Goal: Task Accomplishment & Management: Manage account settings

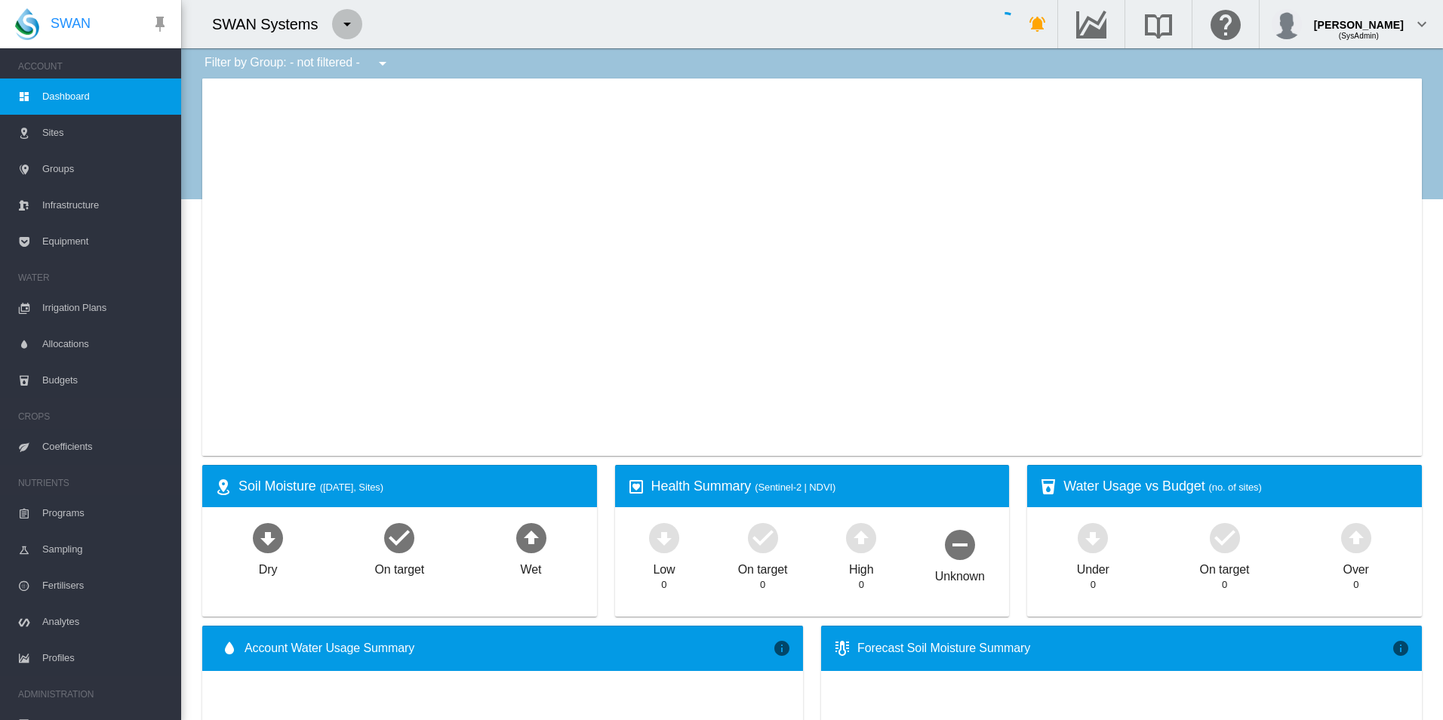
click at [350, 14] on button "button" at bounding box center [347, 24] width 30 height 30
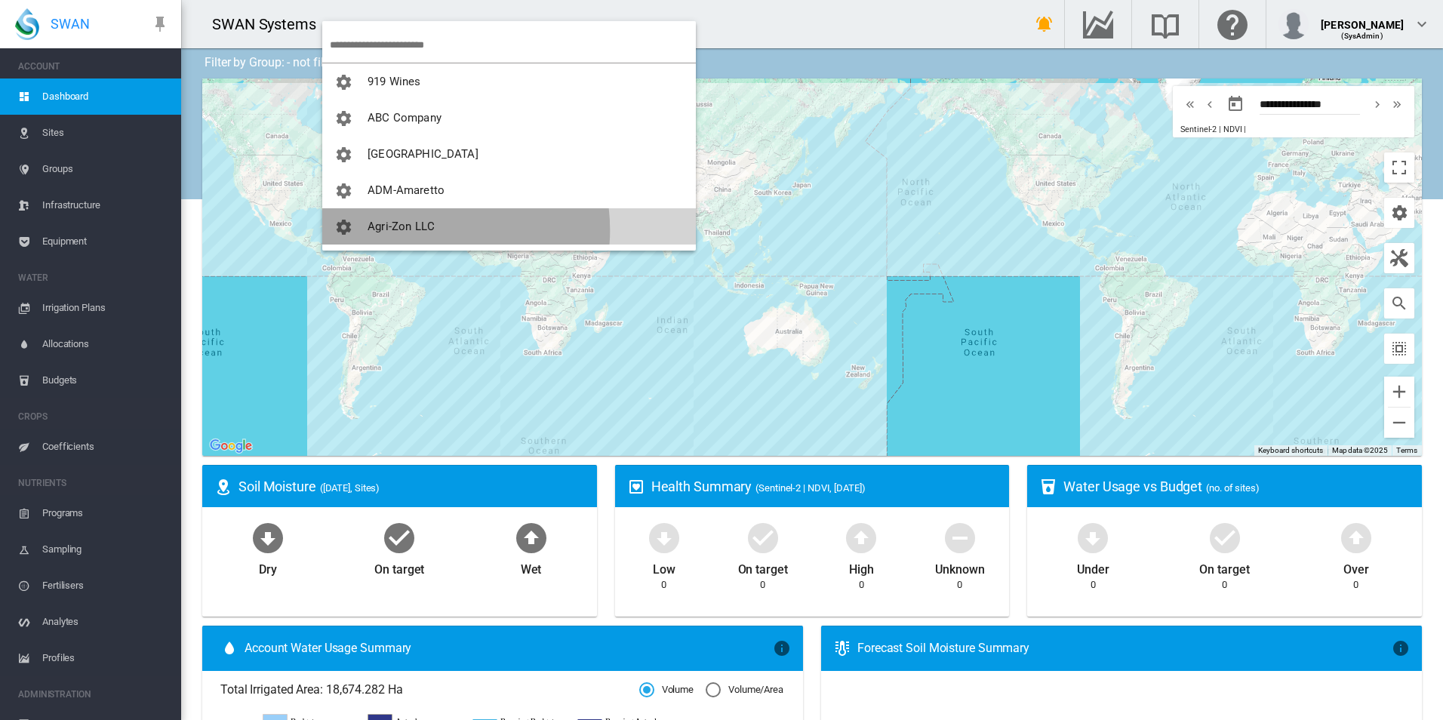
click at [420, 230] on span "Agri-Zon LLC" at bounding box center [400, 227] width 67 height 14
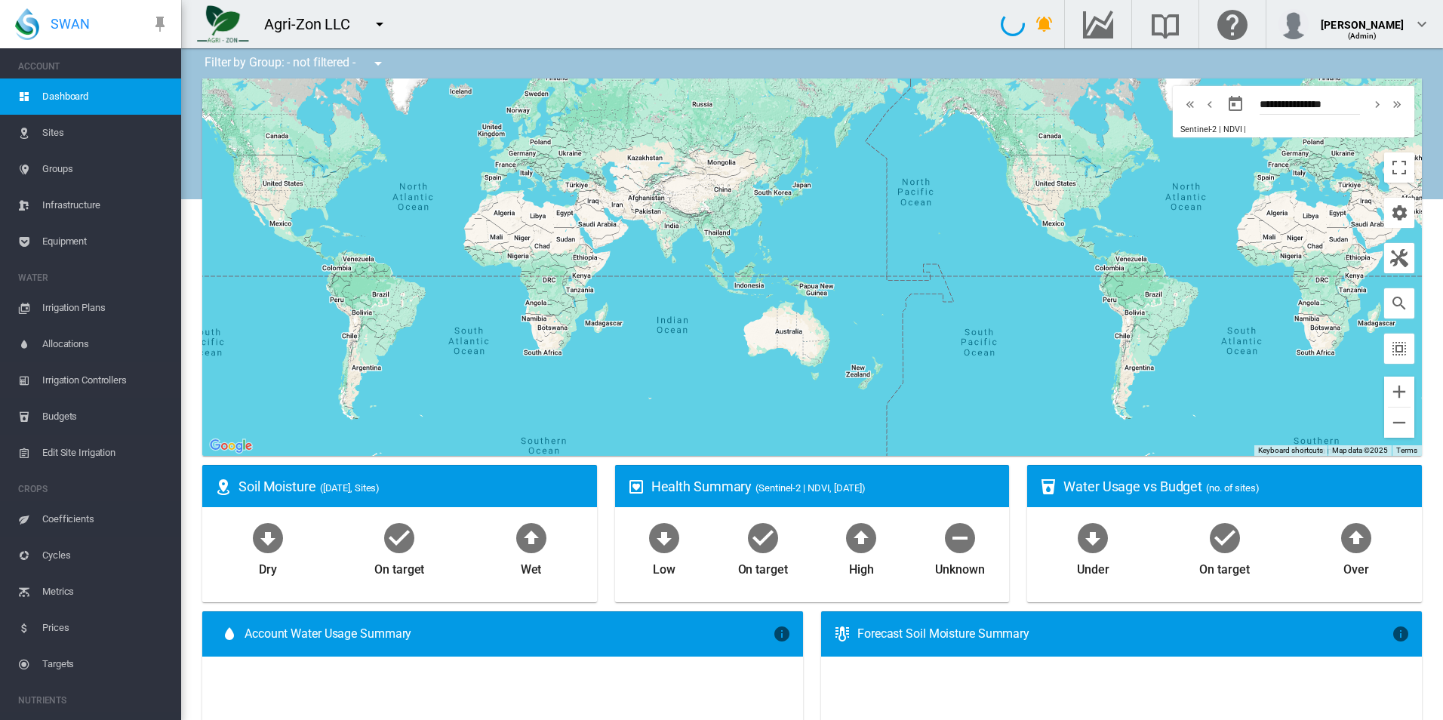
type input "**********"
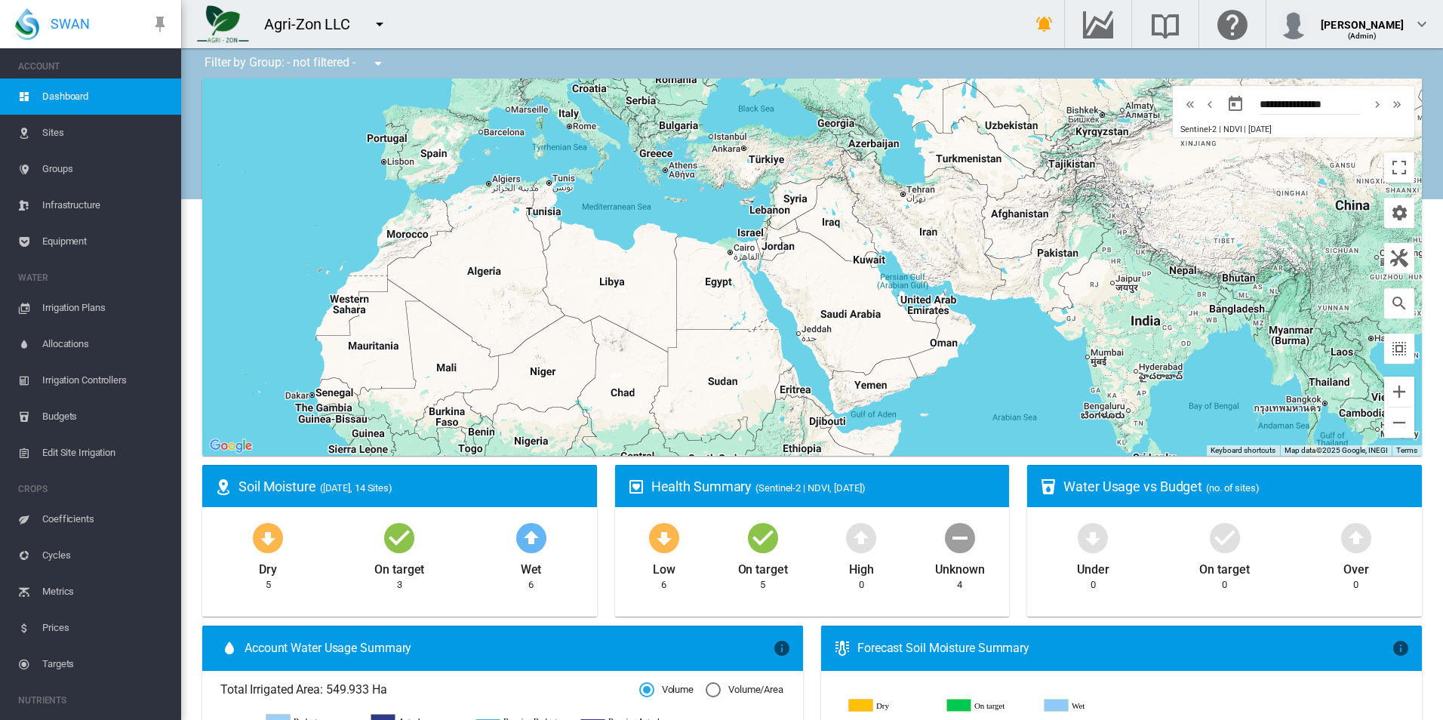
click at [719, 214] on div at bounding box center [811, 266] width 1219 height 377
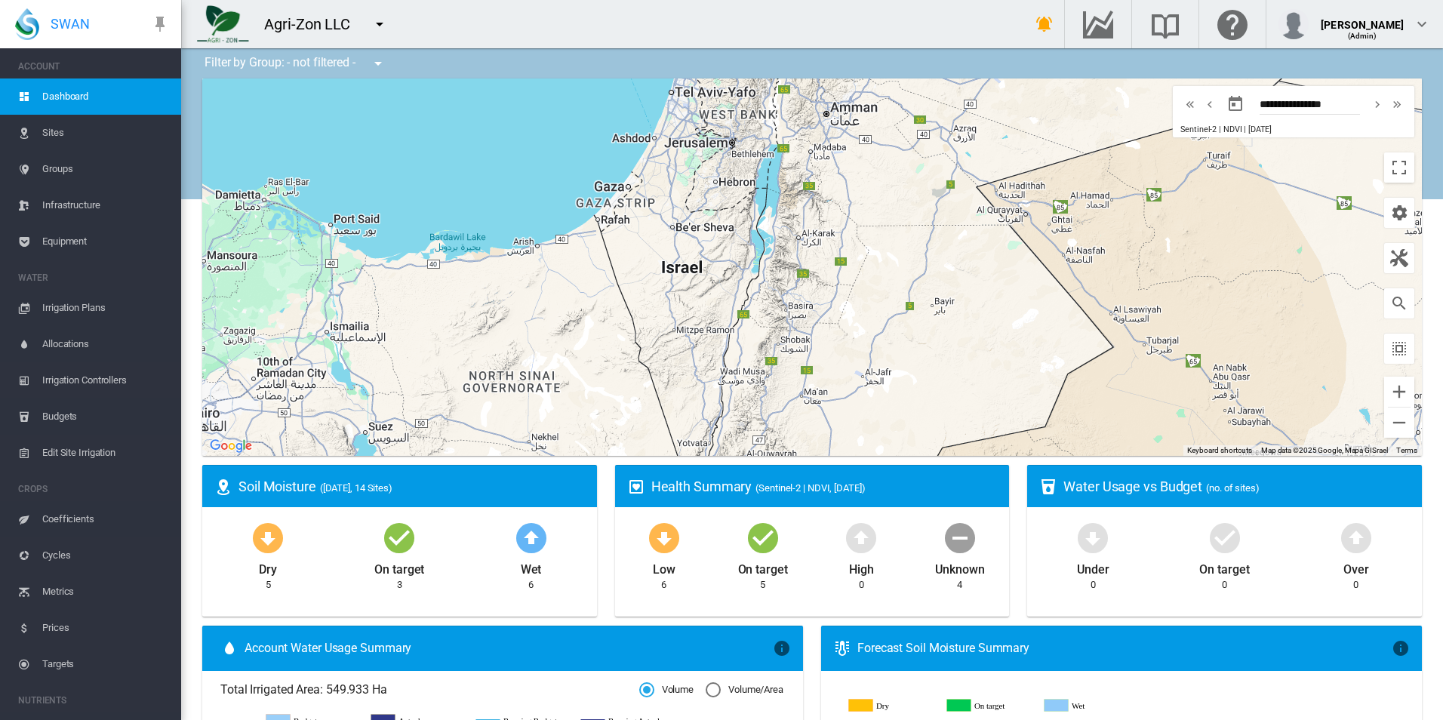
drag, startPoint x: 542, startPoint y: 272, endPoint x: 542, endPoint y: 102, distance: 170.5
click at [542, 102] on div at bounding box center [811, 266] width 1219 height 377
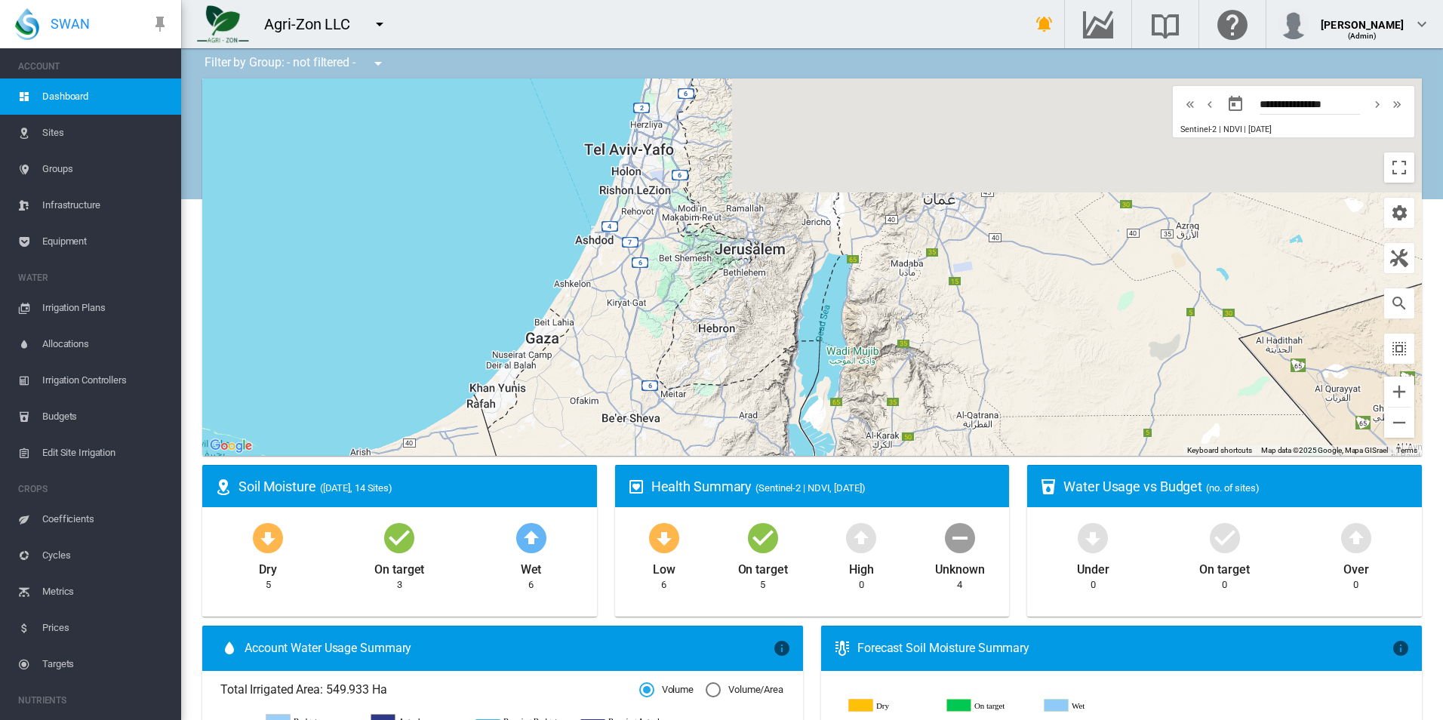
drag, startPoint x: 497, startPoint y: 171, endPoint x: 437, endPoint y: 320, distance: 160.4
click at [437, 320] on div at bounding box center [811, 266] width 1219 height 377
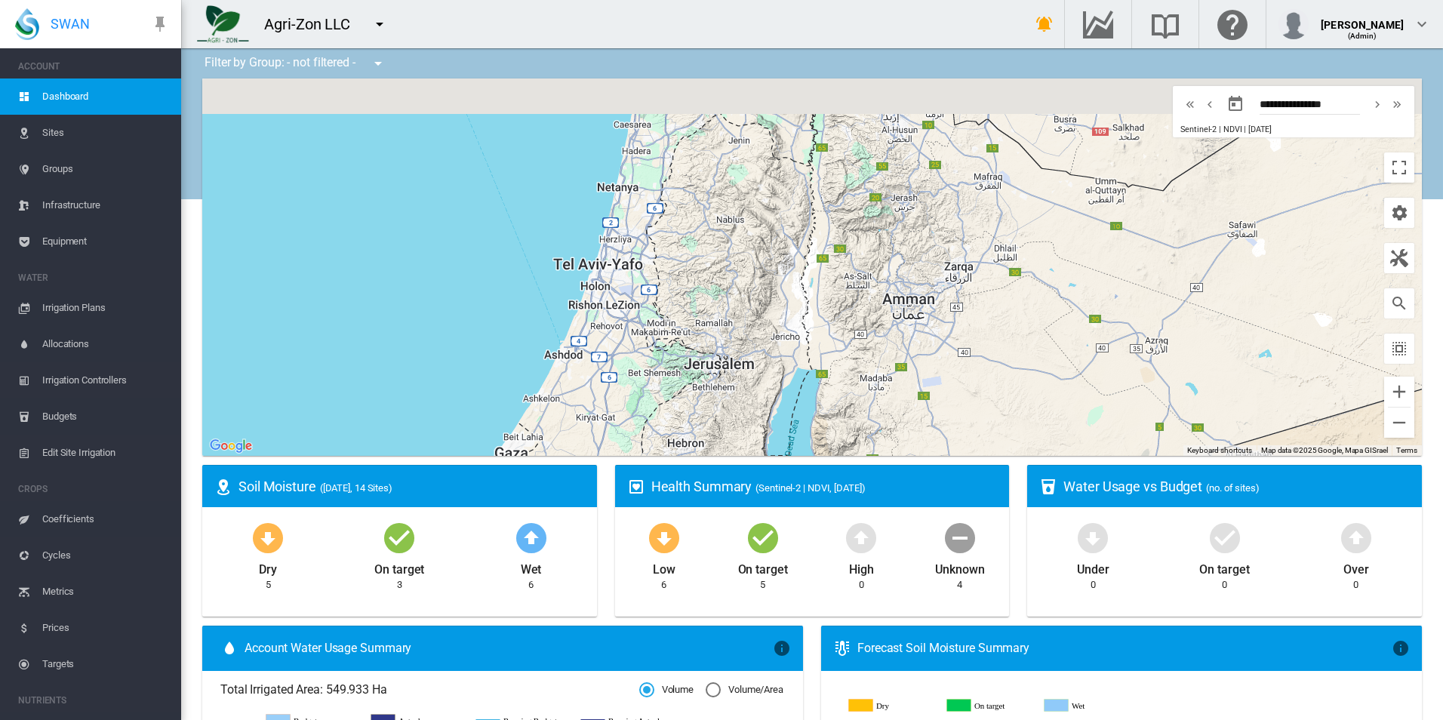
drag, startPoint x: 470, startPoint y: 152, endPoint x: 441, endPoint y: 270, distance: 122.1
click at [441, 270] on div at bounding box center [811, 266] width 1219 height 377
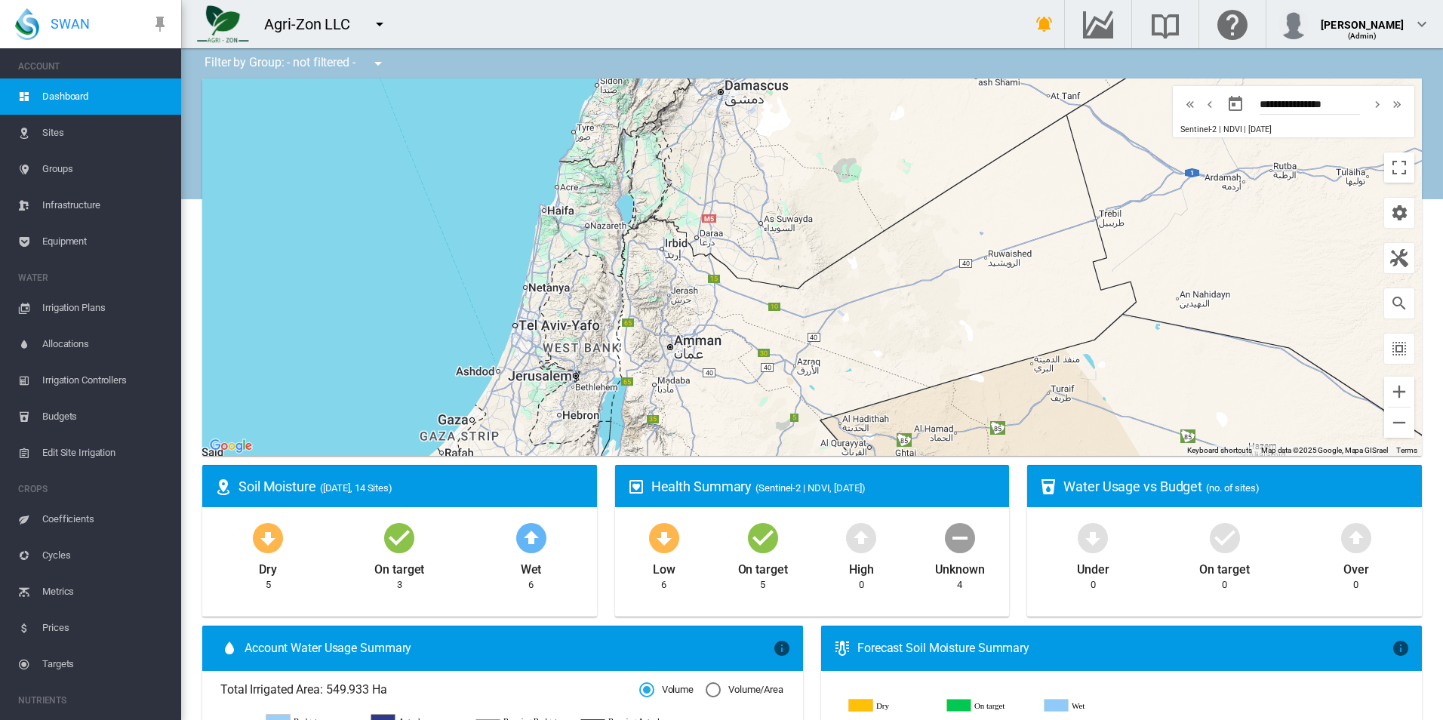
drag, startPoint x: 509, startPoint y: 159, endPoint x: 543, endPoint y: 226, distance: 75.3
click at [505, 226] on div at bounding box center [811, 266] width 1219 height 377
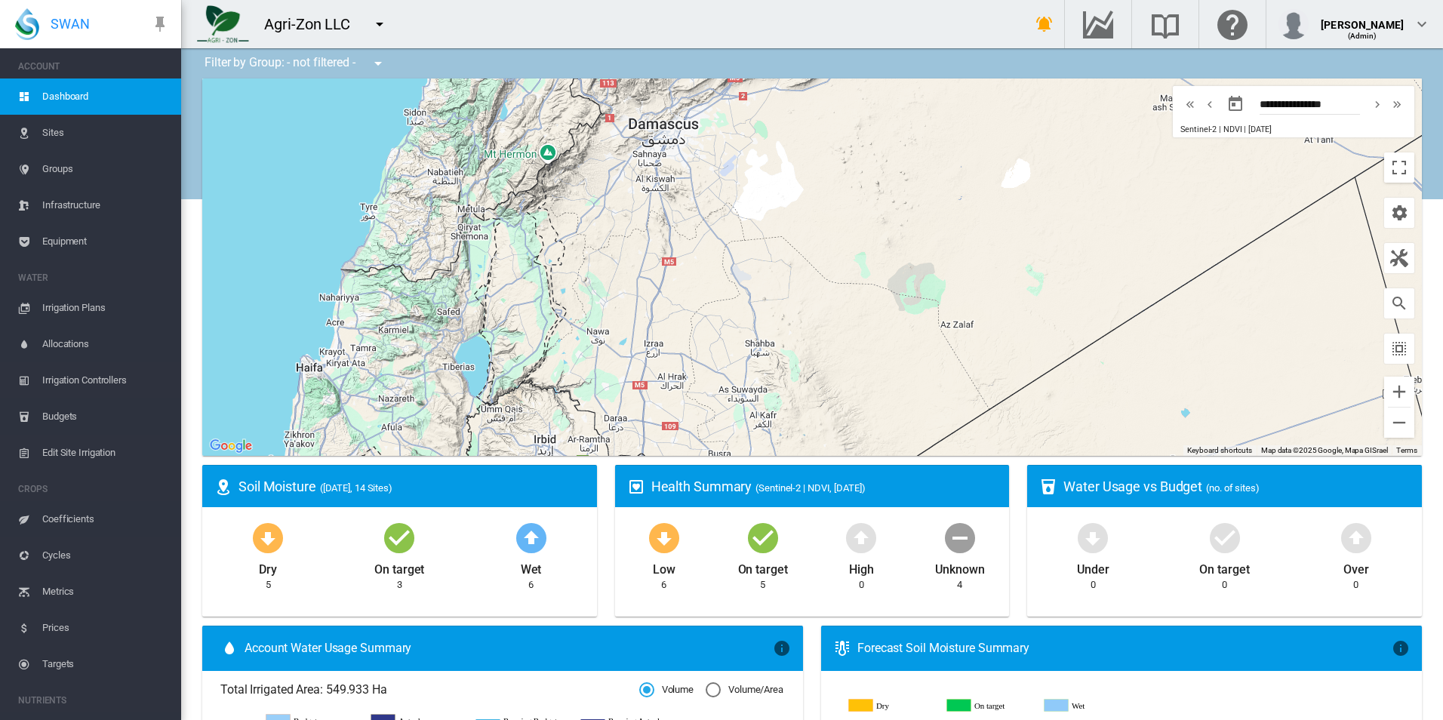
drag, startPoint x: 295, startPoint y: 140, endPoint x: 350, endPoint y: 275, distance: 146.6
click at [348, 279] on div at bounding box center [811, 266] width 1219 height 377
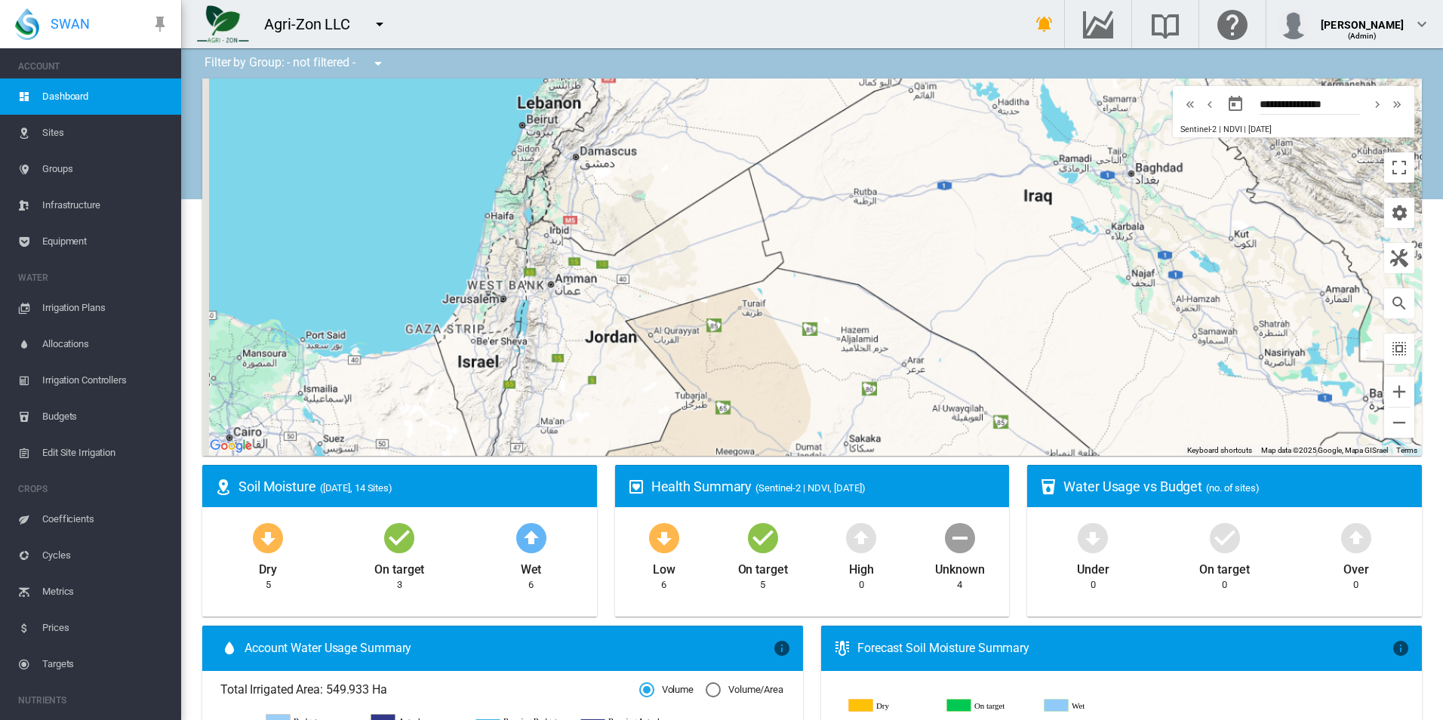
drag, startPoint x: 358, startPoint y: 247, endPoint x: 549, endPoint y: 143, distance: 217.5
click at [549, 143] on div at bounding box center [811, 266] width 1219 height 377
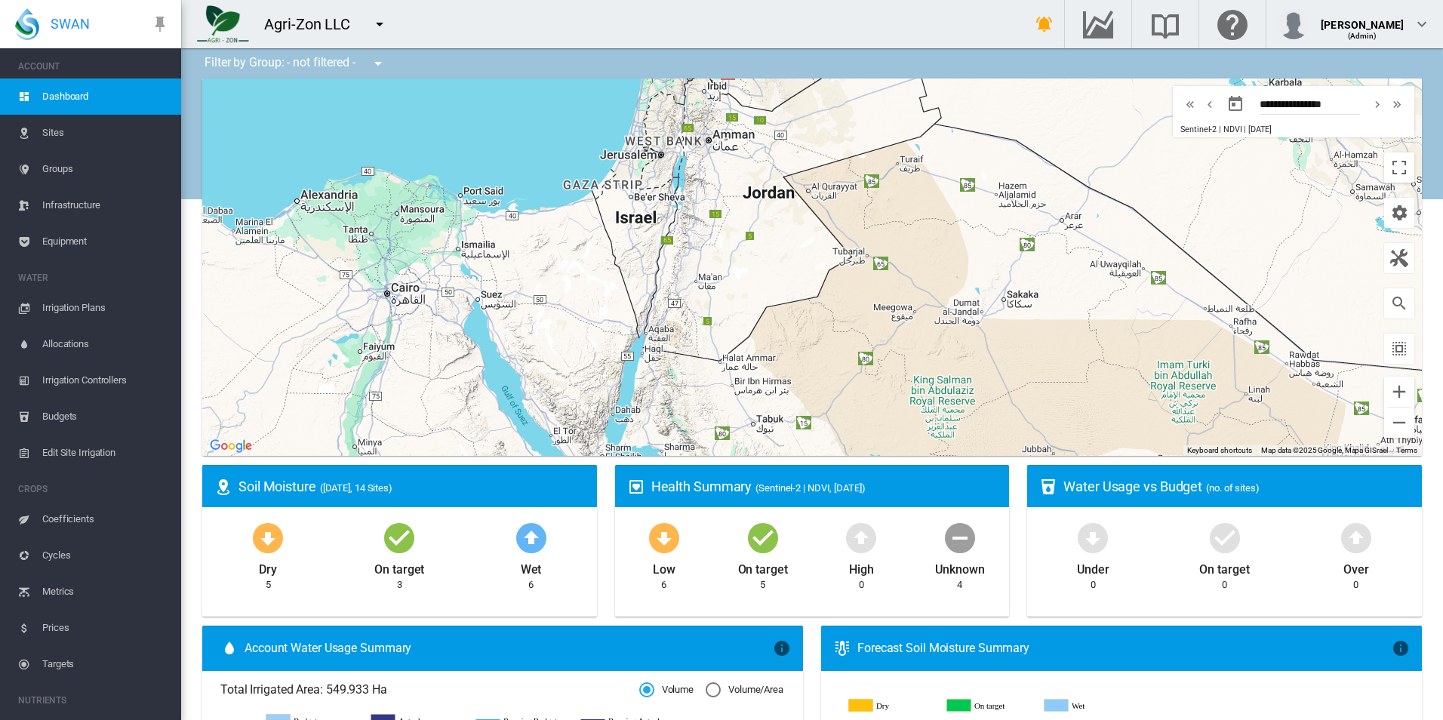
drag, startPoint x: 515, startPoint y: 192, endPoint x: 599, endPoint y: 94, distance: 129.0
click at [599, 94] on div at bounding box center [811, 266] width 1219 height 377
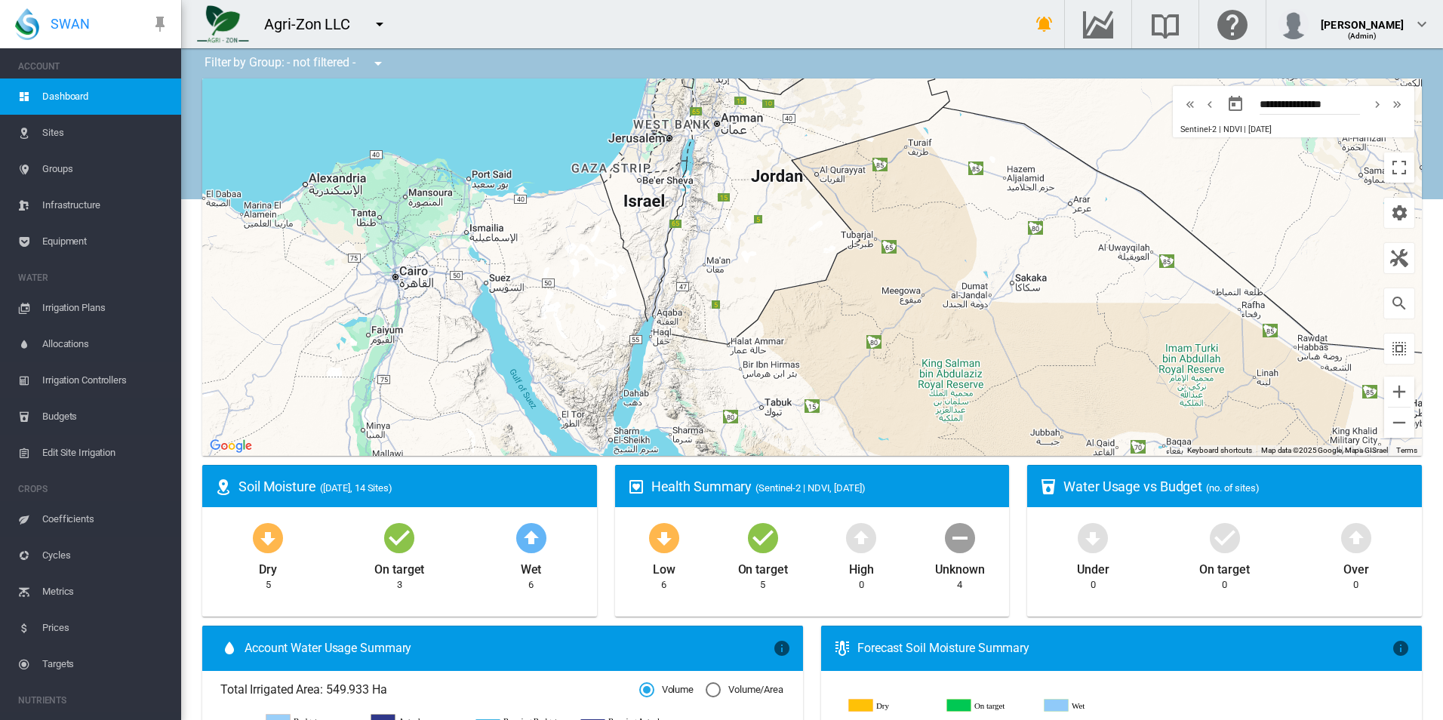
drag, startPoint x: 481, startPoint y: 191, endPoint x: 443, endPoint y: 146, distance: 58.4
click at [444, 146] on div at bounding box center [811, 266] width 1219 height 377
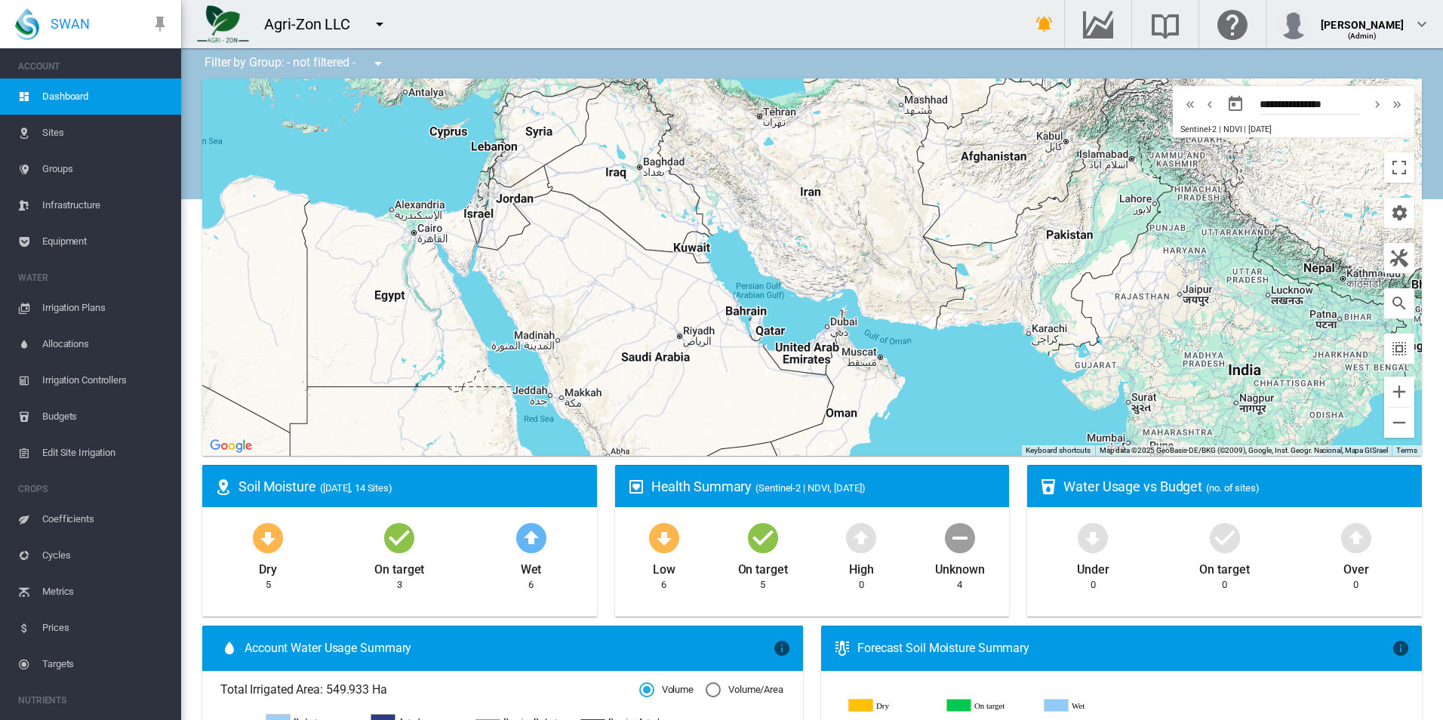
drag, startPoint x: 429, startPoint y: 134, endPoint x: 424, endPoint y: 189, distance: 54.5
click at [424, 189] on div at bounding box center [811, 266] width 1219 height 377
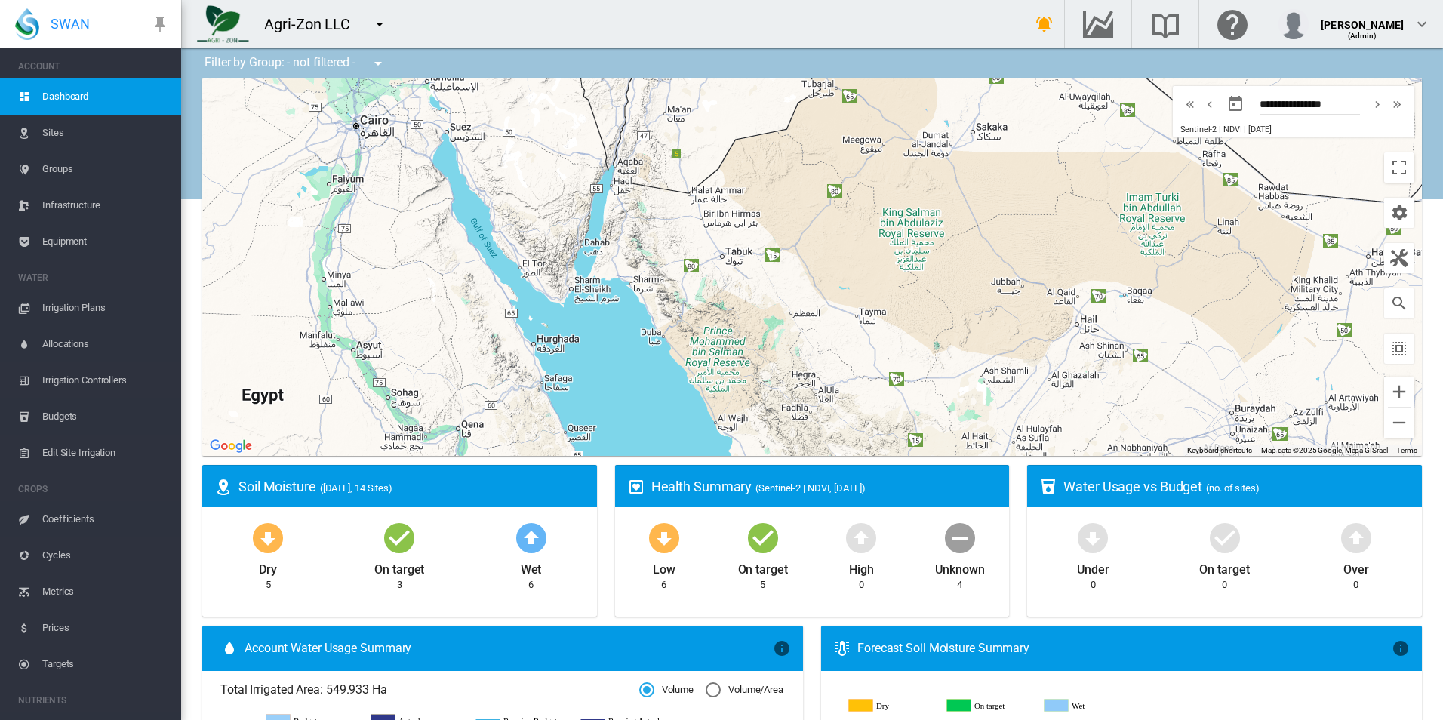
drag, startPoint x: 334, startPoint y: 340, endPoint x: 564, endPoint y: 226, distance: 257.5
click at [564, 226] on div at bounding box center [811, 266] width 1219 height 377
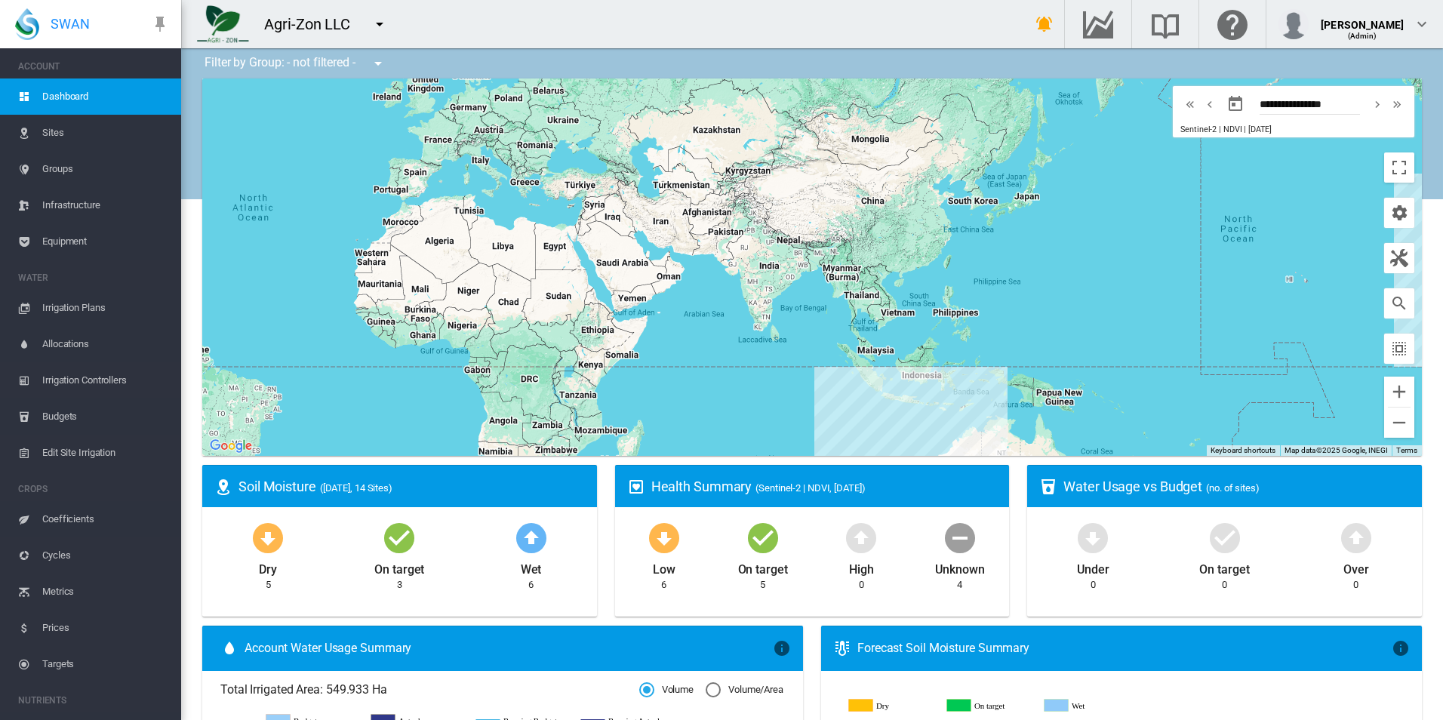
drag, startPoint x: 438, startPoint y: 310, endPoint x: 447, endPoint y: 321, distance: 13.9
click at [447, 321] on div at bounding box center [811, 266] width 1219 height 377
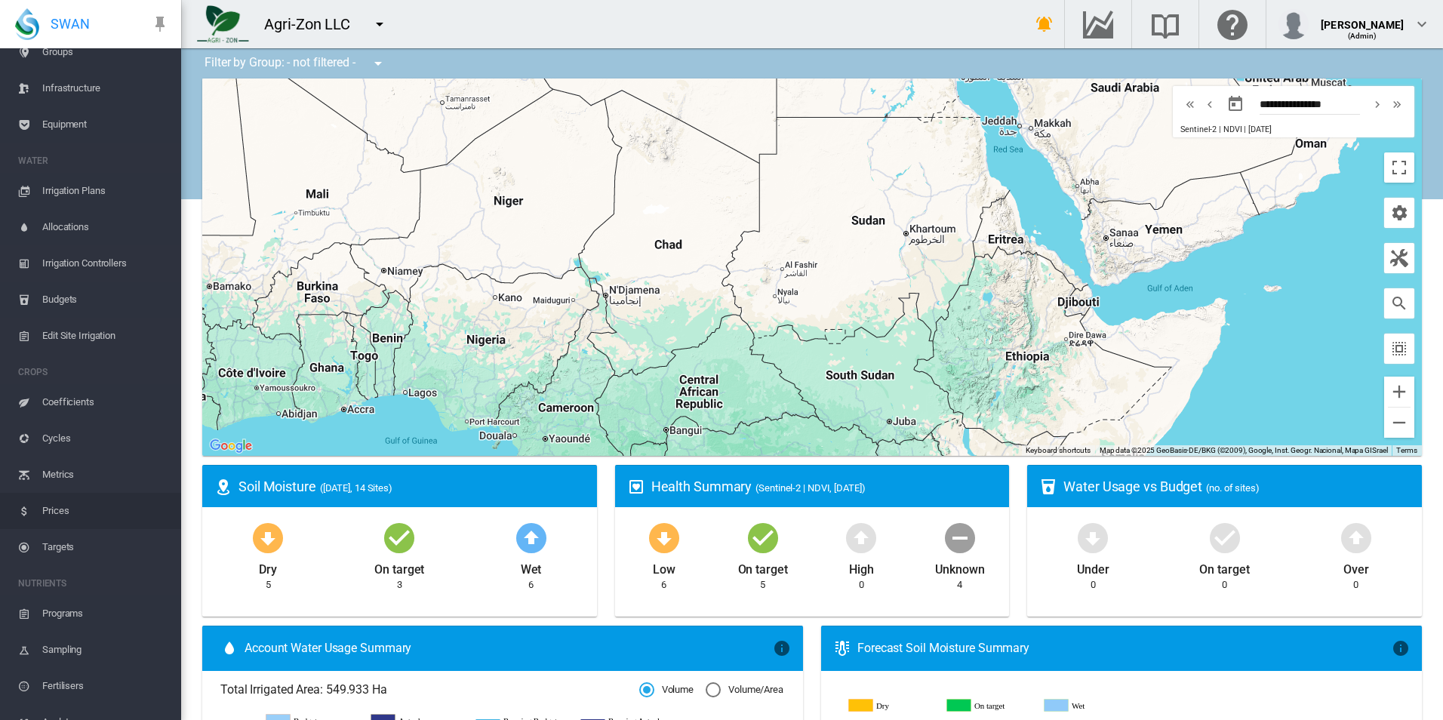
scroll to position [276, 0]
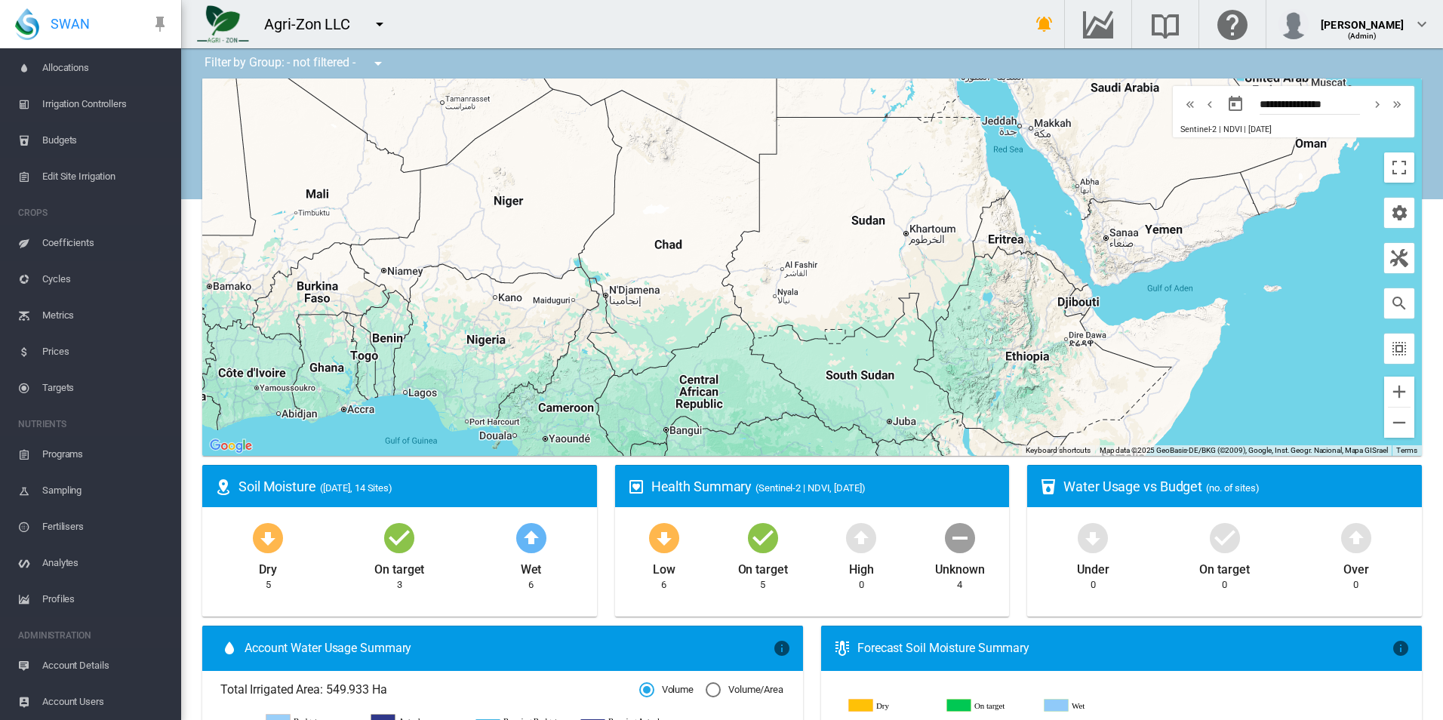
click at [125, 662] on span "Account Details" at bounding box center [105, 665] width 127 height 36
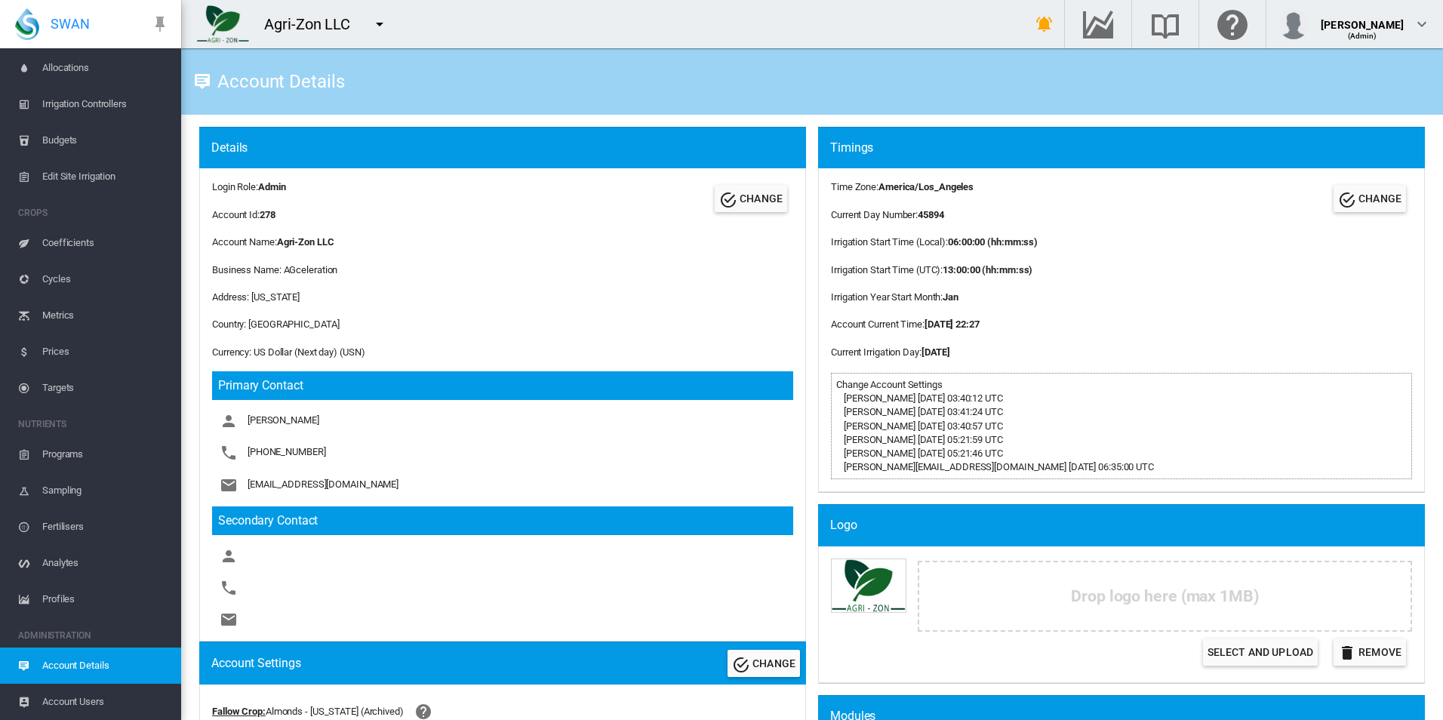
click at [403, 313] on div "Login Role: Admin Account Id: 278 CHANGE Account Name: Agri-Zon LLC Business Na…" at bounding box center [502, 404] width 607 height 473
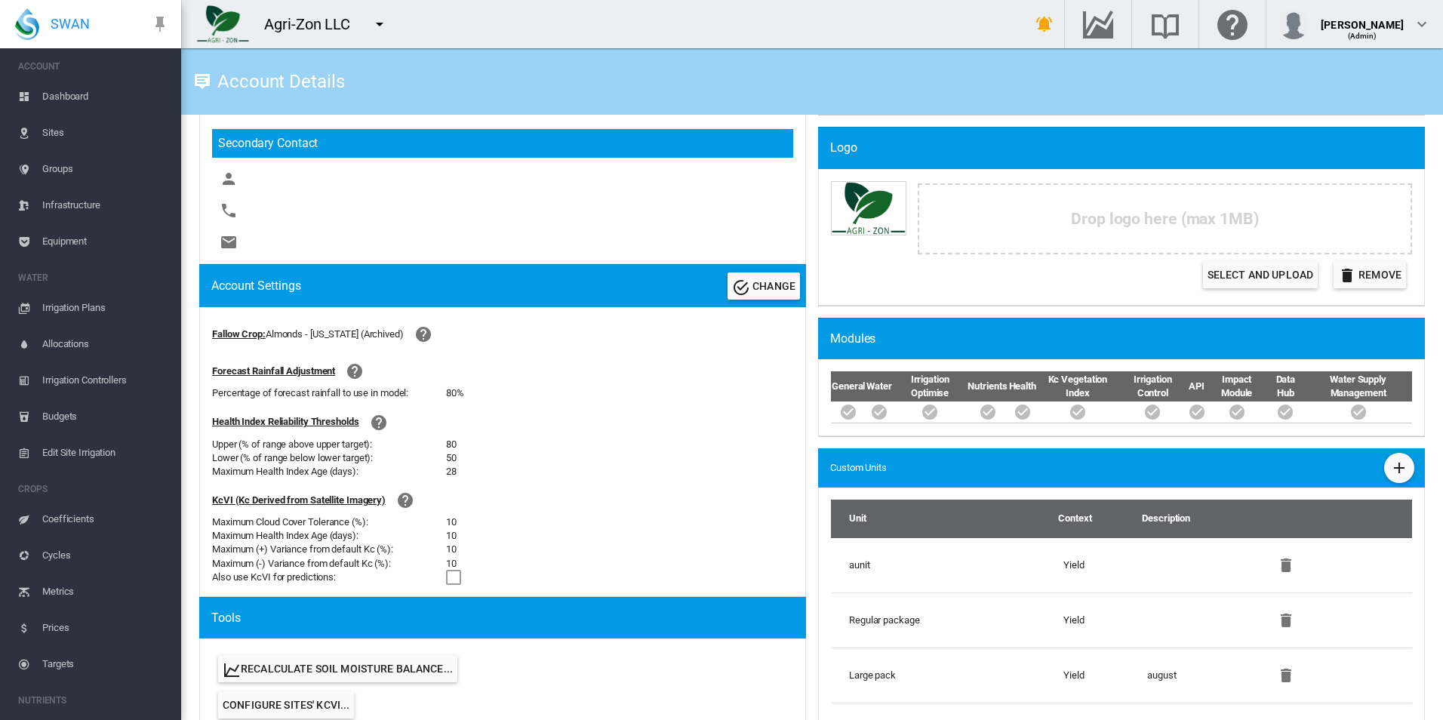
click at [97, 230] on span "Equipment" at bounding box center [105, 241] width 127 height 36
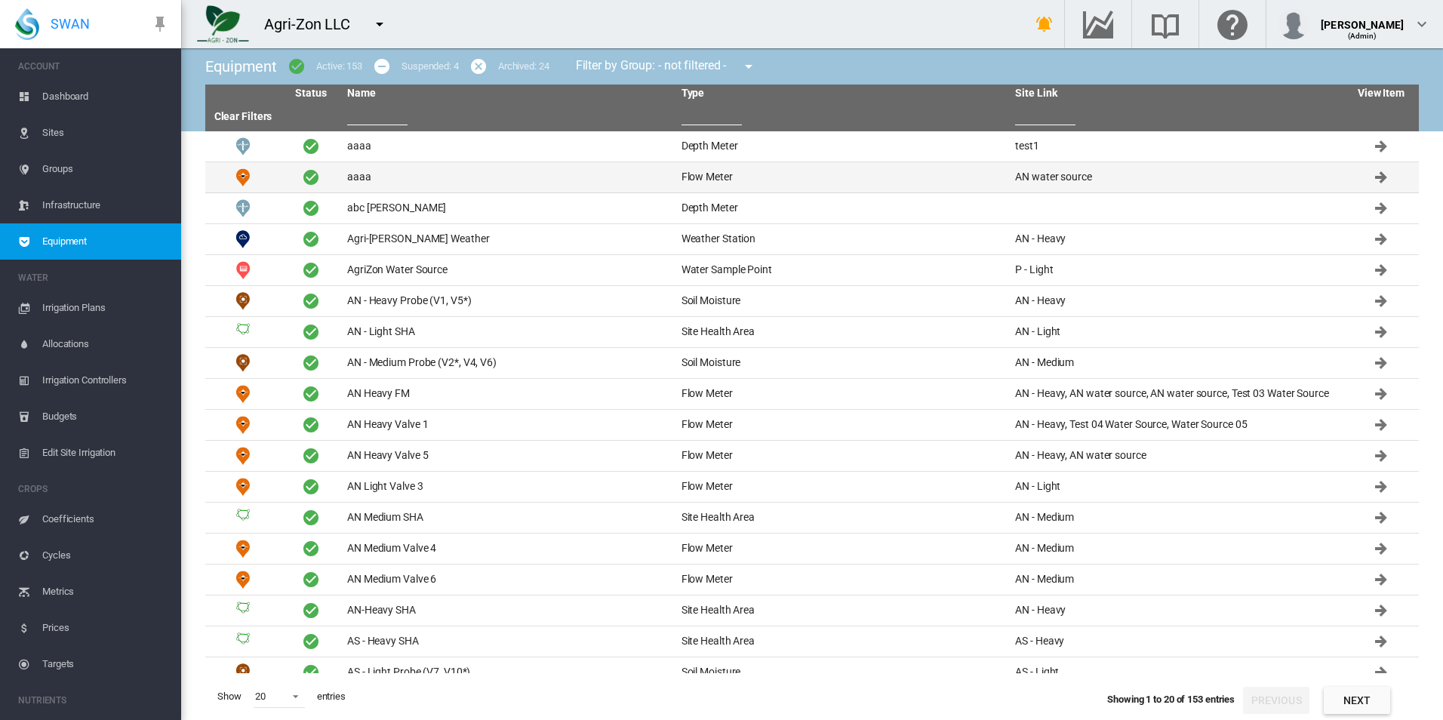
click at [401, 181] on td "aaaa" at bounding box center [508, 177] width 334 height 30
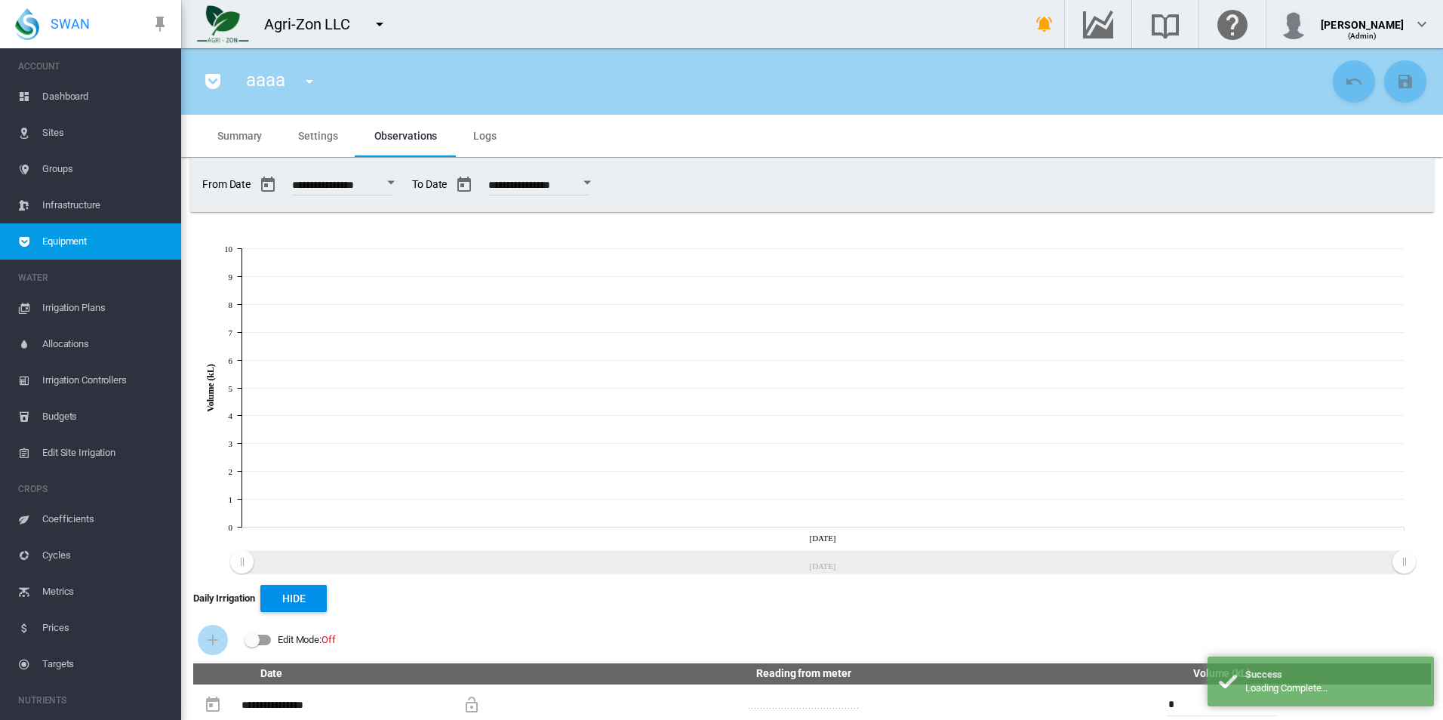
click at [120, 244] on span "Equipment" at bounding box center [105, 241] width 127 height 36
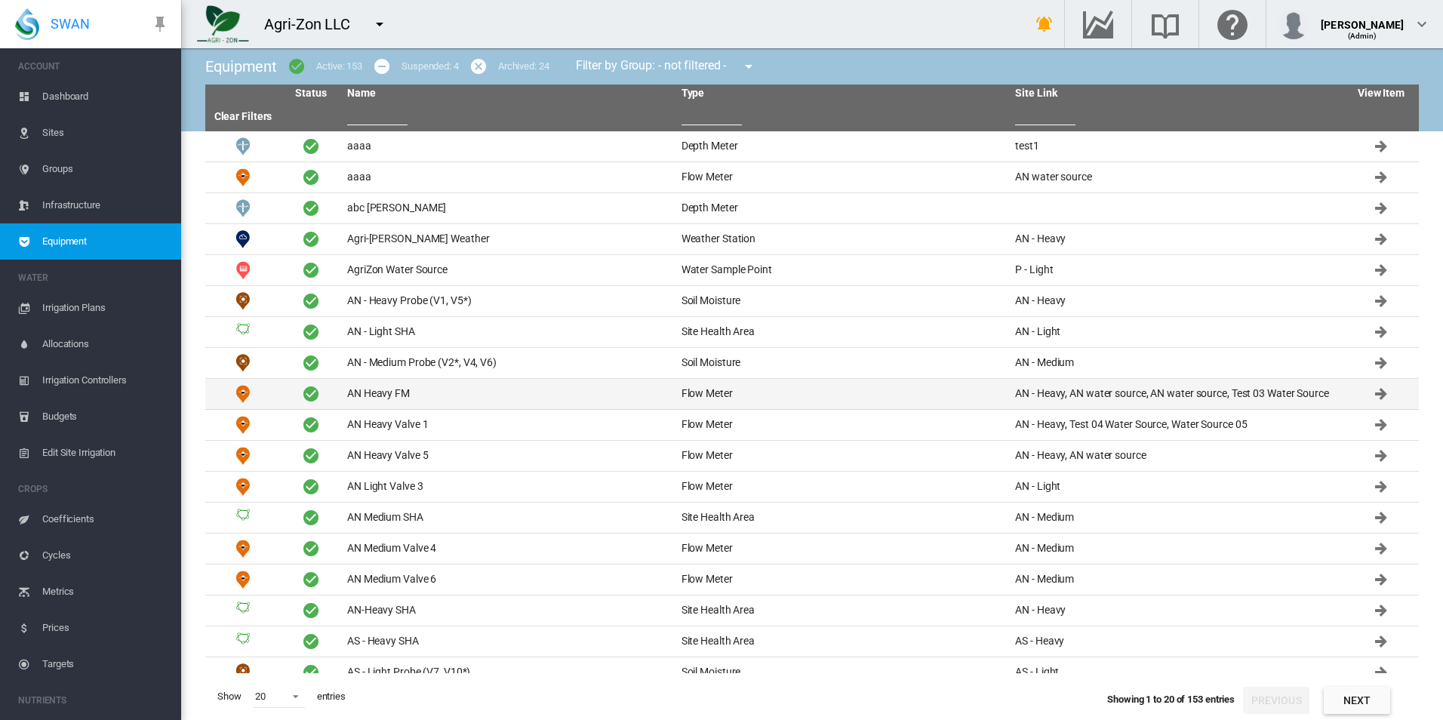
click at [469, 400] on td "AN Heavy FM" at bounding box center [508, 394] width 334 height 30
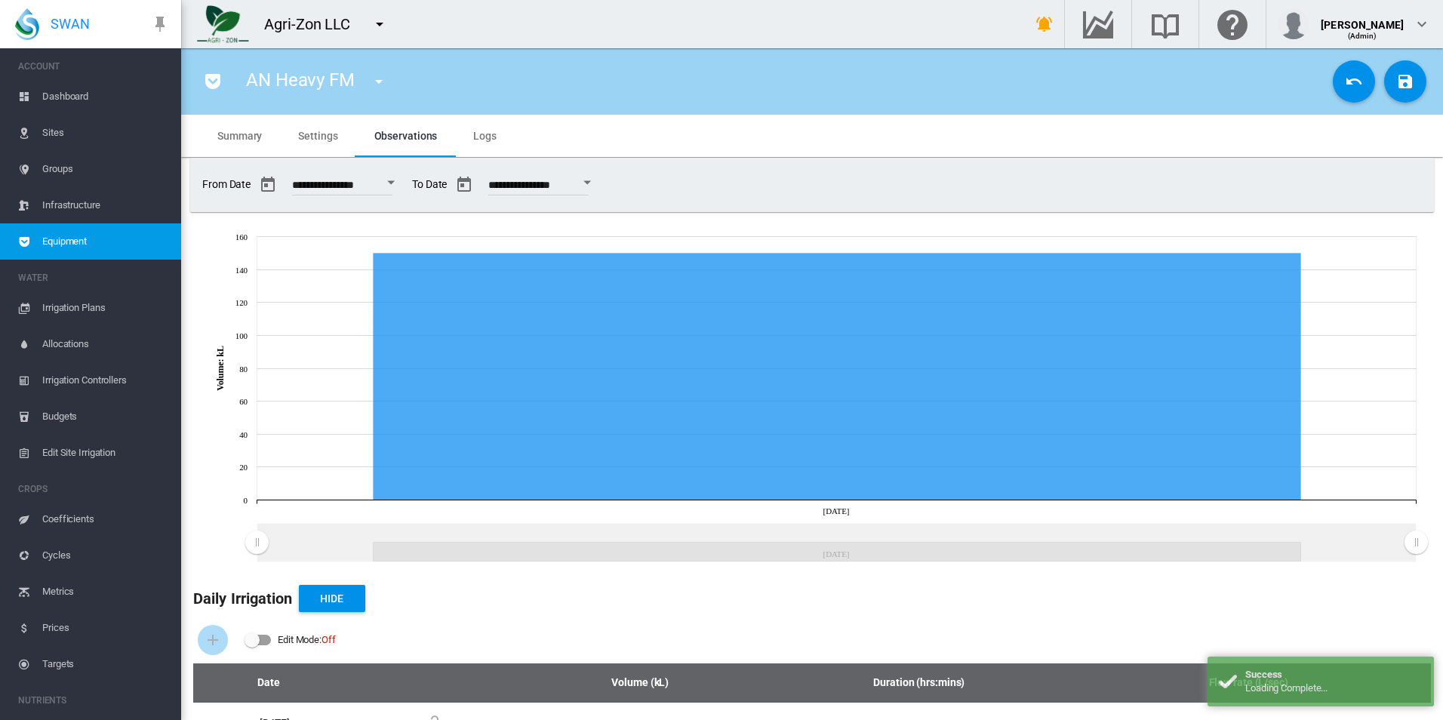
click at [302, 121] on md-tab-item "Settings" at bounding box center [317, 136] width 75 height 42
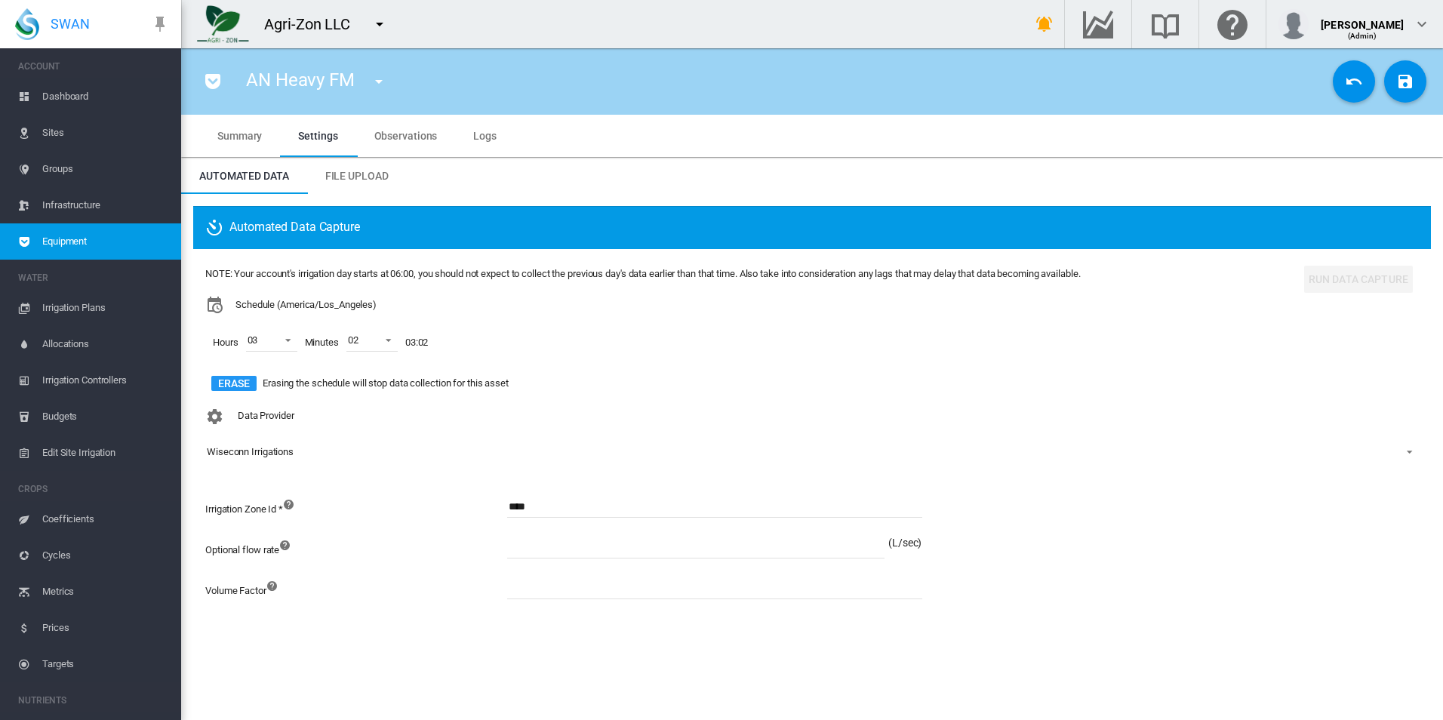
click at [1420, 60] on div "AN Heavy FM aaaa (Depth Meter) aaaa (Flow Meter) abc [PERSON_NAME] (Depth Meter…" at bounding box center [812, 81] width 1262 height 66
click at [1411, 84] on md-icon "icon-content-save" at bounding box center [1405, 81] width 18 height 18
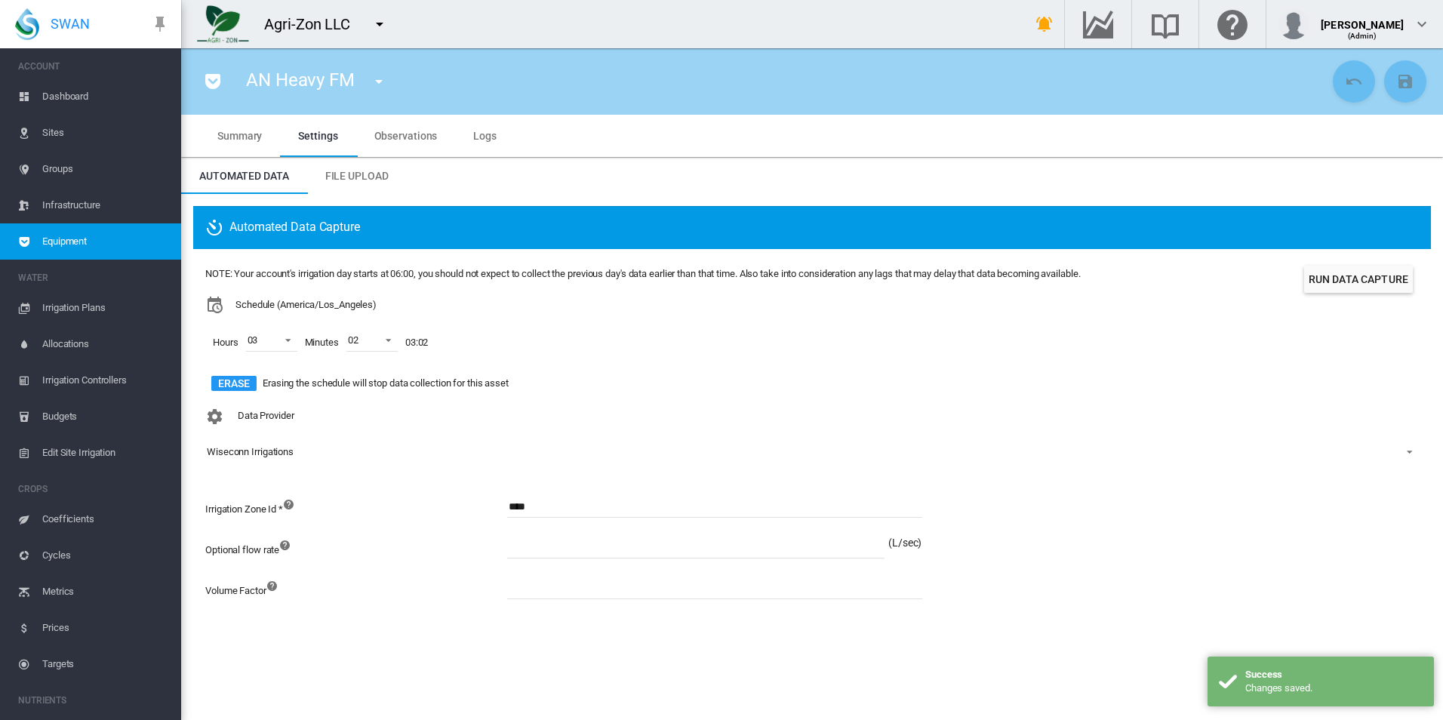
click at [125, 235] on span "Equipment" at bounding box center [105, 241] width 127 height 36
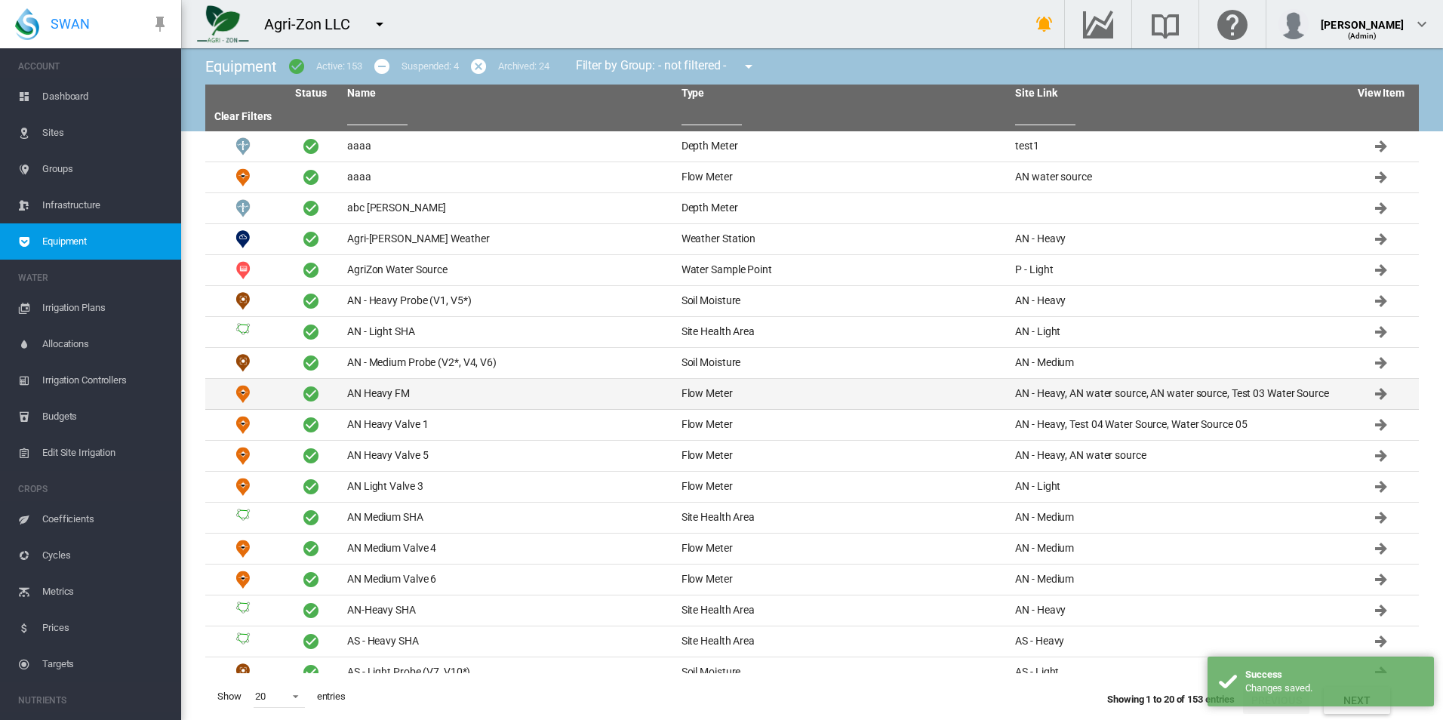
click at [471, 400] on td "AN Heavy FM" at bounding box center [508, 394] width 334 height 30
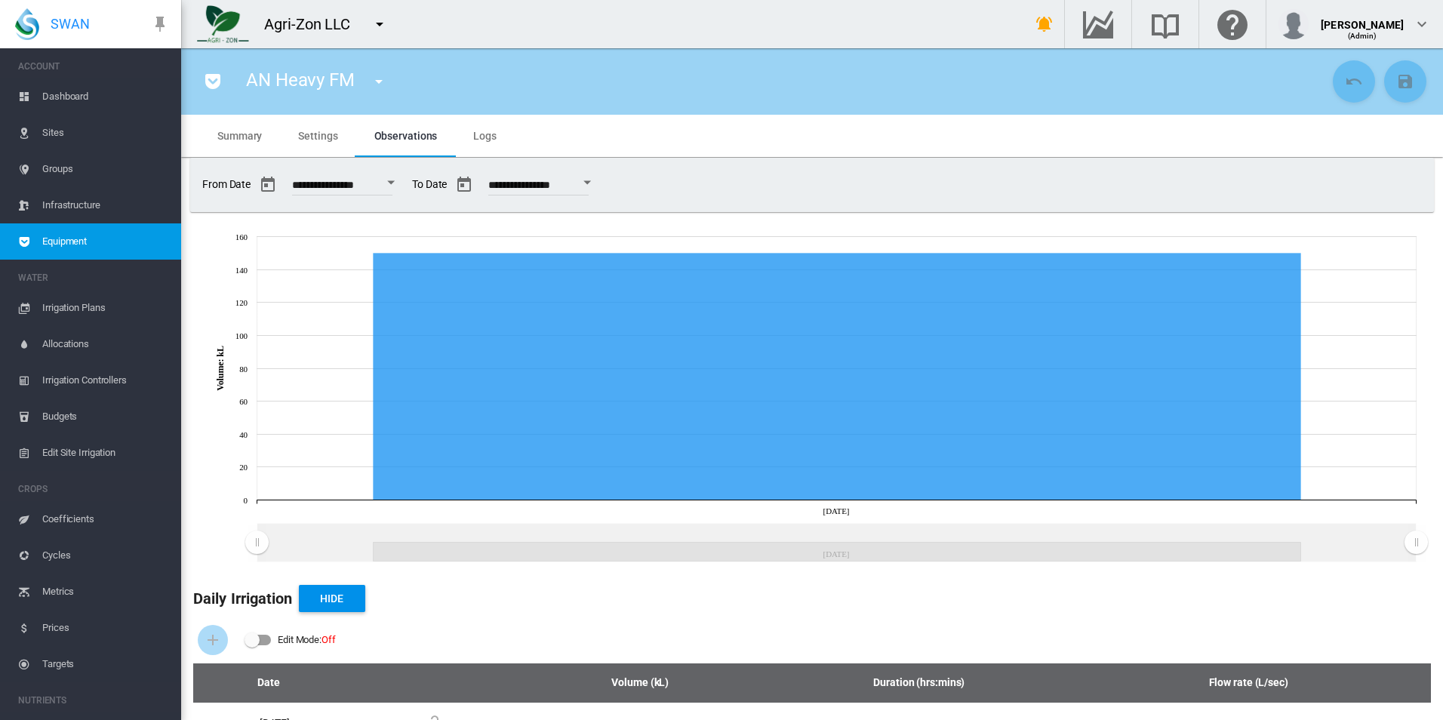
click at [69, 245] on span "Equipment" at bounding box center [105, 241] width 127 height 36
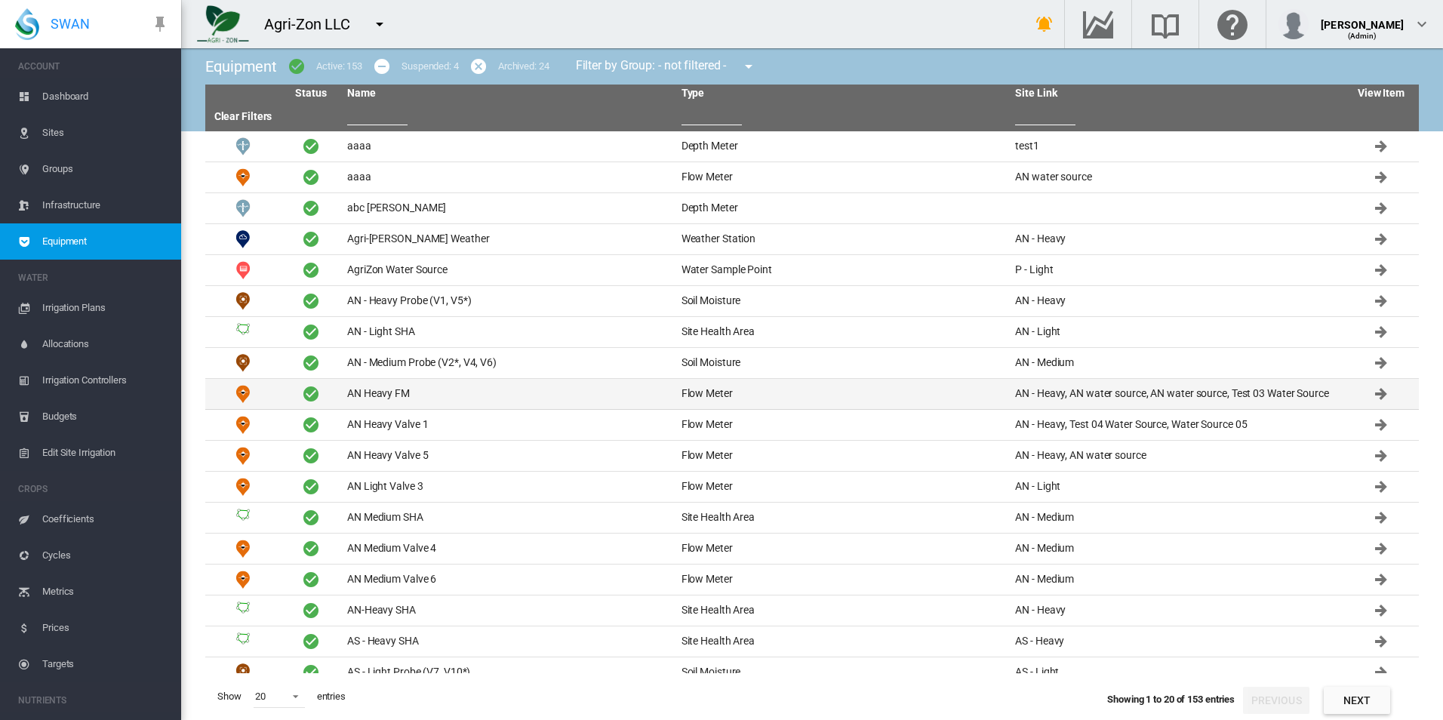
click at [435, 393] on td "AN Heavy FM" at bounding box center [508, 394] width 334 height 30
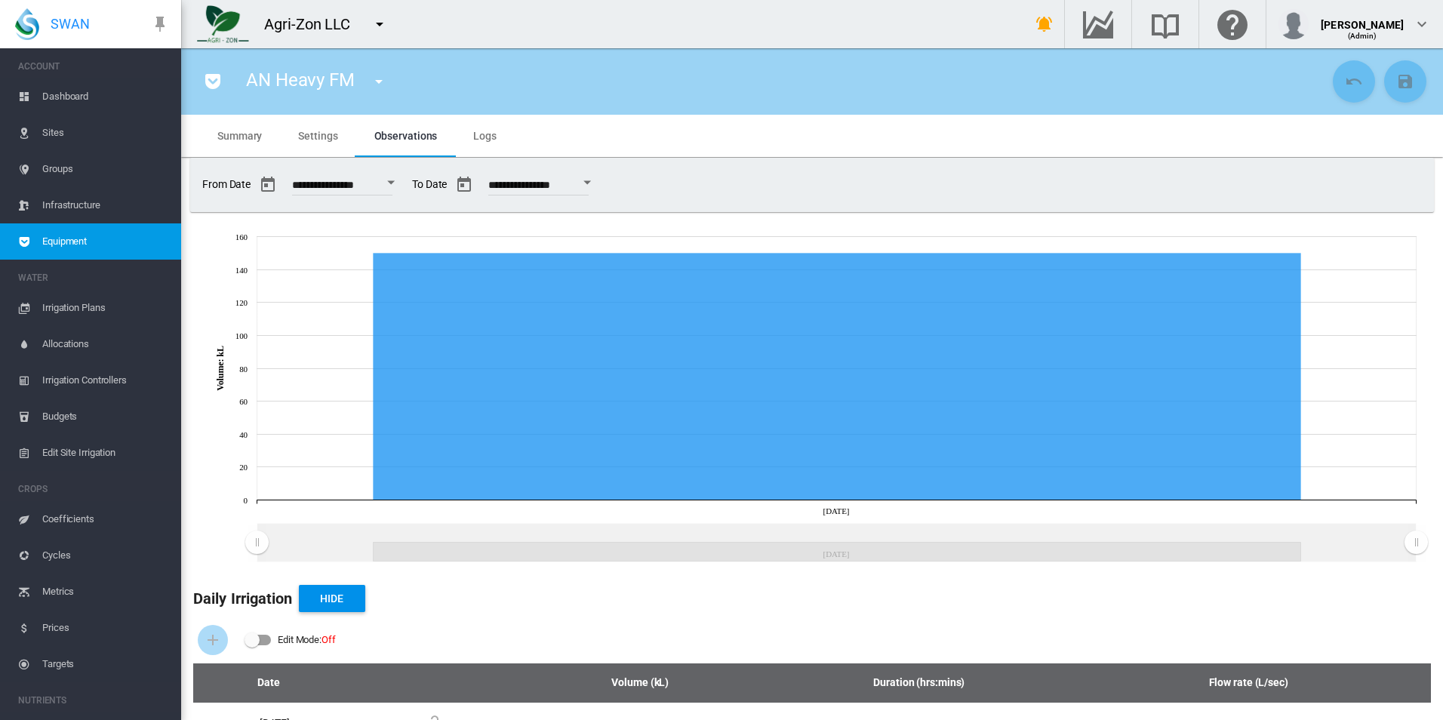
click at [60, 241] on span "Equipment" at bounding box center [105, 241] width 127 height 36
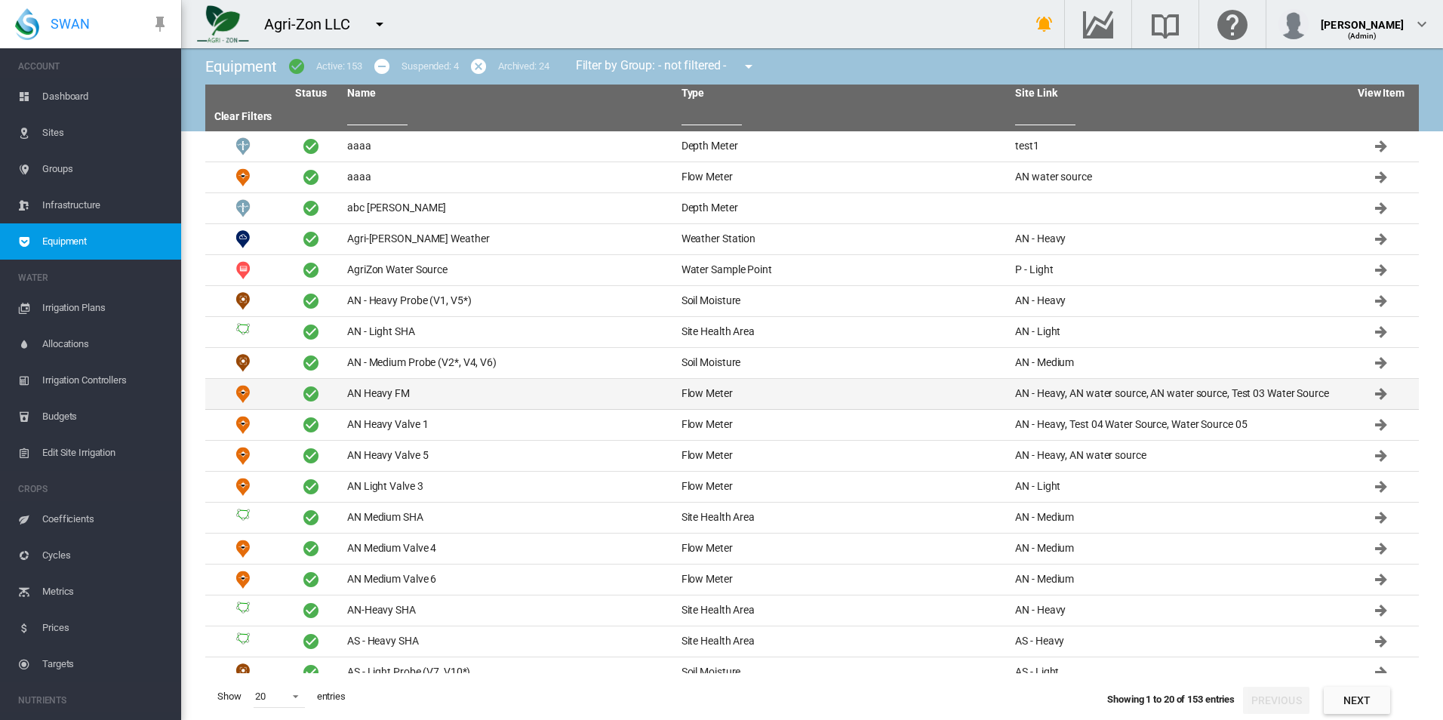
click at [365, 385] on td "AN Heavy FM" at bounding box center [508, 394] width 334 height 30
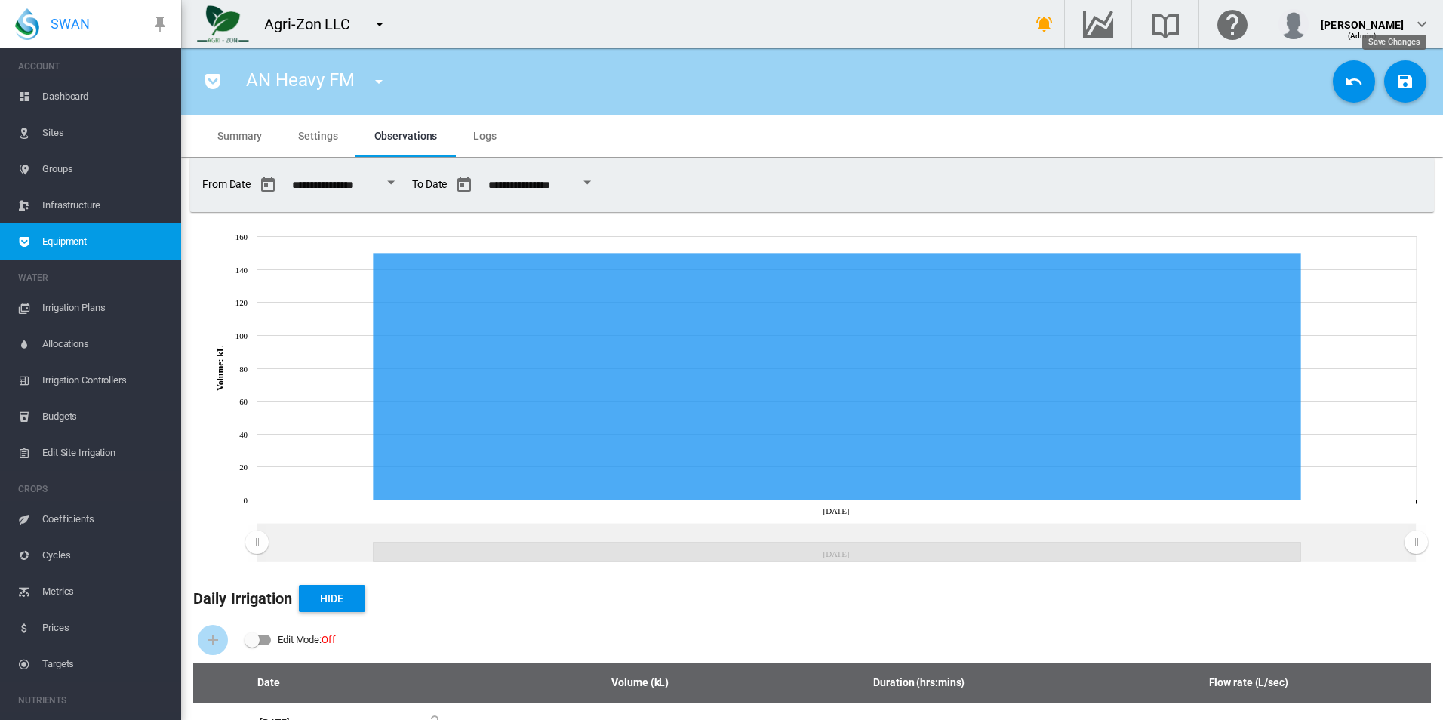
click at [1410, 83] on button "Save Changes" at bounding box center [1405, 81] width 42 height 42
click at [304, 148] on md-tab-item "Settings" at bounding box center [317, 136] width 75 height 42
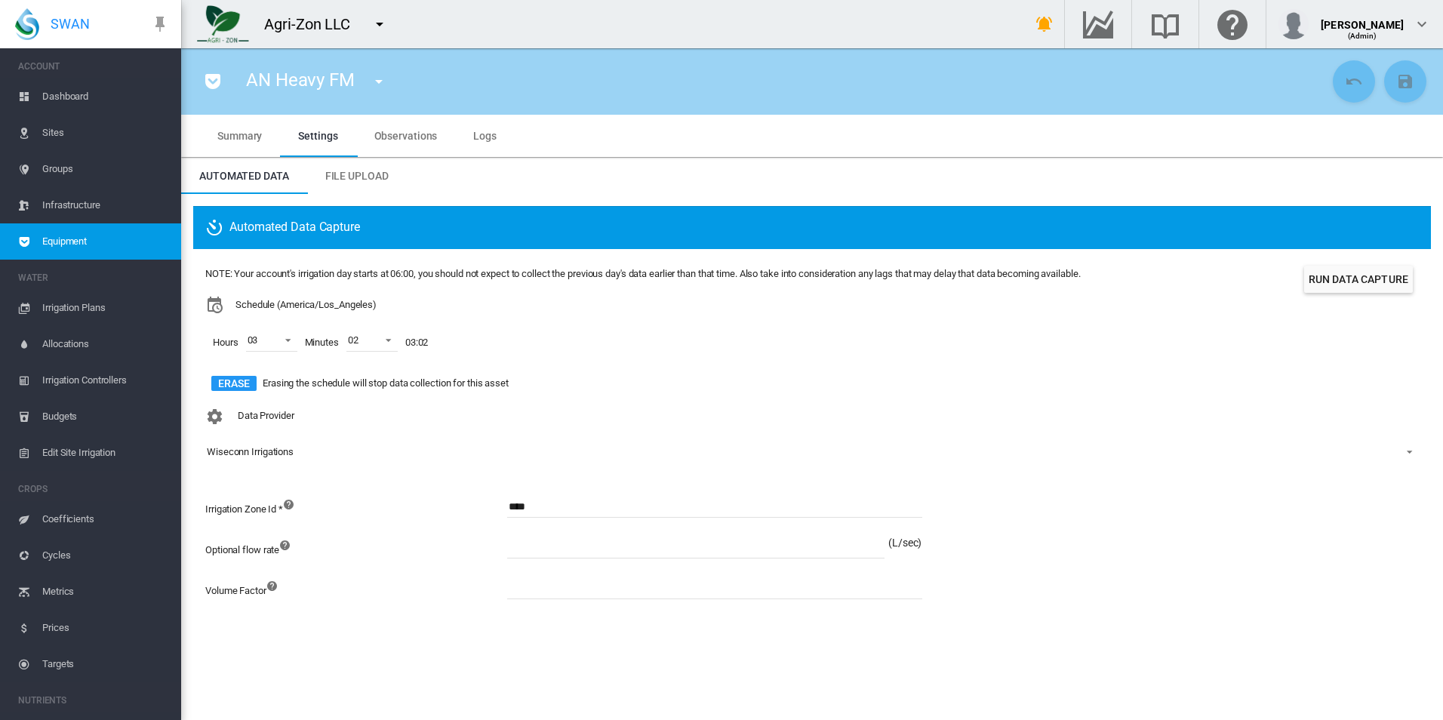
click at [128, 241] on span "Equipment" at bounding box center [105, 241] width 127 height 36
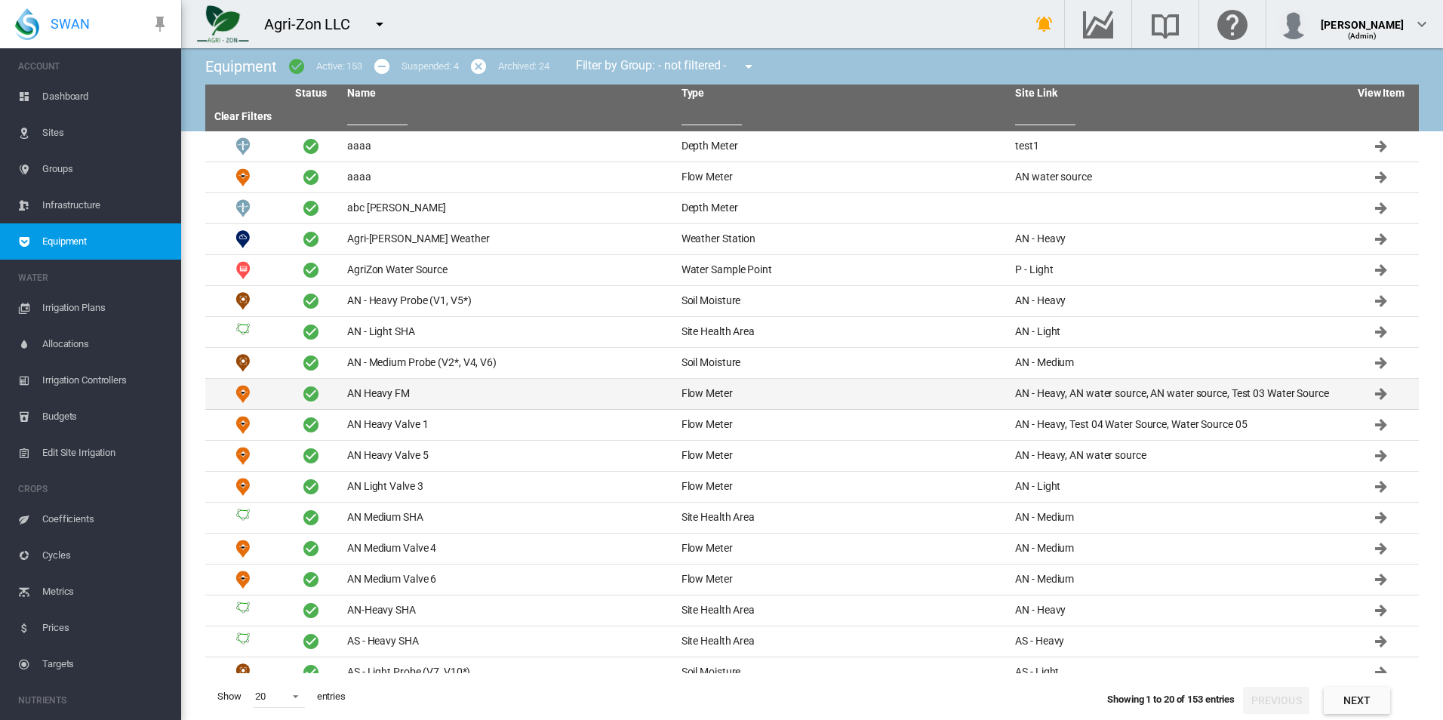
click at [454, 390] on td "AN Heavy FM" at bounding box center [508, 394] width 334 height 30
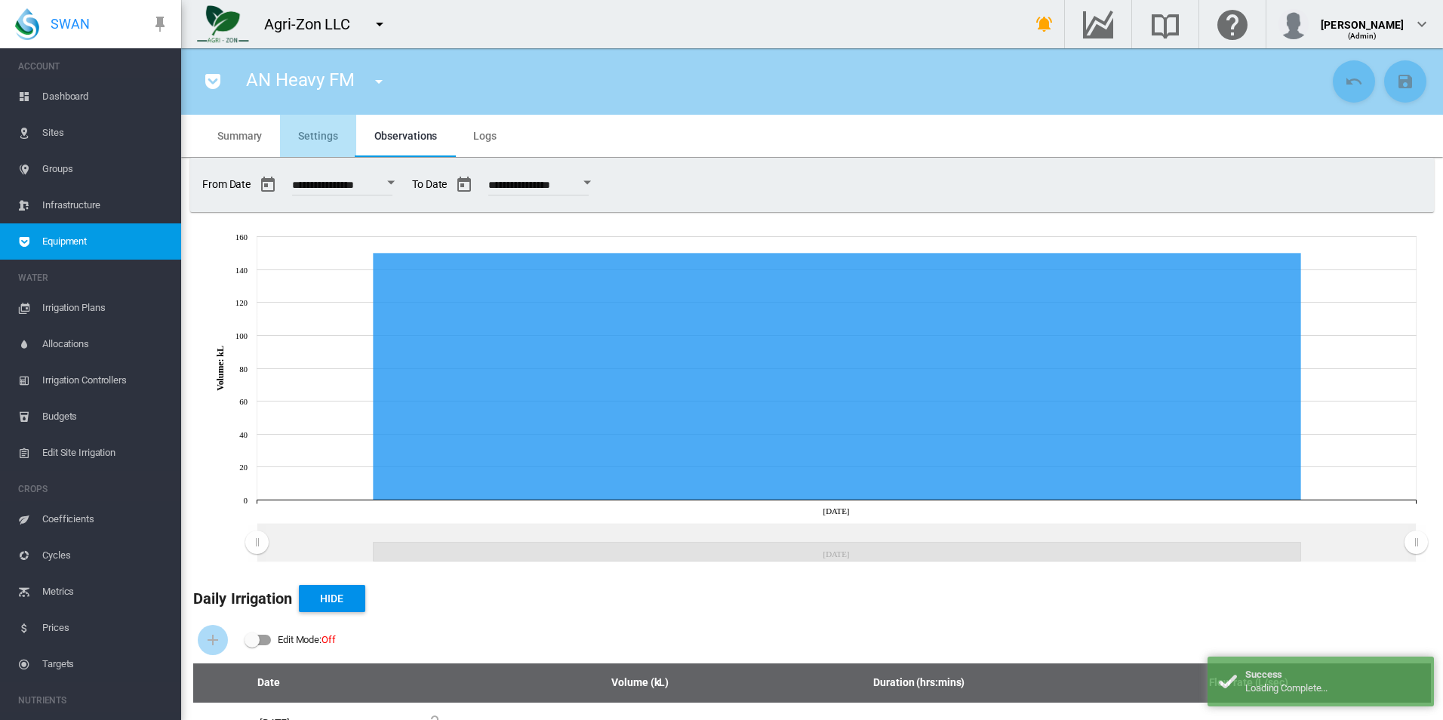
click at [309, 121] on md-tab-item "Settings" at bounding box center [317, 136] width 75 height 42
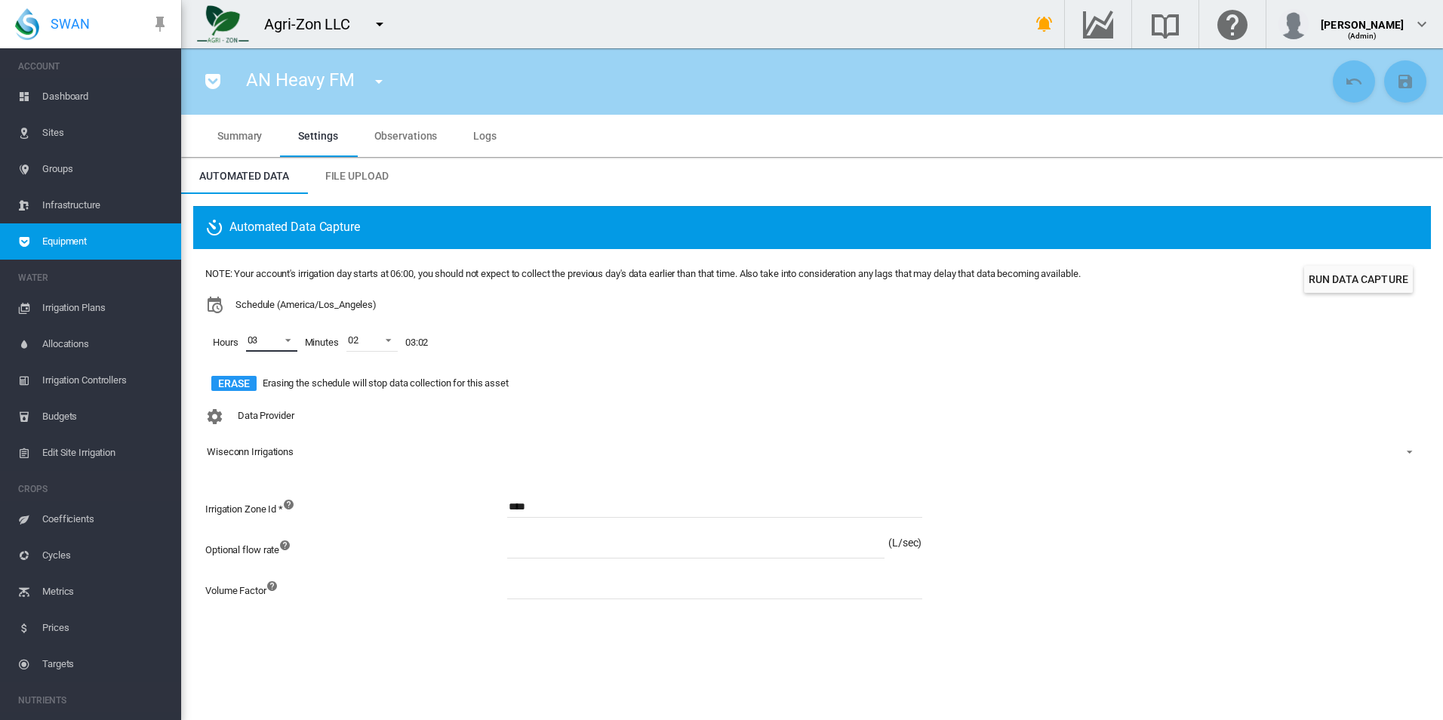
click at [284, 340] on span at bounding box center [284, 339] width 18 height 14
click at [530, 349] on md-backdrop at bounding box center [721, 360] width 1443 height 720
click at [136, 235] on span "Equipment" at bounding box center [105, 241] width 127 height 36
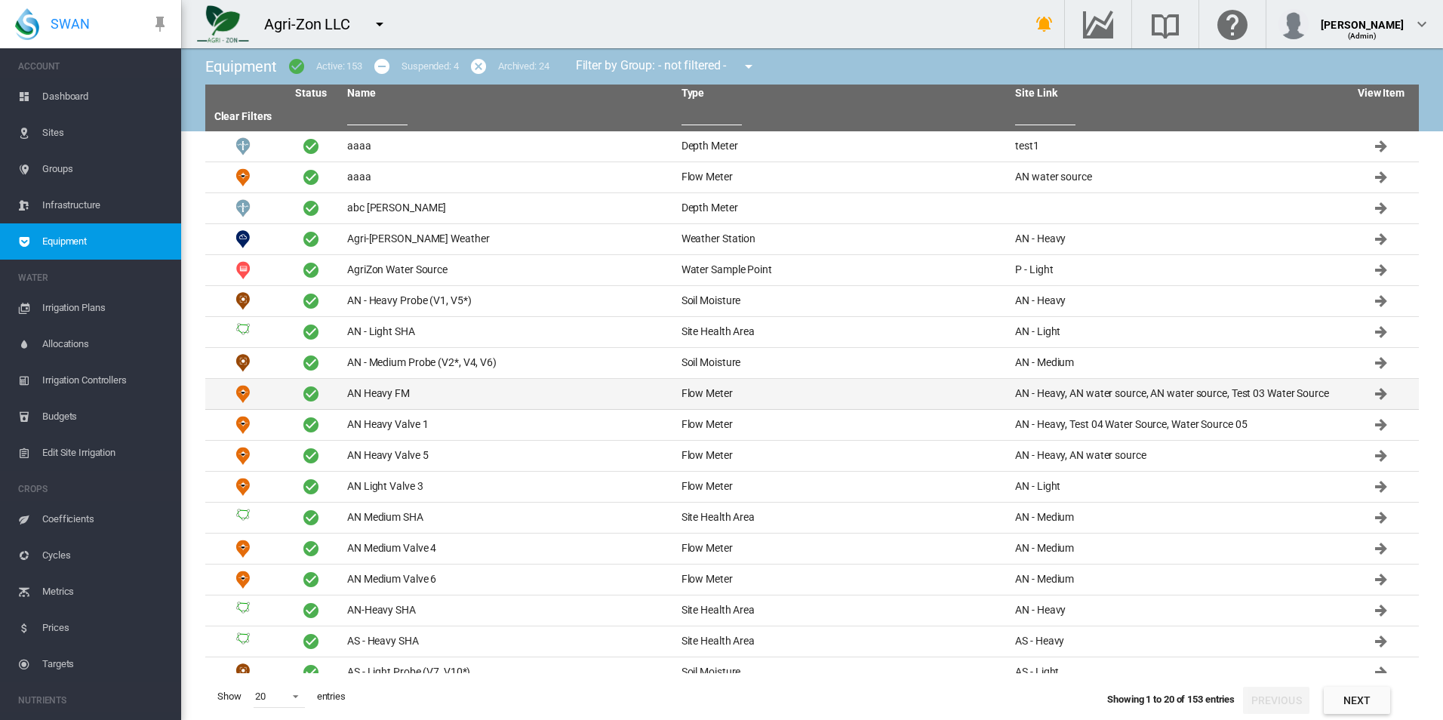
click at [461, 390] on td "AN Heavy FM" at bounding box center [508, 394] width 334 height 30
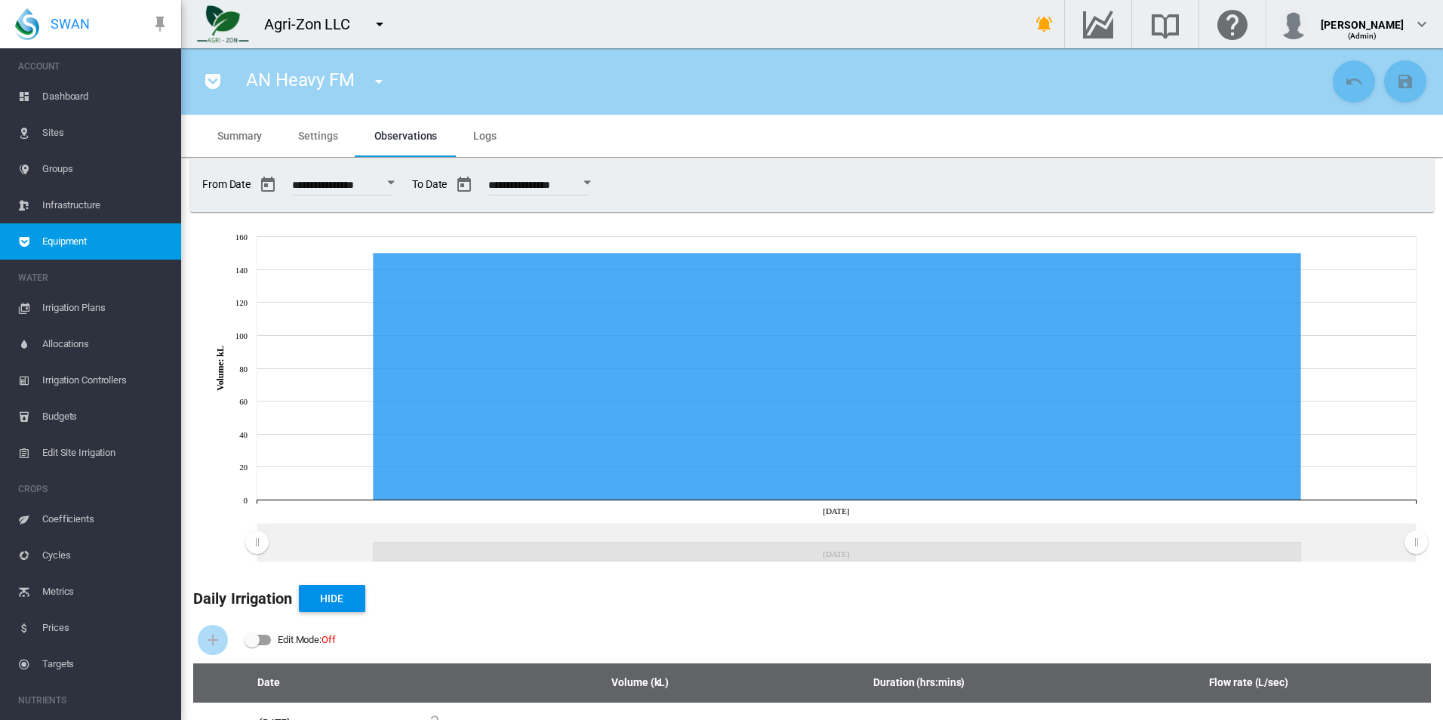
click at [163, 241] on link "Equipment" at bounding box center [90, 241] width 181 height 36
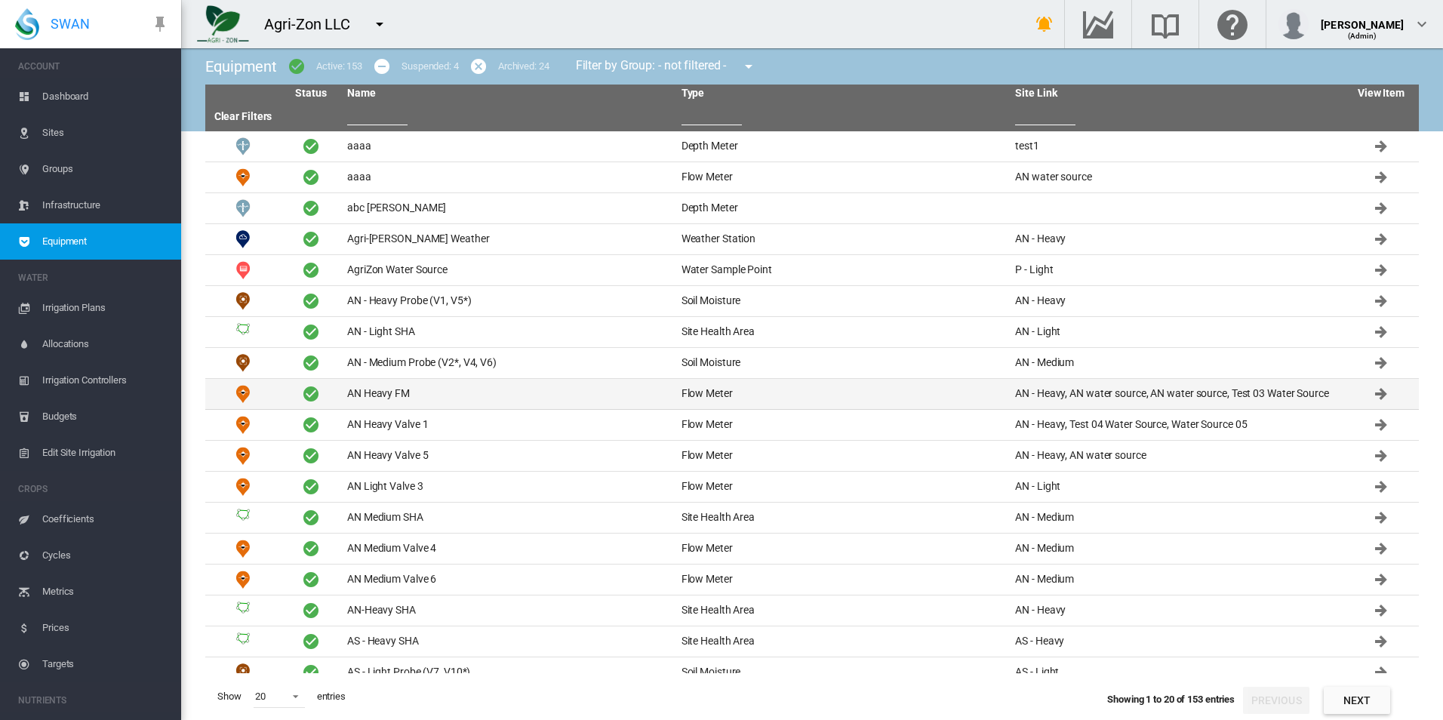
click at [459, 396] on td "AN Heavy FM" at bounding box center [508, 394] width 334 height 30
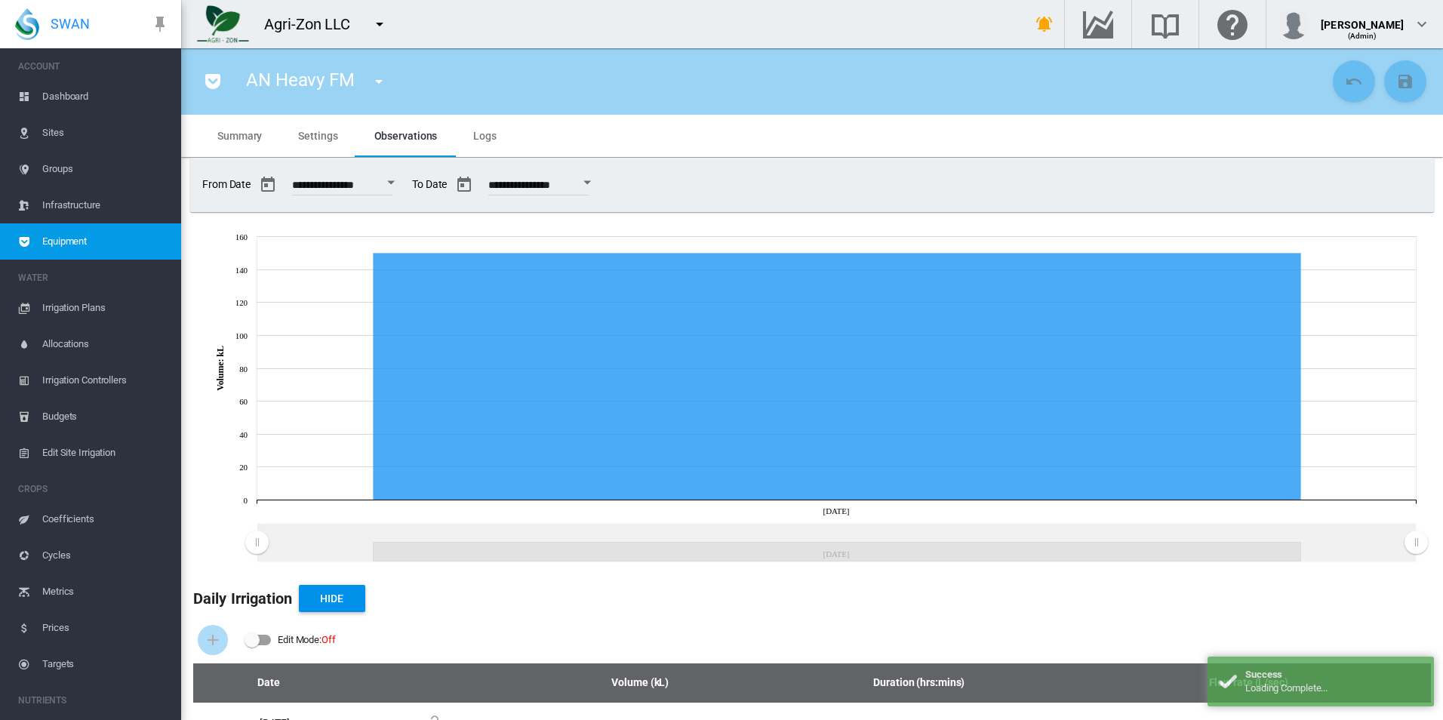
click at [208, 75] on md-icon "icon-pocket" at bounding box center [213, 81] width 18 height 18
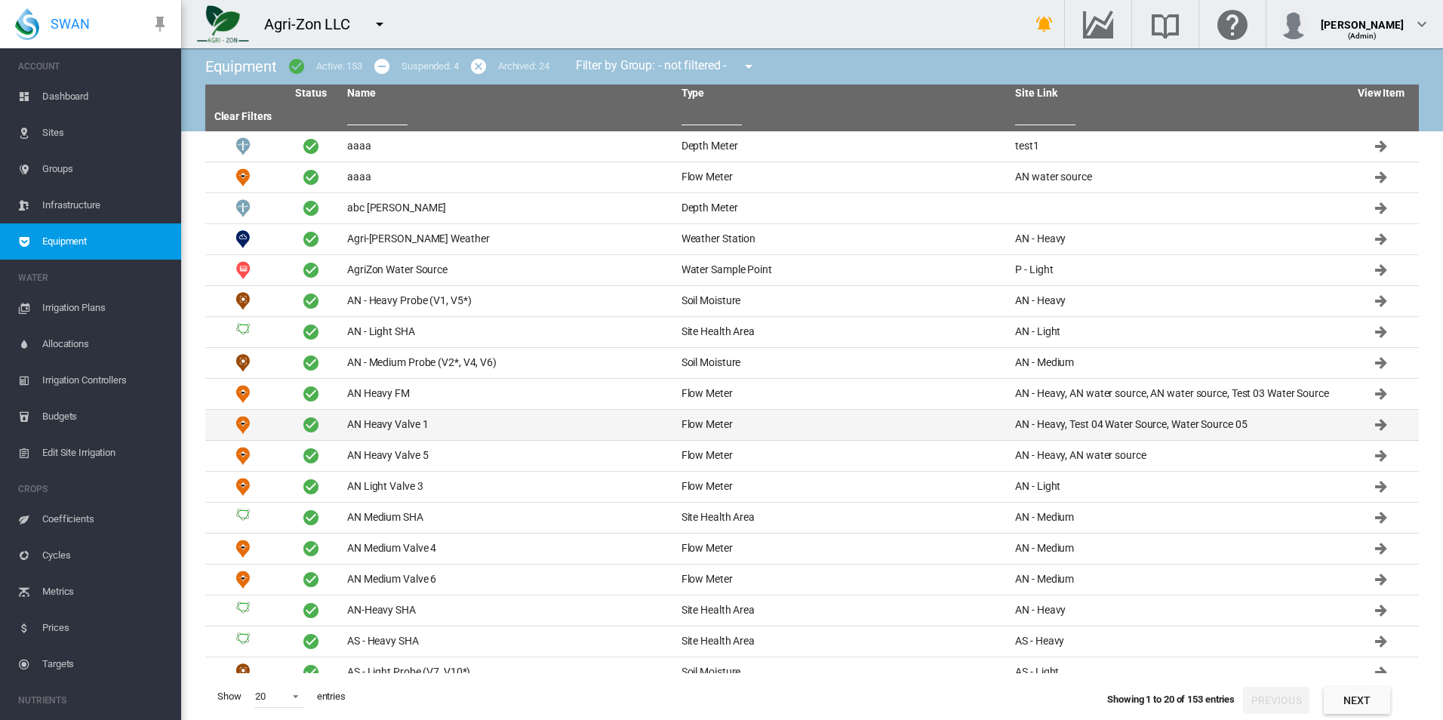
click at [454, 423] on td "AN Heavy Valve 1" at bounding box center [508, 425] width 334 height 30
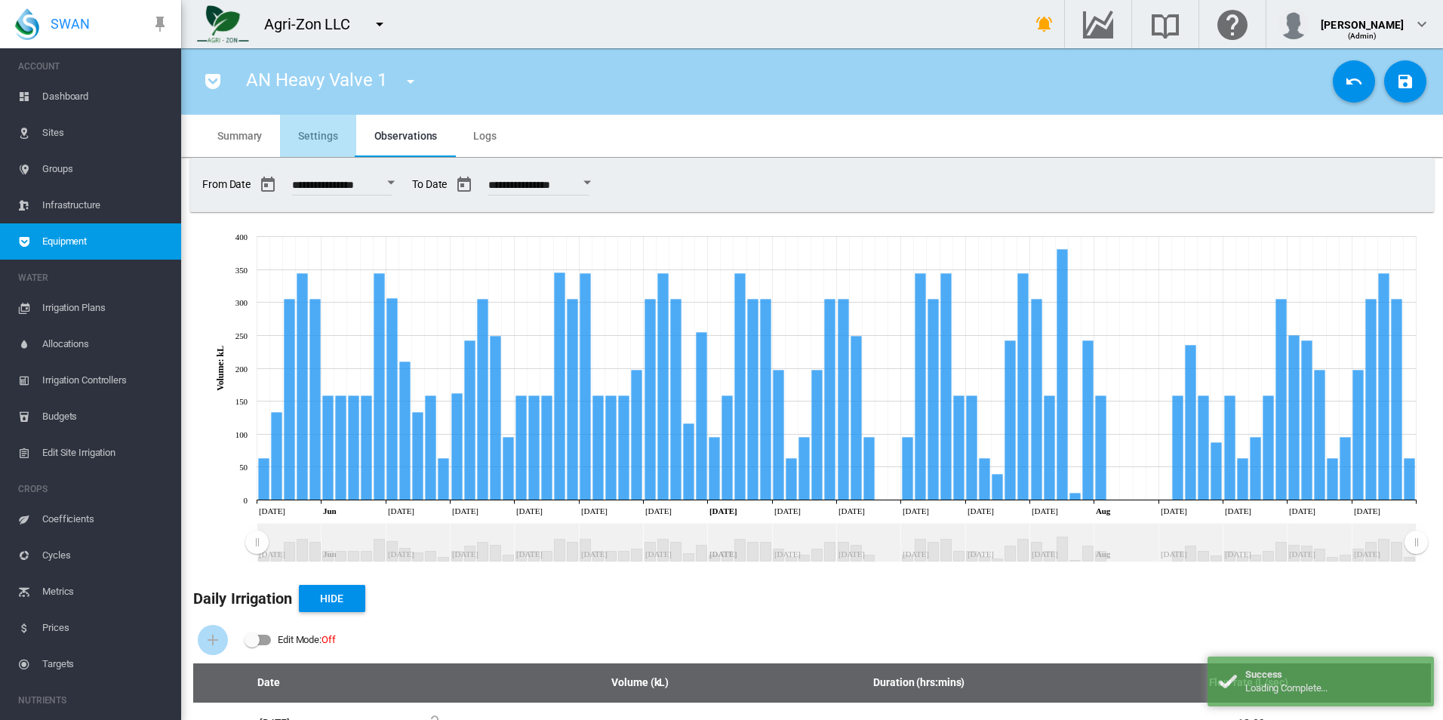
click at [317, 130] on md-tab-item "Settings" at bounding box center [317, 136] width 75 height 42
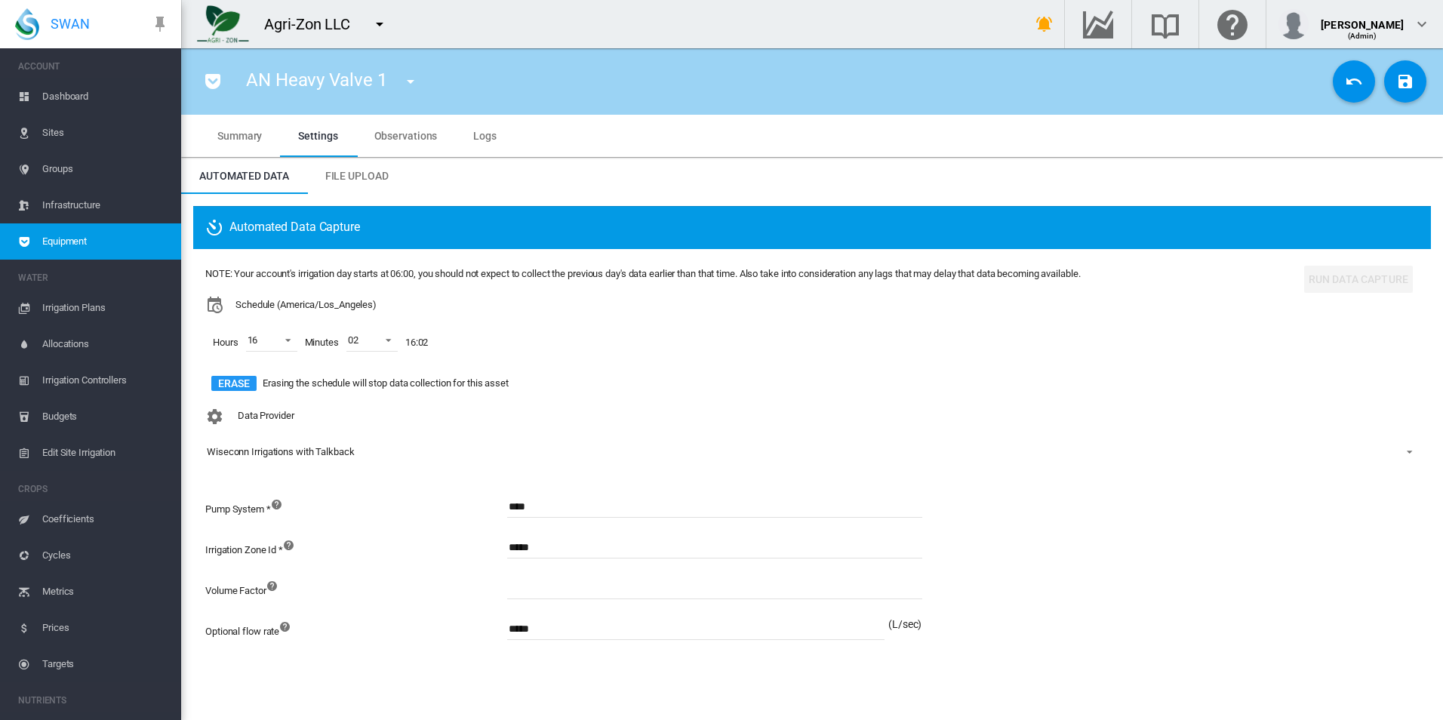
click at [131, 239] on span "Equipment" at bounding box center [105, 241] width 127 height 36
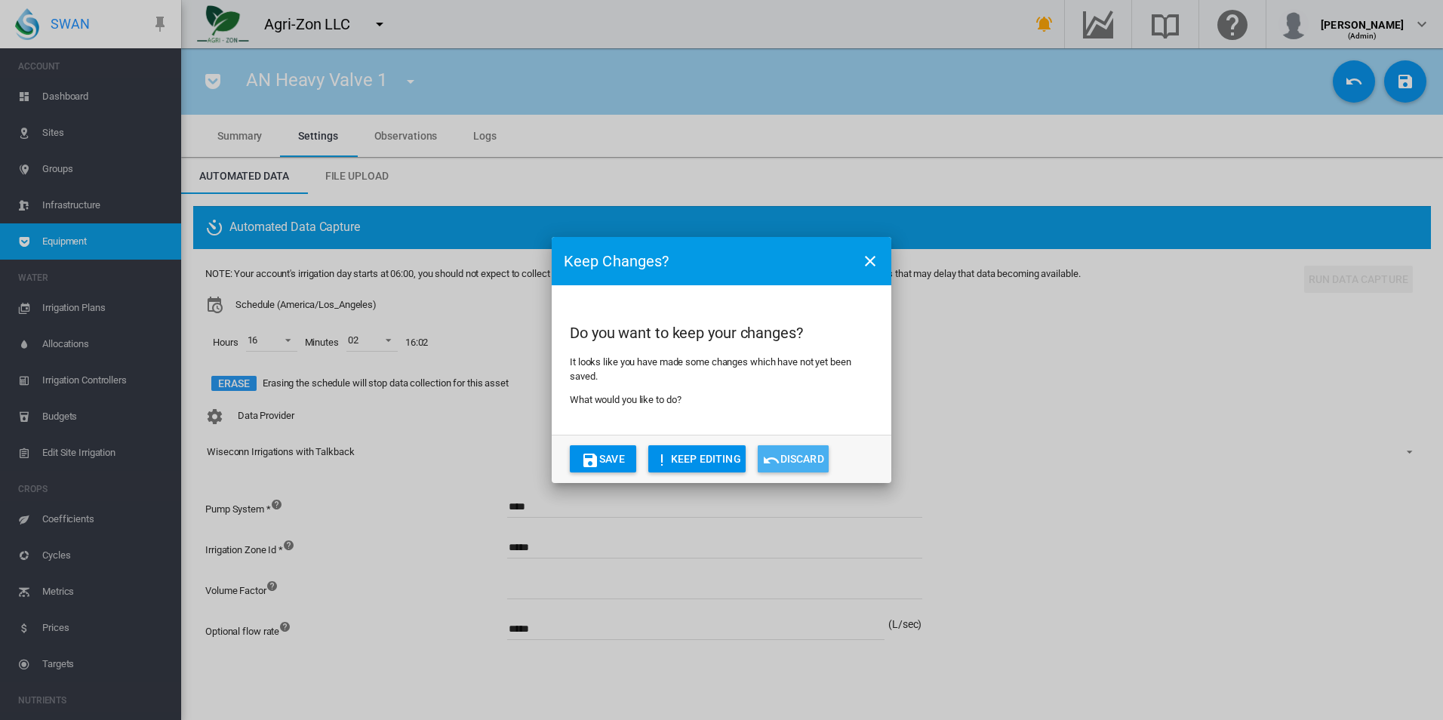
click at [809, 466] on button "Discard" at bounding box center [793, 458] width 71 height 27
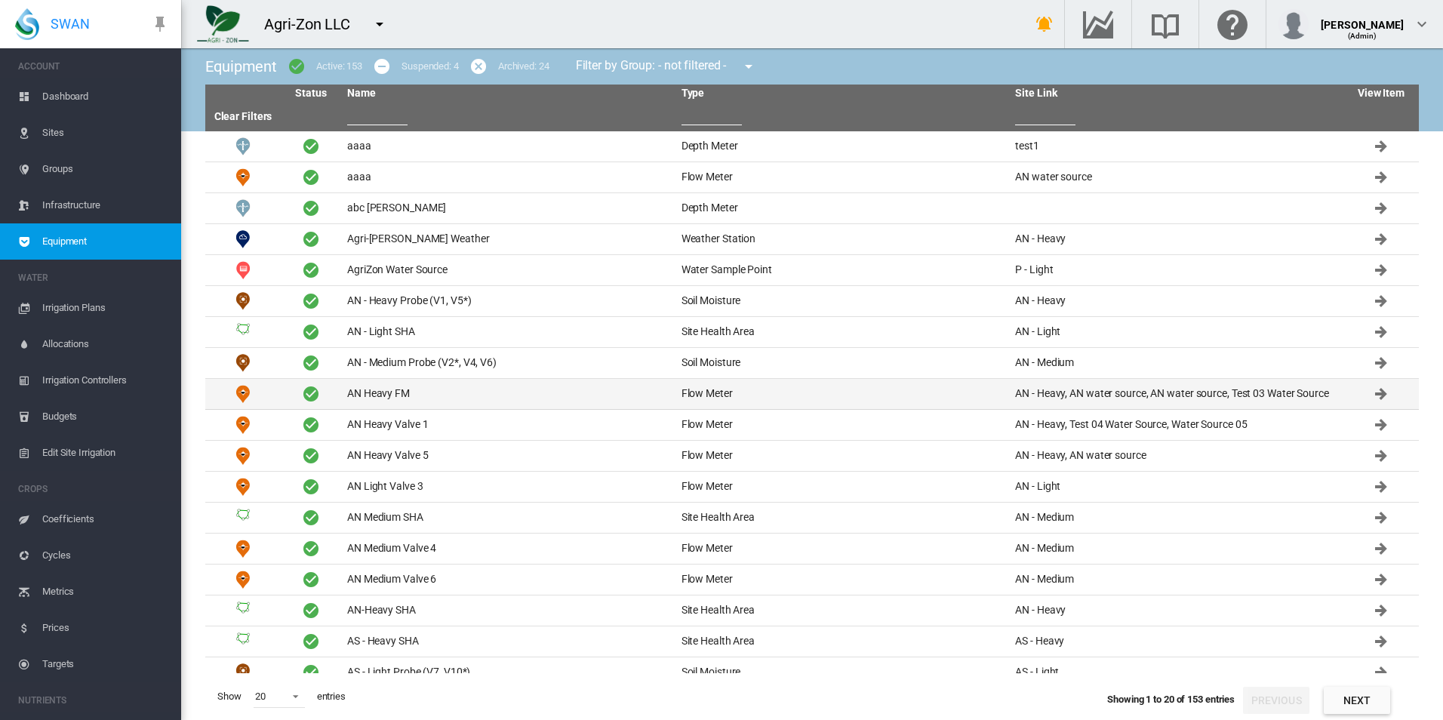
click at [449, 390] on td "AN Heavy FM" at bounding box center [508, 394] width 334 height 30
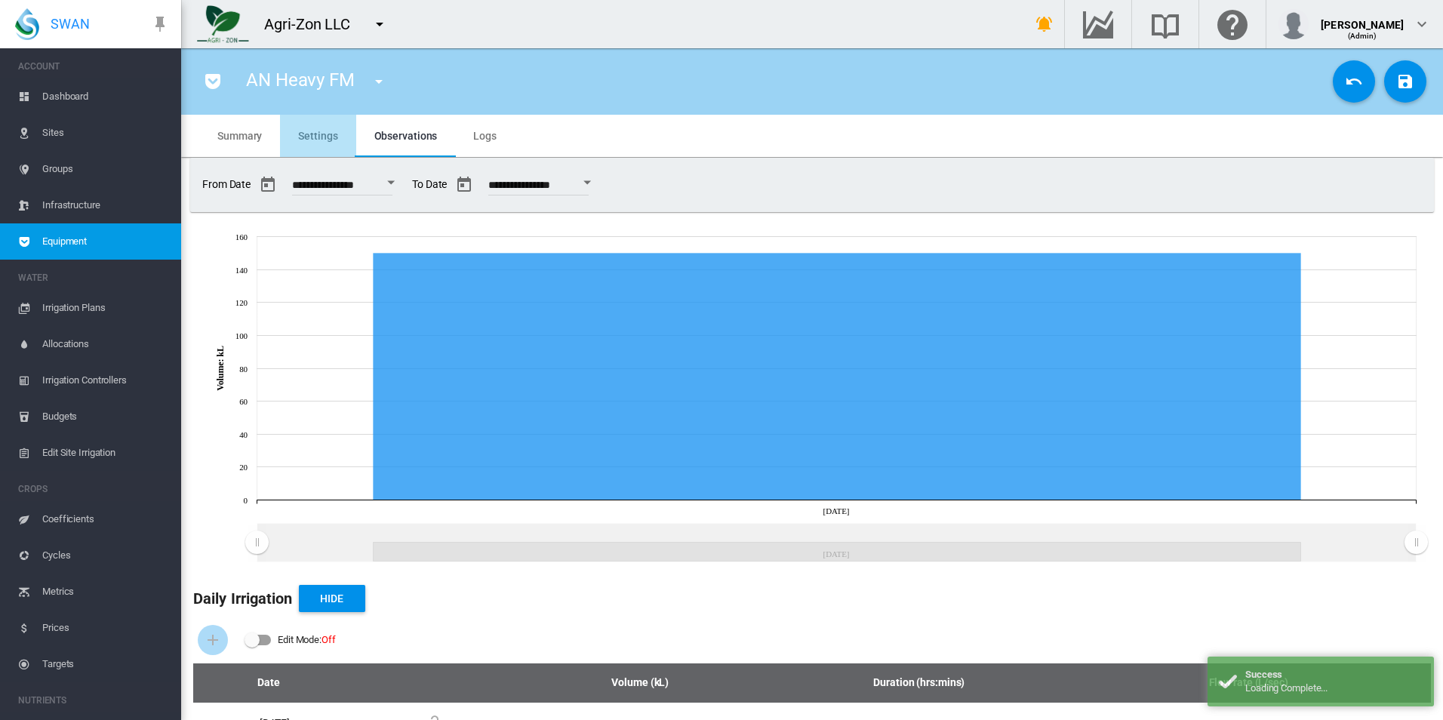
click at [337, 141] on md-tab-item "Settings" at bounding box center [317, 136] width 75 height 42
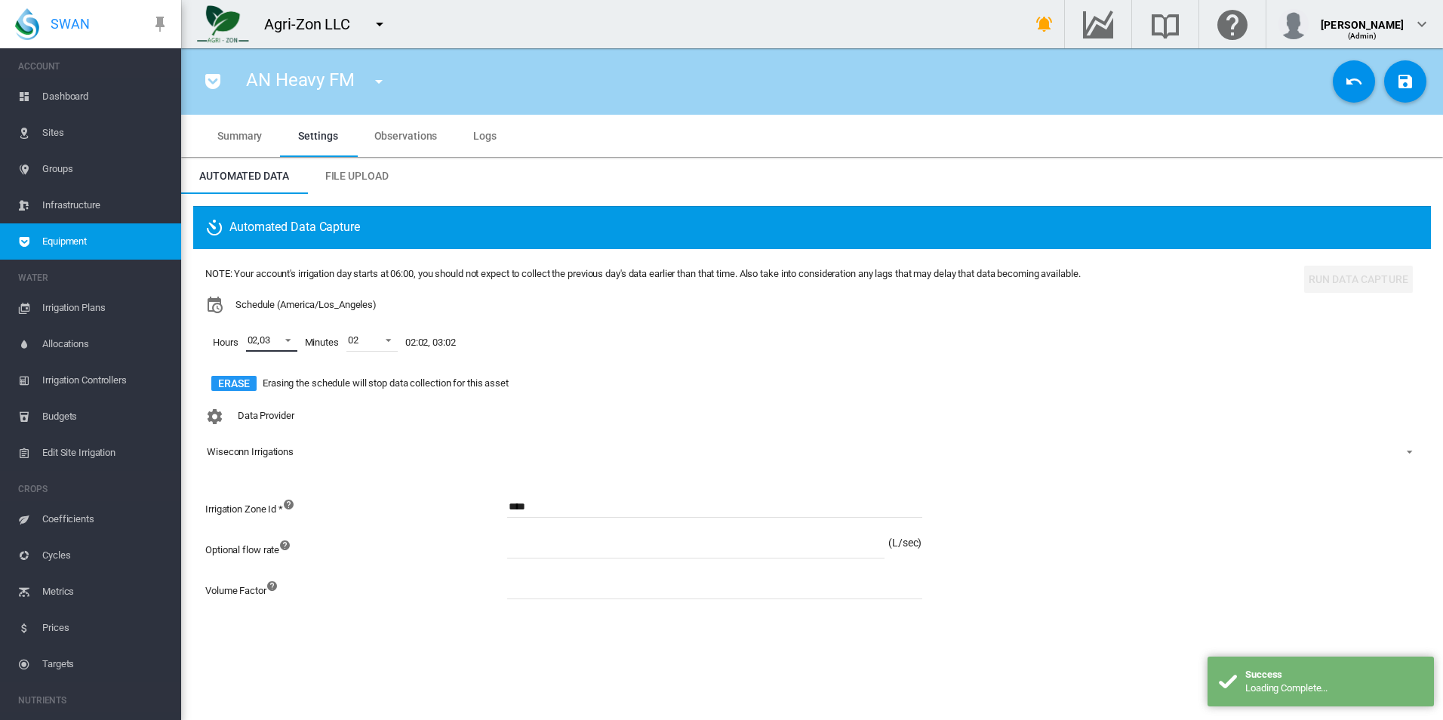
click at [288, 343] on span at bounding box center [284, 339] width 18 height 14
click at [288, 343] on md-option "02" at bounding box center [268, 341] width 103 height 36
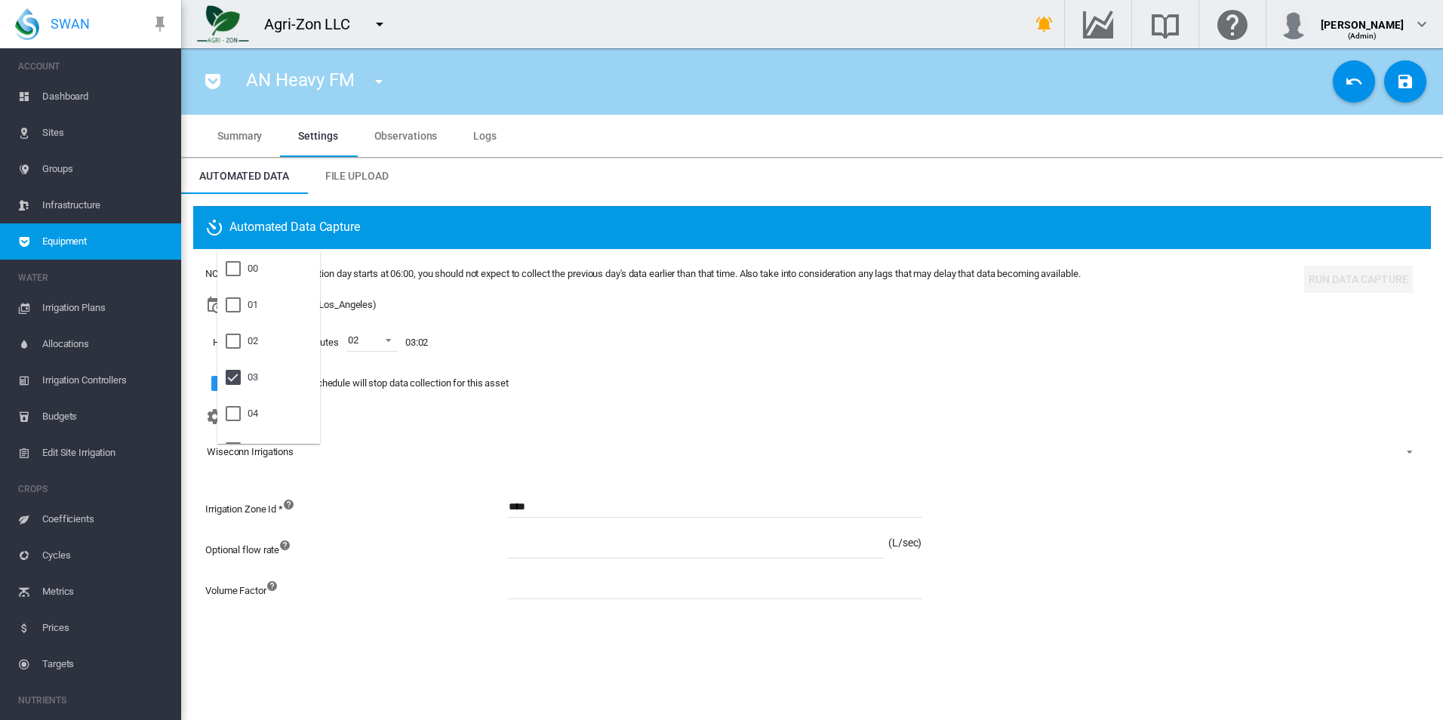
click at [1397, 81] on md-backdrop at bounding box center [721, 360] width 1443 height 720
click at [1397, 81] on md-icon "icon-content-save" at bounding box center [1405, 81] width 18 height 18
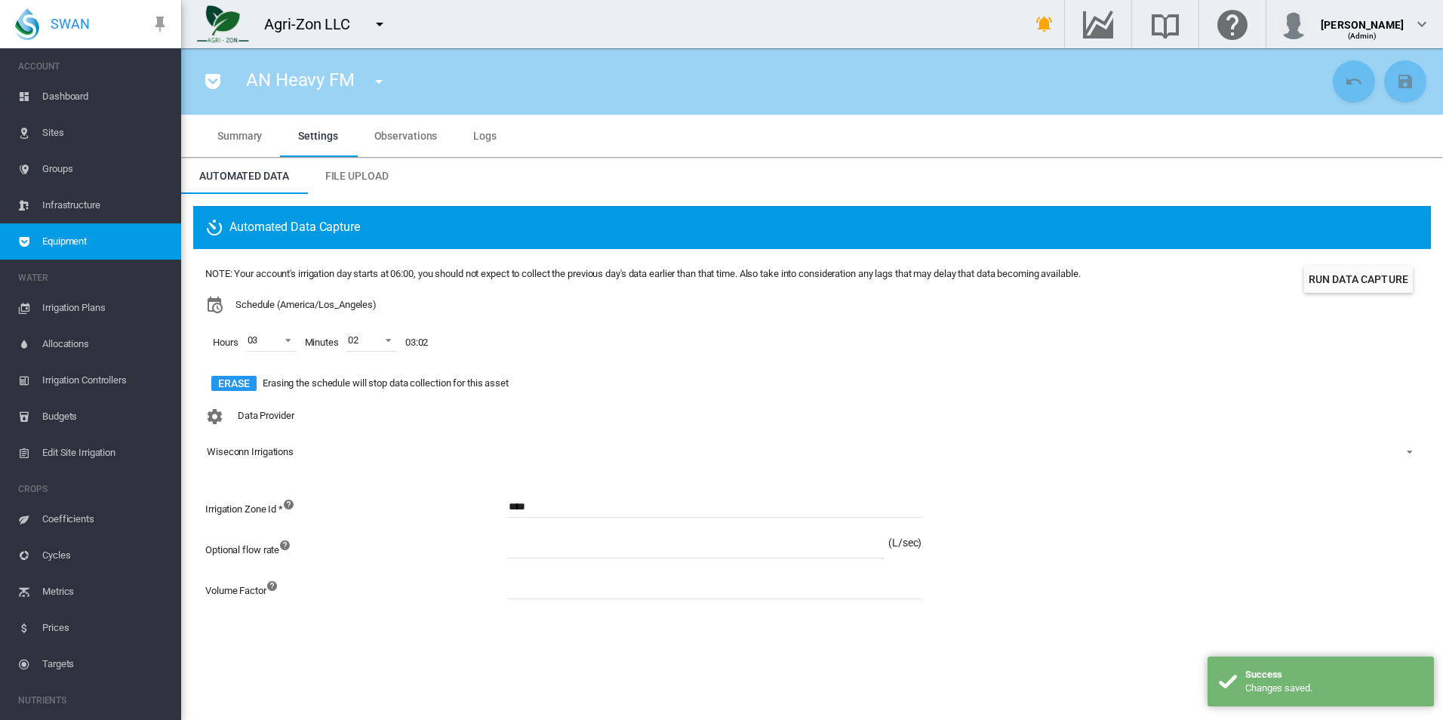
click at [557, 351] on div "Hours 03 Minutes 02 00 01 02 03 04 05 06 07 08 09 10 11 12 13 14 15 16 17 18 19…" at bounding box center [642, 342] width 875 height 57
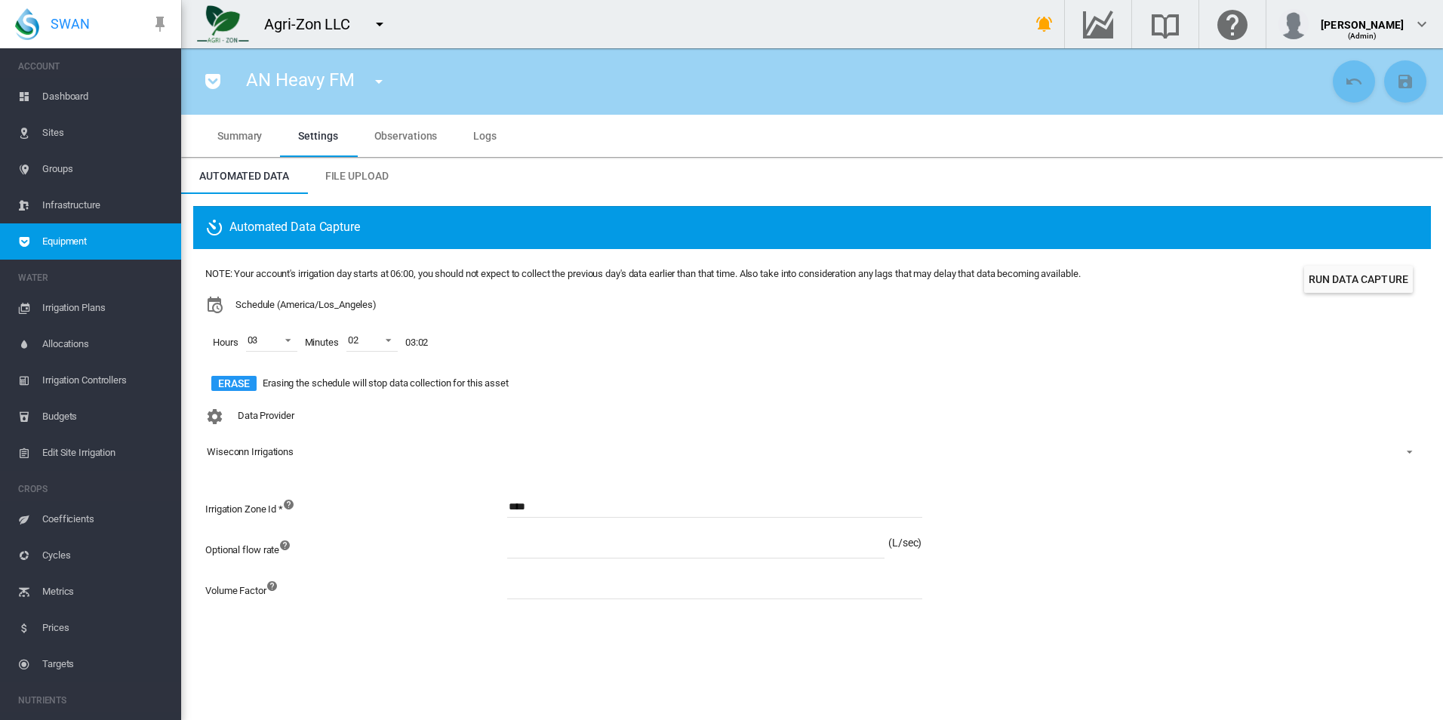
click at [204, 79] on md-icon "icon-pocket" at bounding box center [213, 81] width 18 height 18
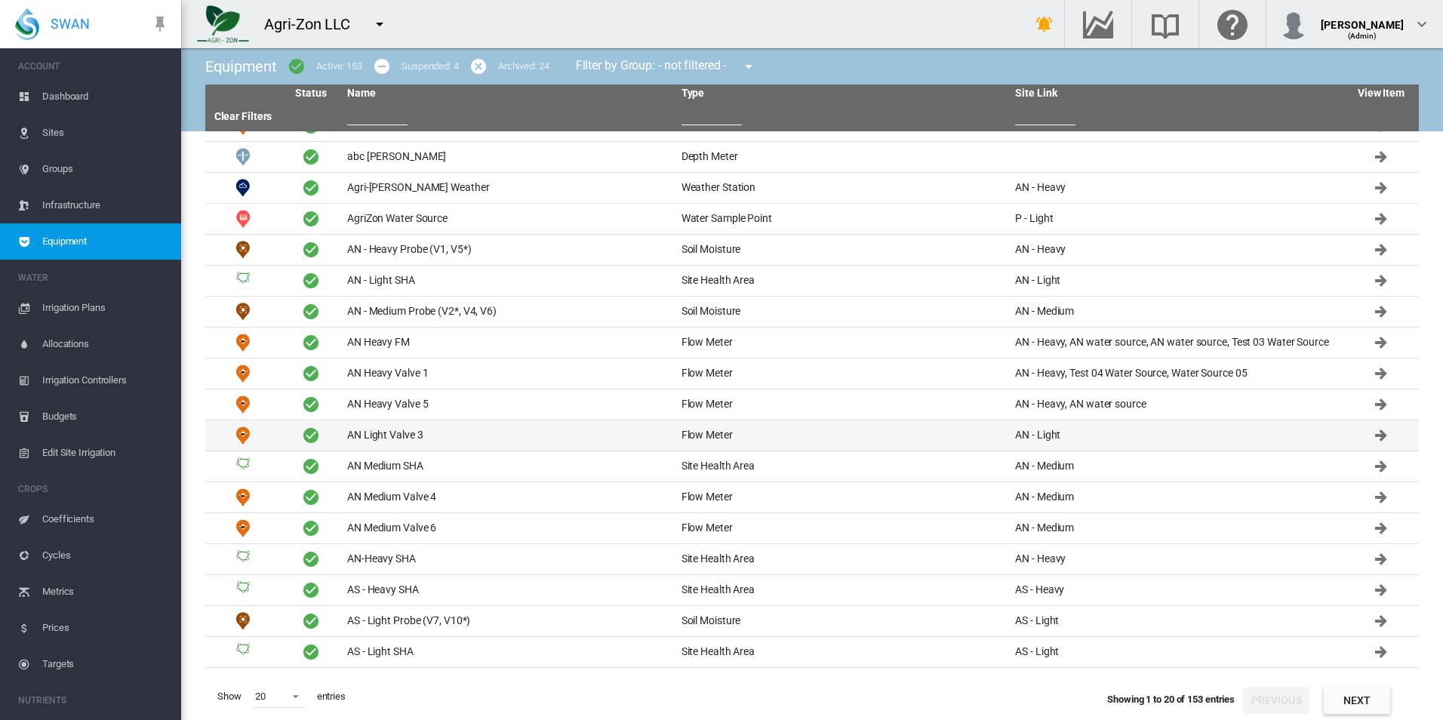
scroll to position [77, 0]
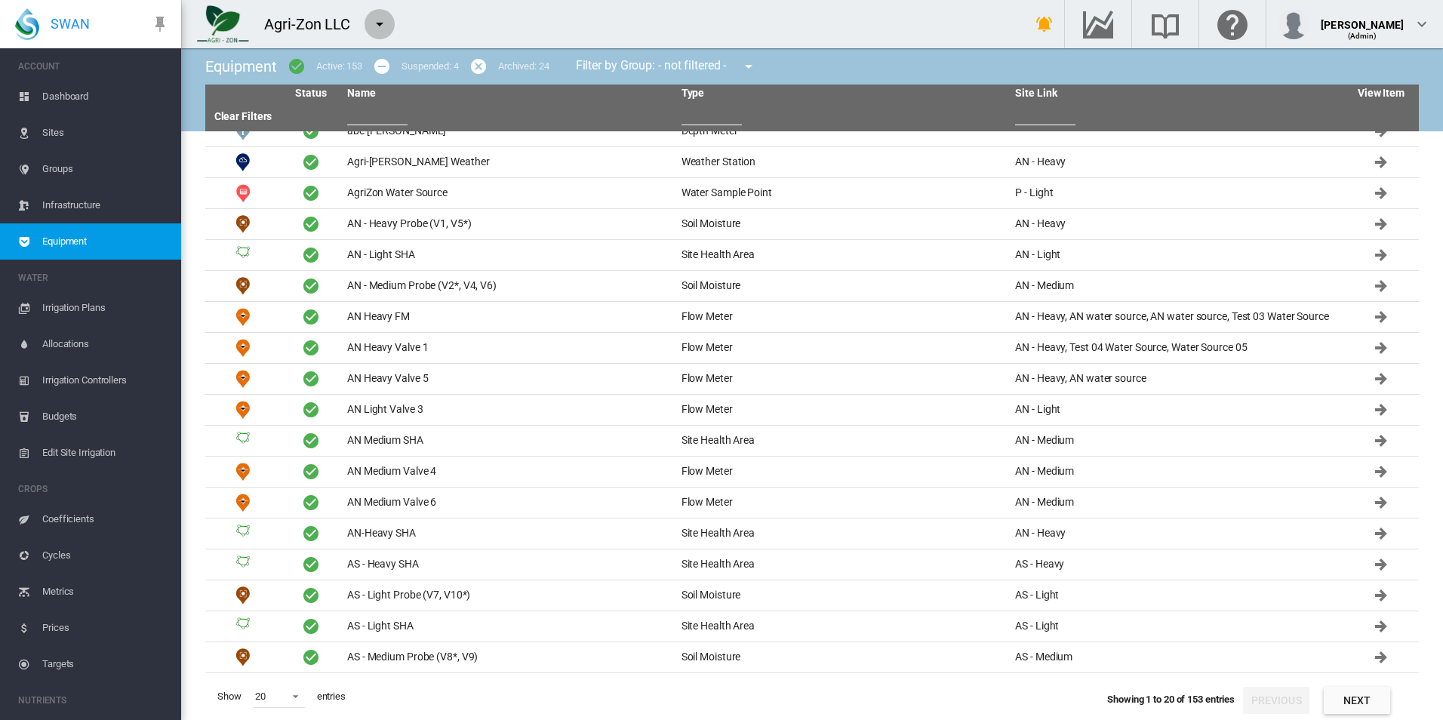
click at [372, 22] on md-icon "icon-menu-down" at bounding box center [380, 24] width 18 height 18
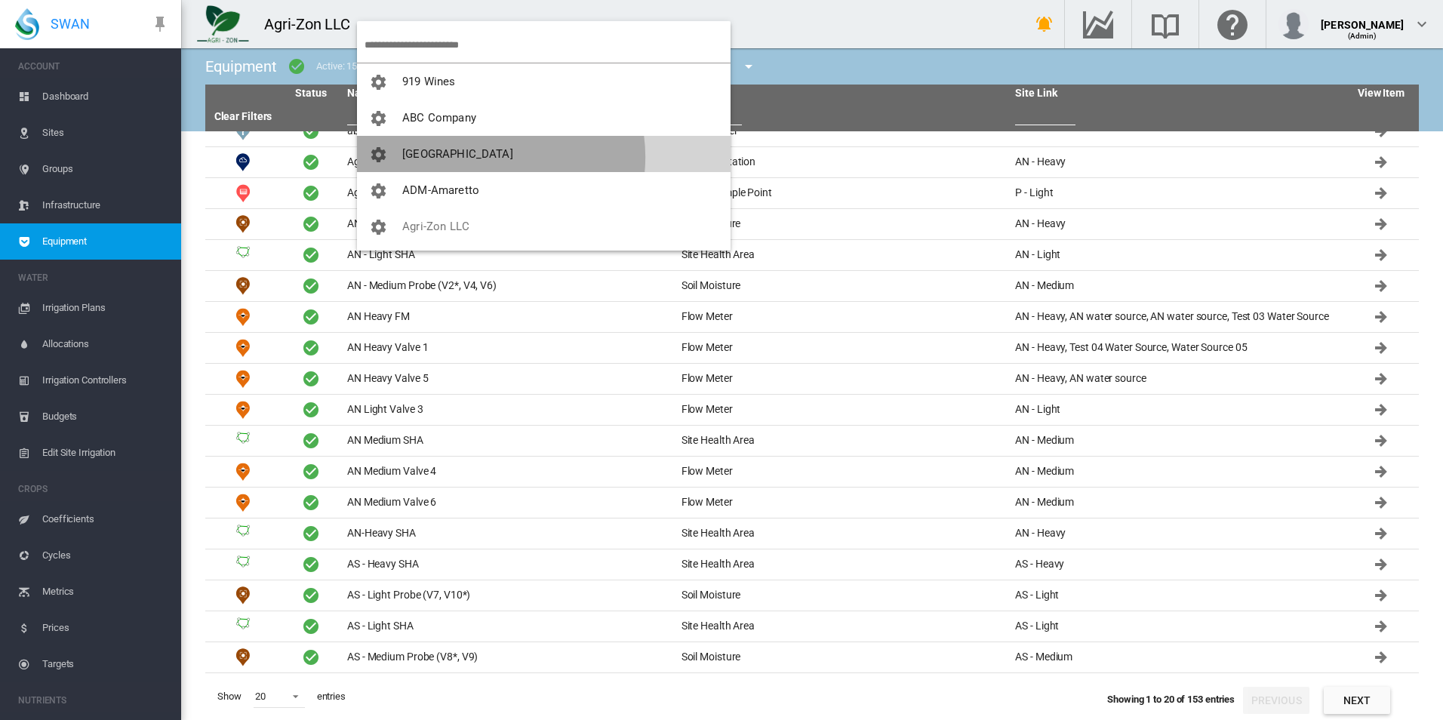
click at [483, 157] on span "[GEOGRAPHIC_DATA]" at bounding box center [457, 154] width 111 height 14
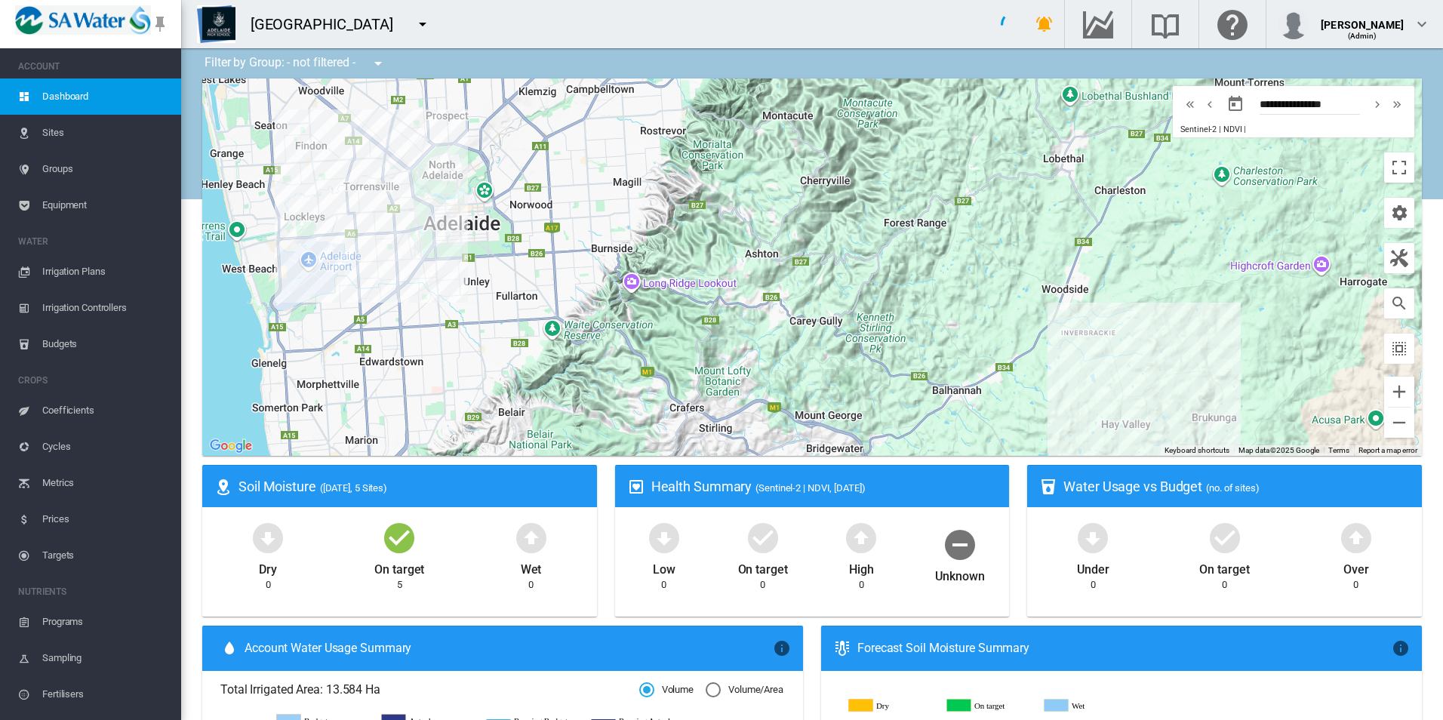
click at [112, 204] on span "Equipment" at bounding box center [105, 205] width 127 height 36
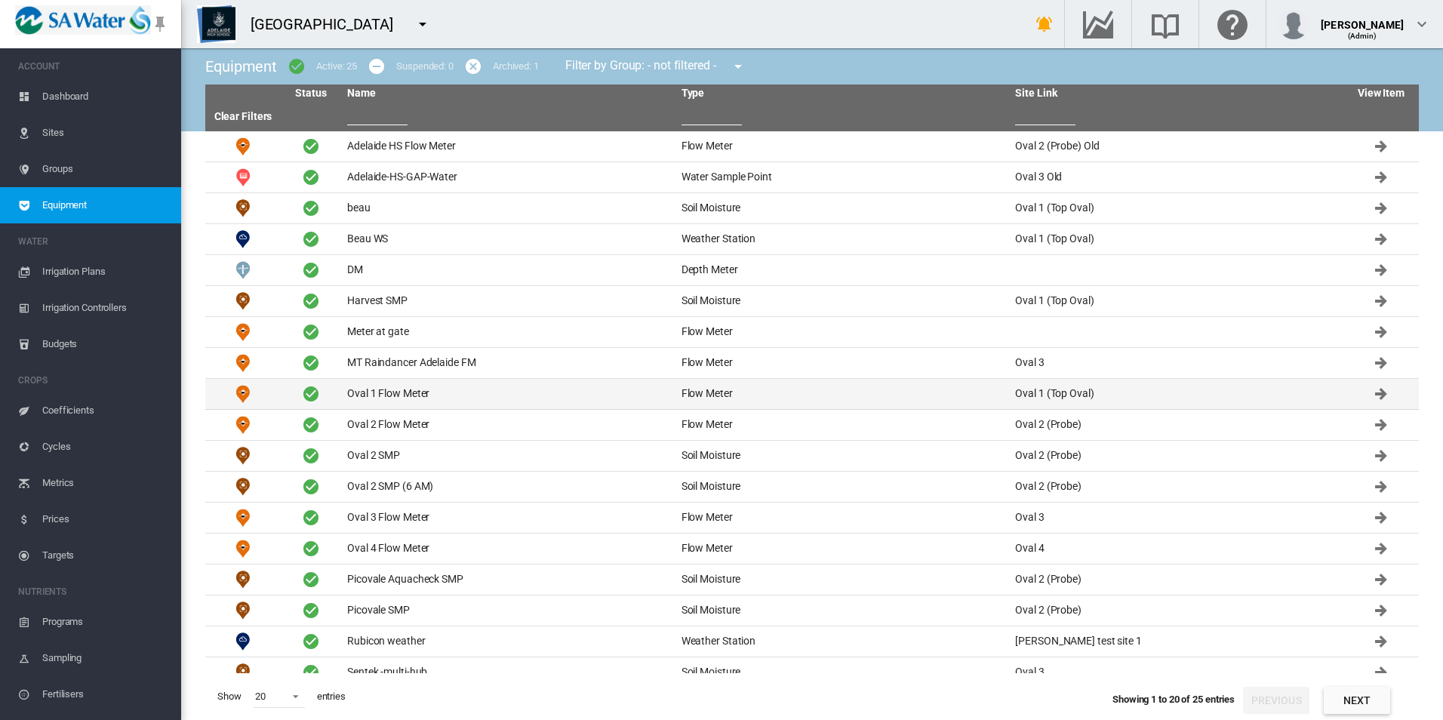
click at [502, 396] on td "Oval 1 Flow Meter" at bounding box center [508, 394] width 334 height 30
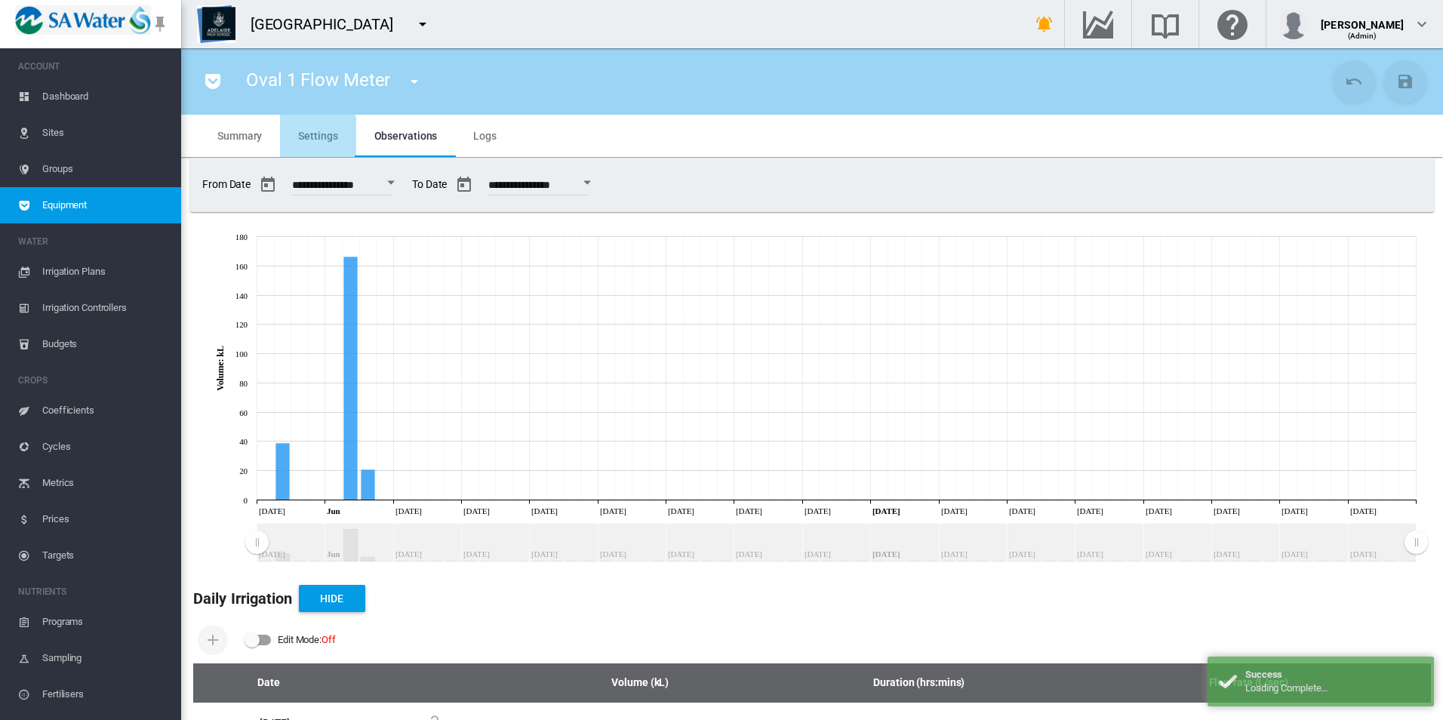
click at [312, 140] on span "Settings" at bounding box center [317, 136] width 39 height 12
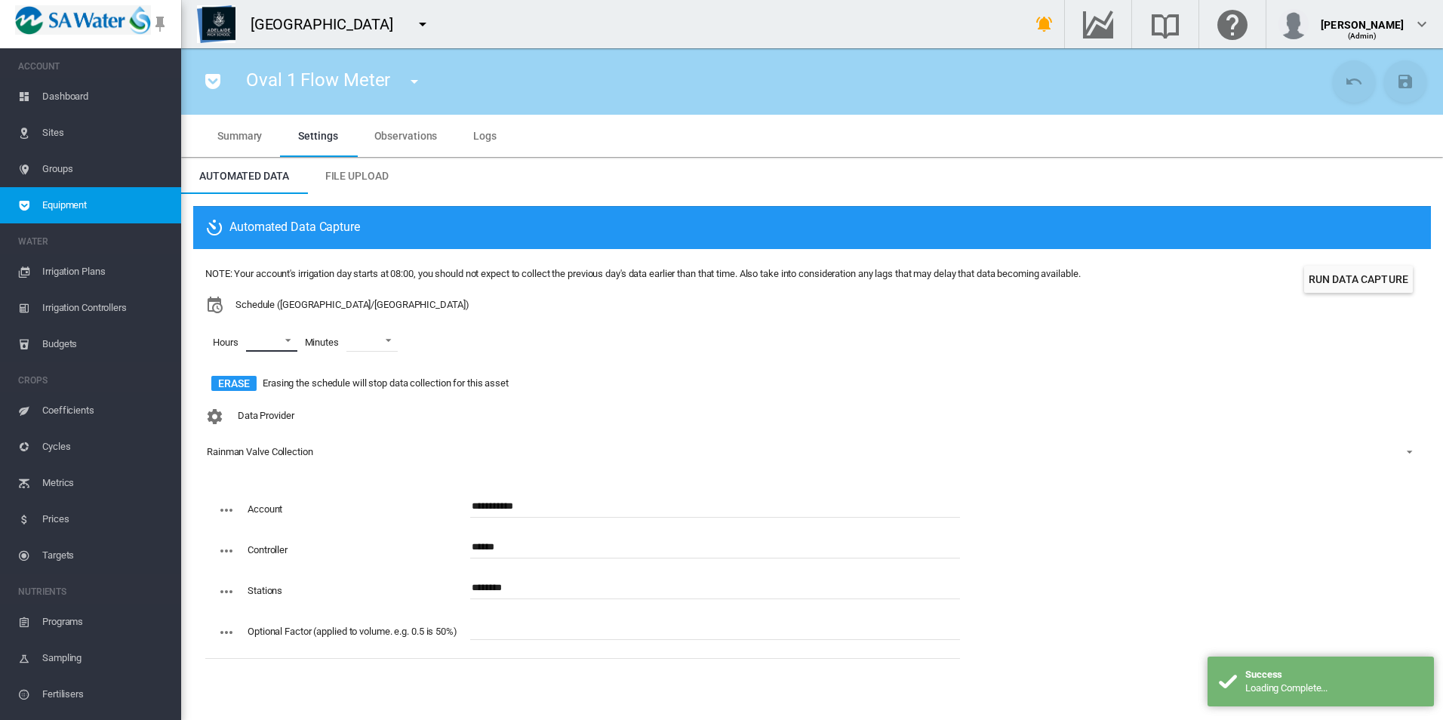
click at [284, 343] on md-select "00 01 02 03 04 05 06 07 08 09 10 11 12 13 14 15 16 17 18 19 20 21 22 23" at bounding box center [271, 340] width 51 height 23
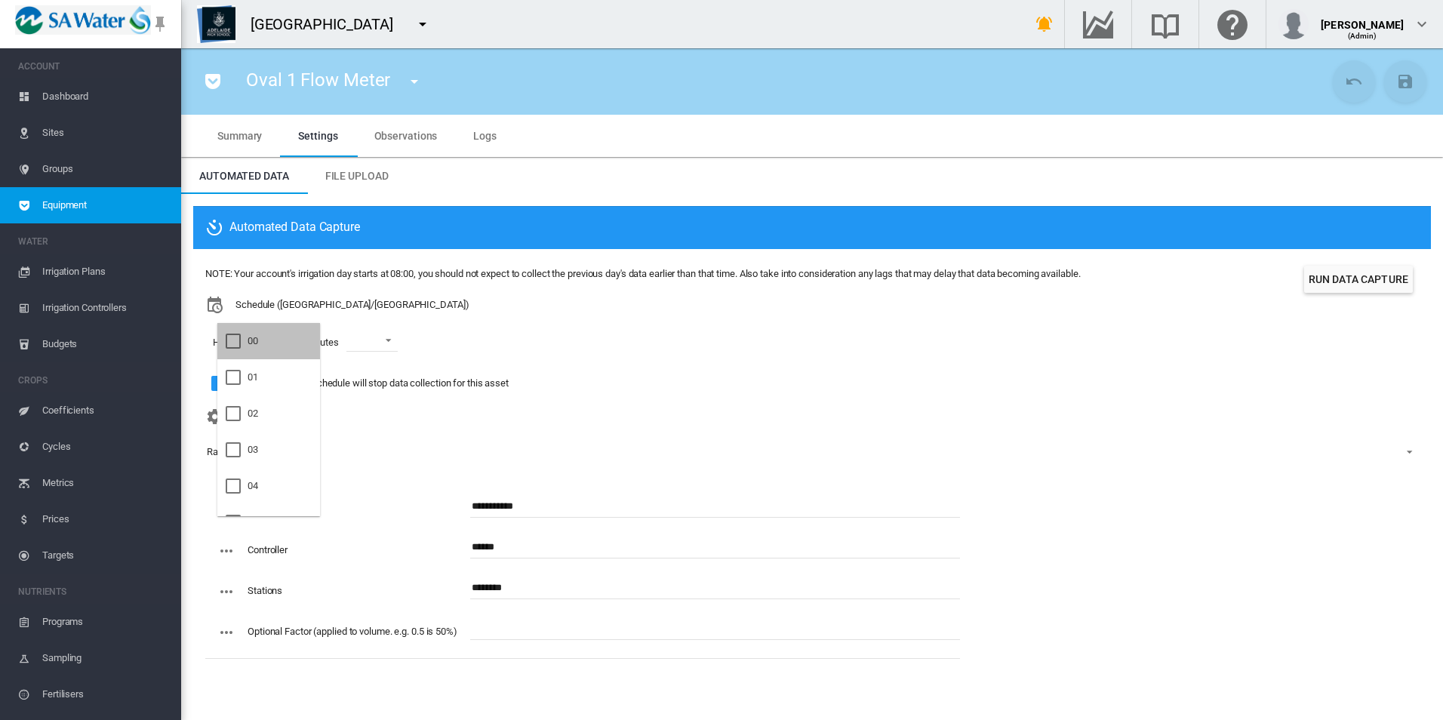
click at [284, 343] on md-option "00" at bounding box center [268, 341] width 103 height 36
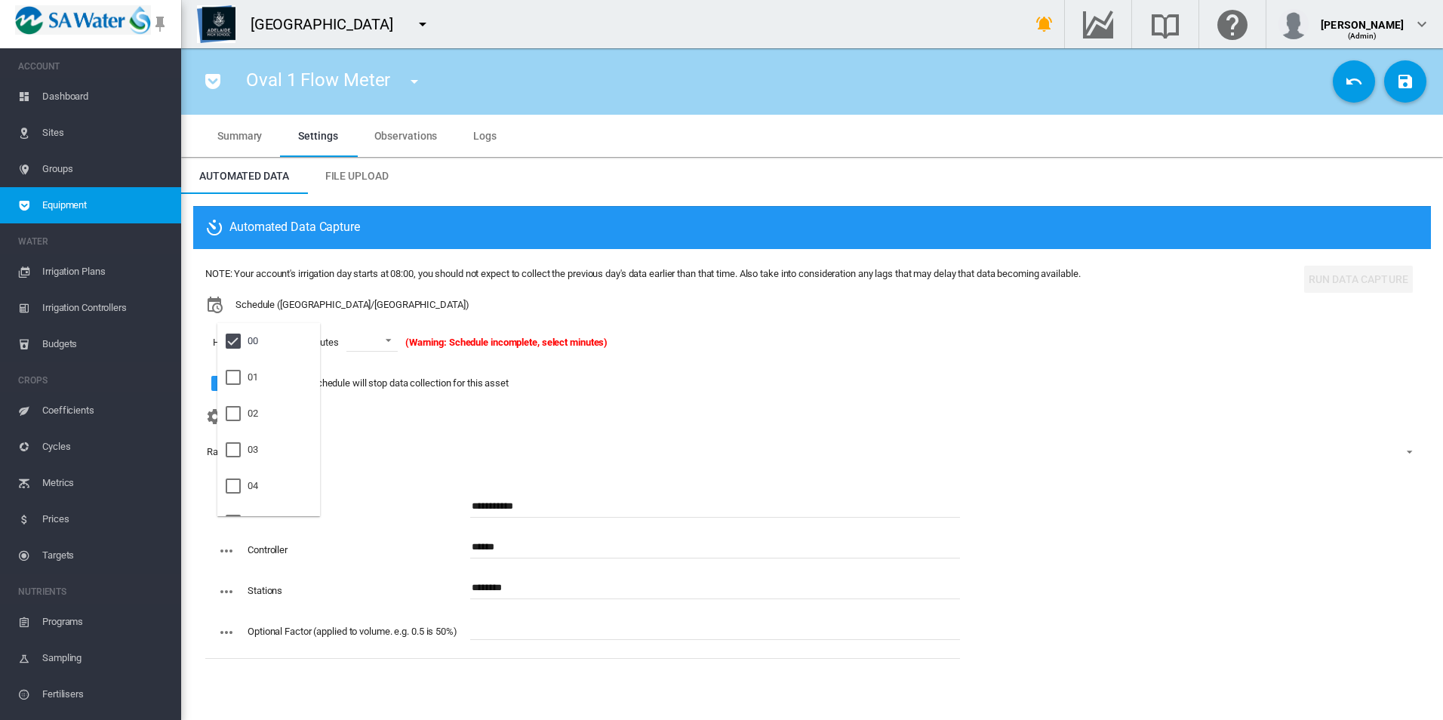
click at [380, 340] on md-backdrop at bounding box center [721, 360] width 1443 height 720
click at [377, 341] on span at bounding box center [384, 339] width 18 height 14
click at [381, 361] on md-option "00" at bounding box center [388, 377] width 103 height 36
click at [666, 340] on div "Hours 00 Minutes 00 00:00" at bounding box center [642, 342] width 875 height 57
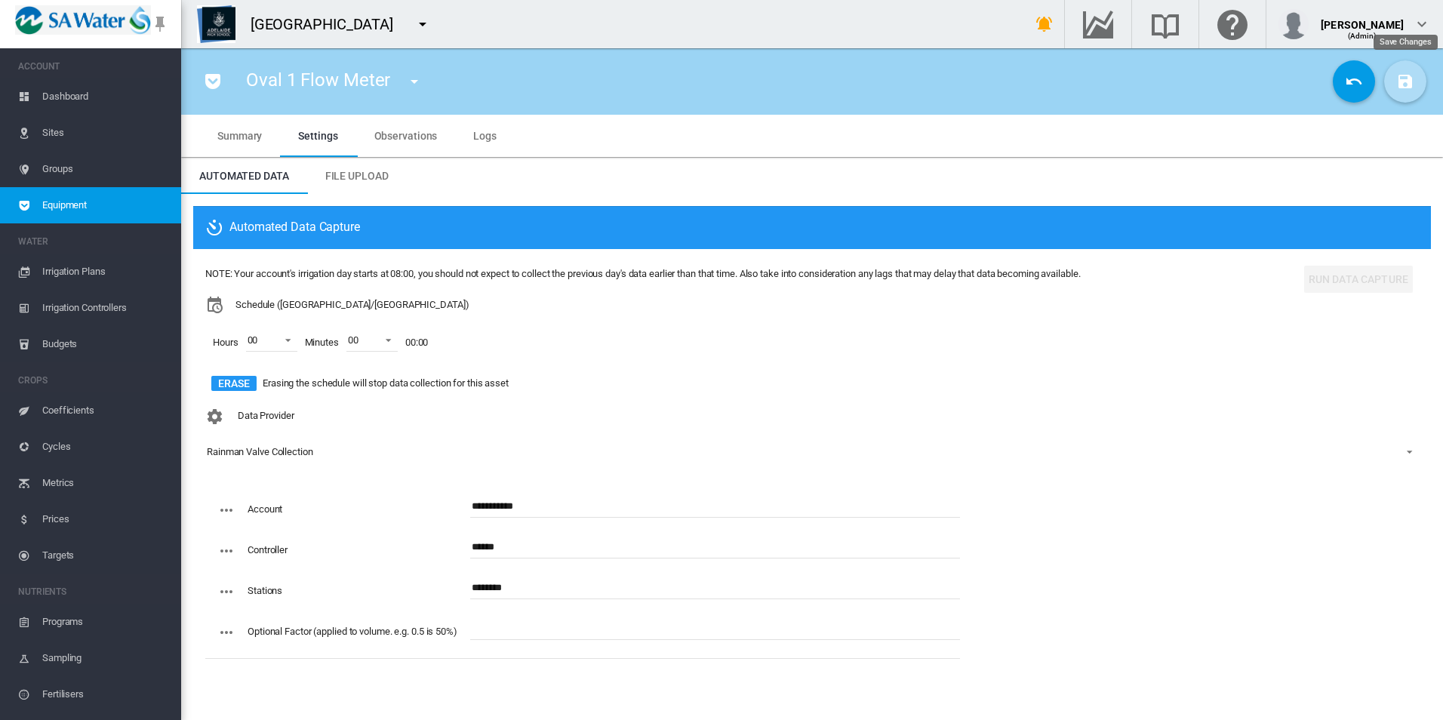
click at [1413, 81] on md-icon "icon-content-save" at bounding box center [1405, 81] width 18 height 18
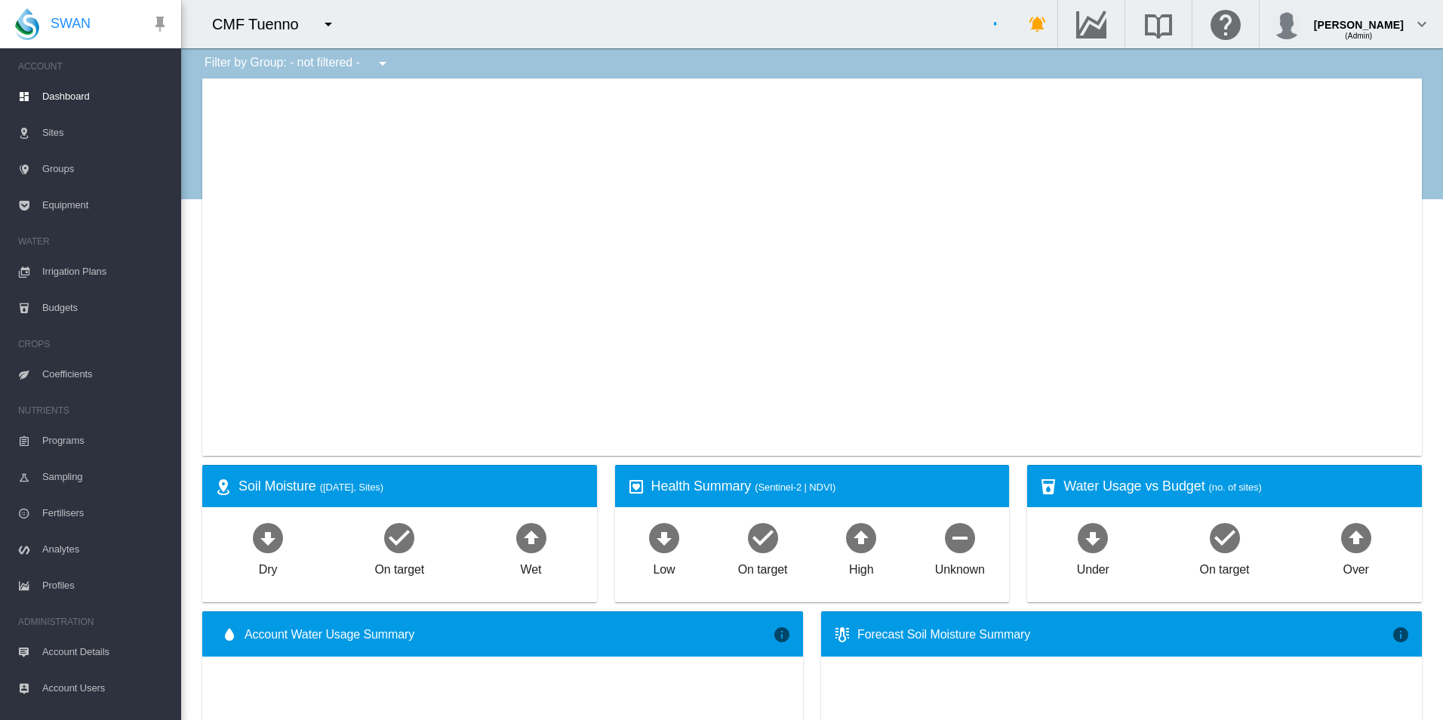
type input "**********"
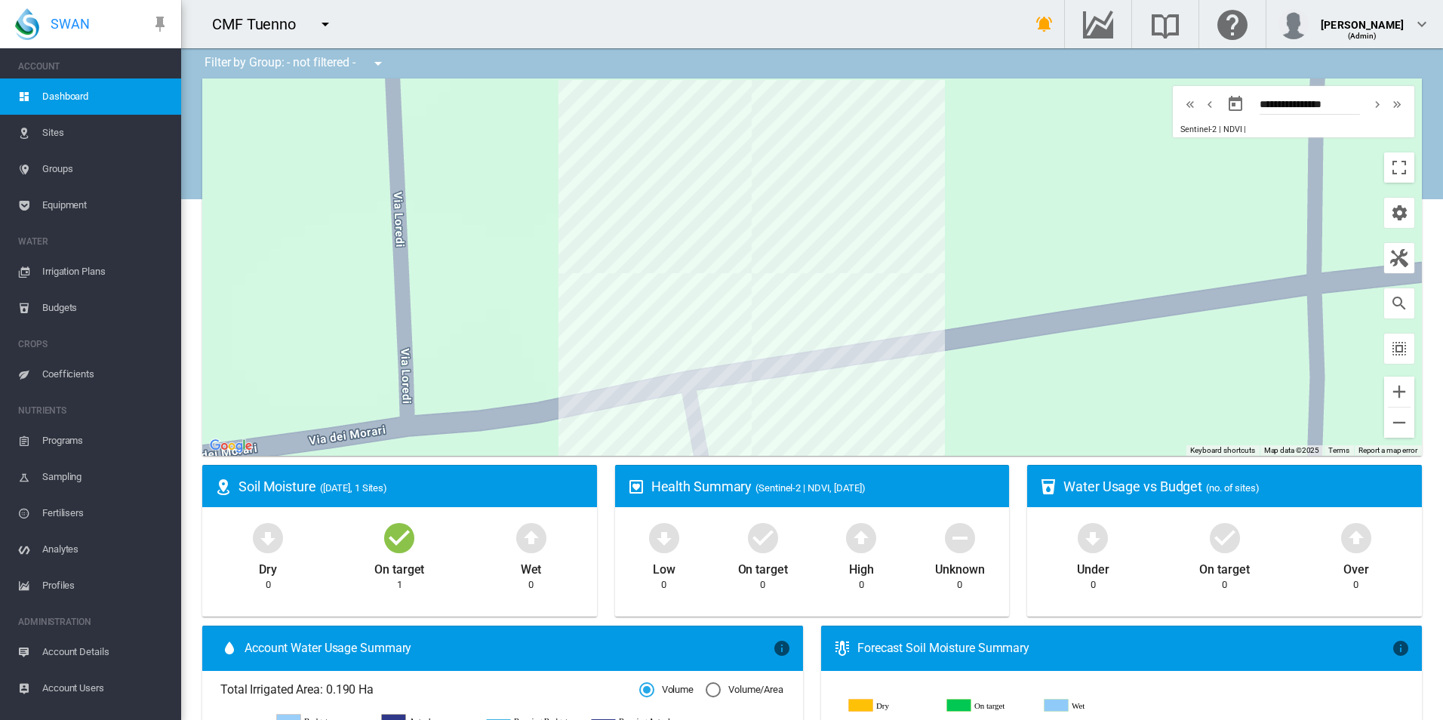
click at [67, 197] on span "Equipment" at bounding box center [105, 205] width 127 height 36
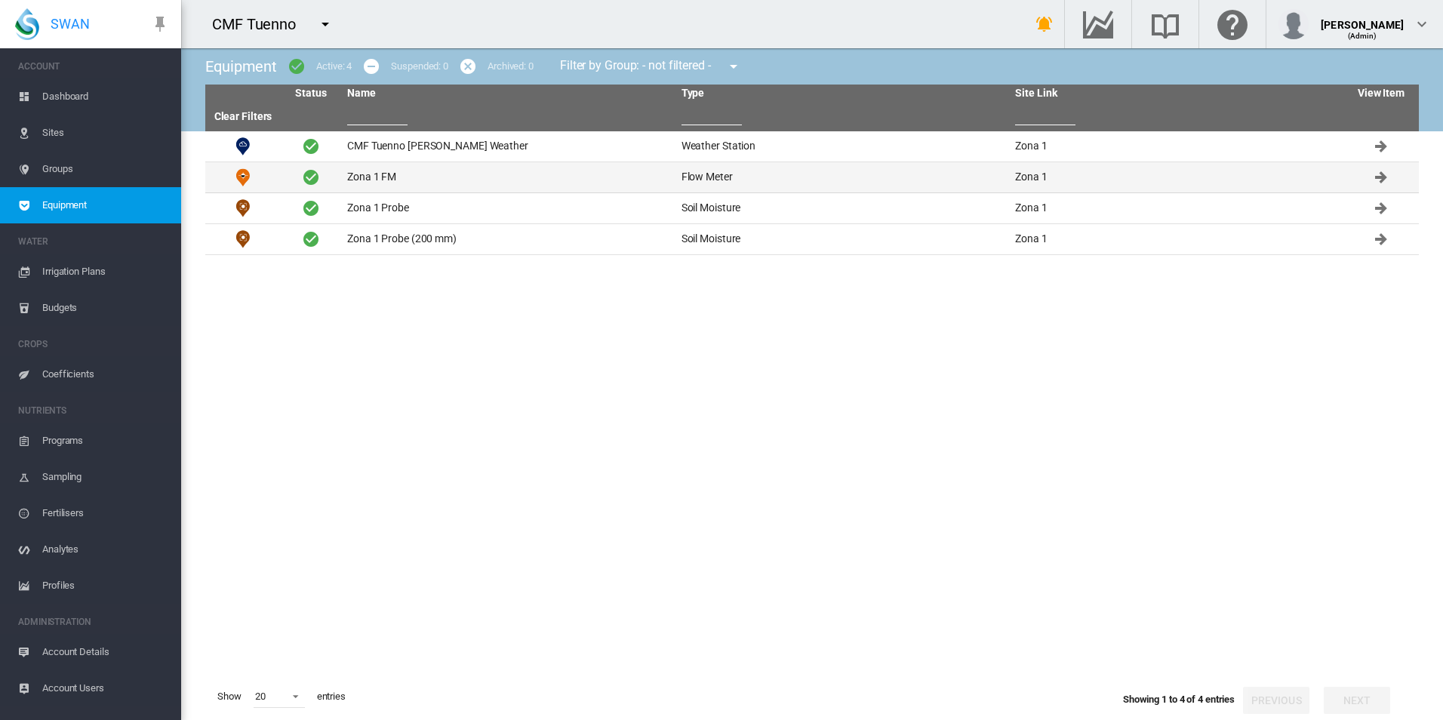
click at [443, 164] on td "Zona 1 FM" at bounding box center [508, 177] width 334 height 30
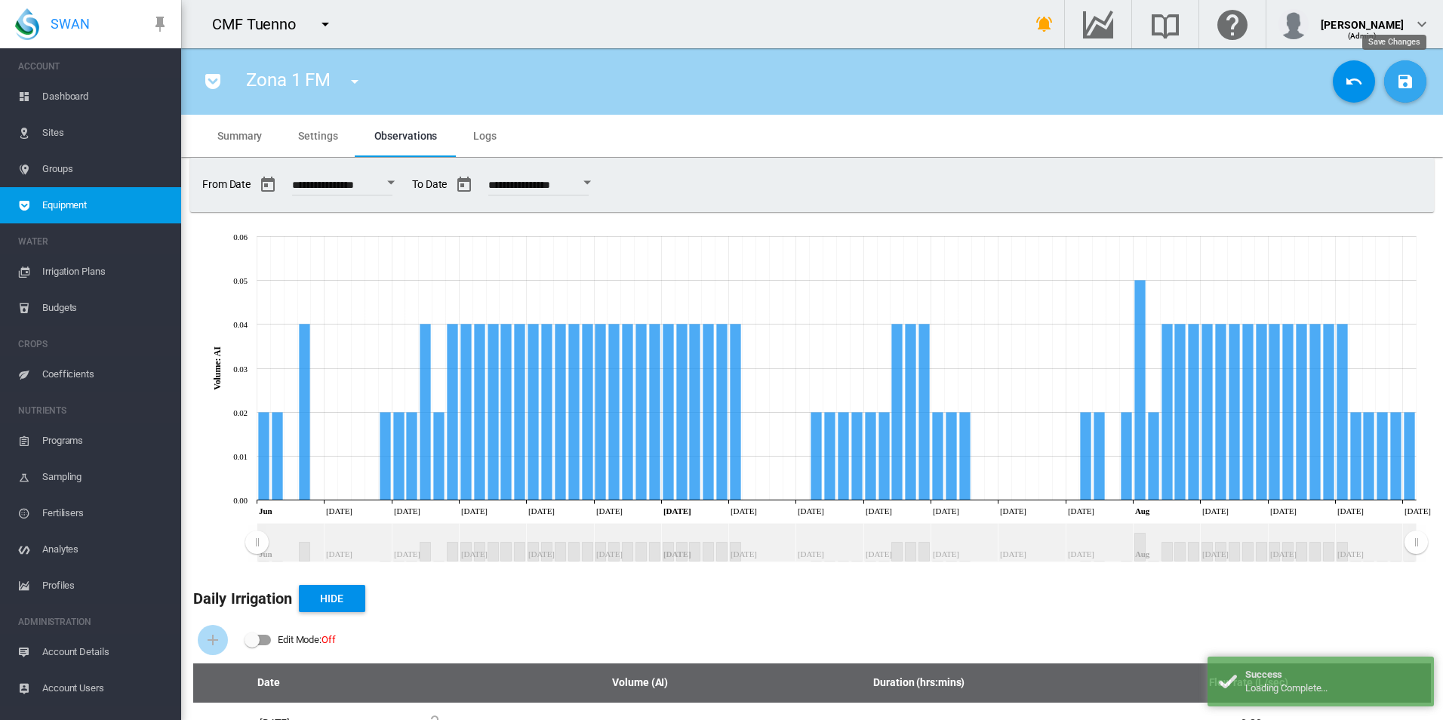
click at [1384, 78] on button "Save Changes" at bounding box center [1405, 81] width 42 height 42
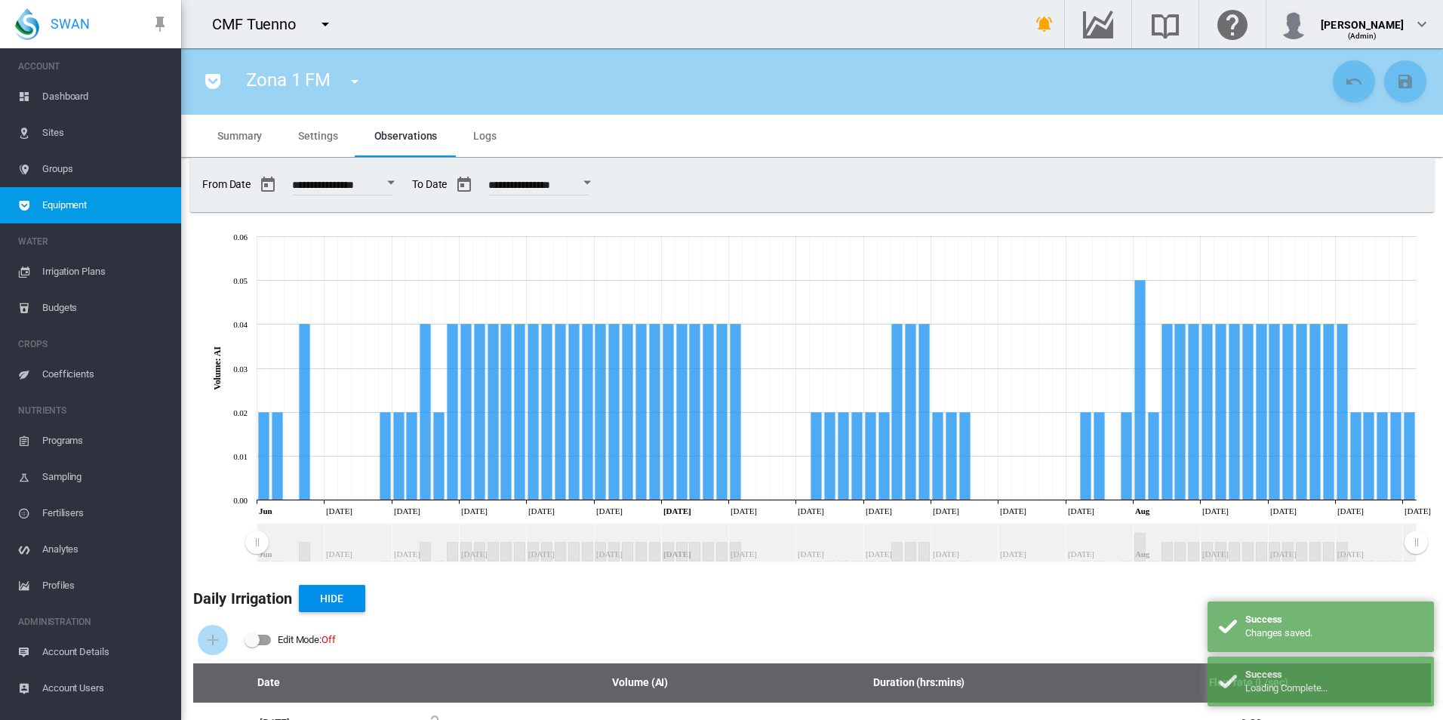
click at [106, 209] on span "Equipment" at bounding box center [105, 205] width 127 height 36
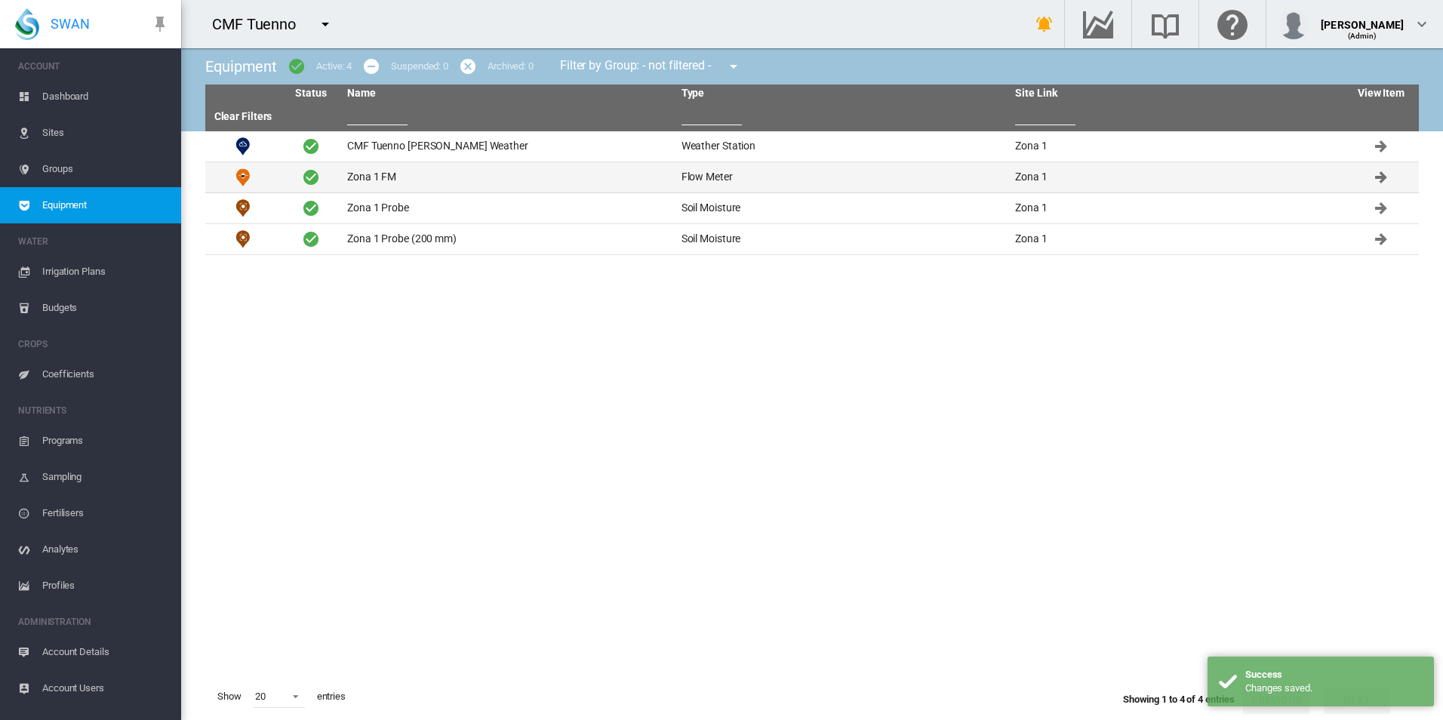
click at [382, 176] on td "Zona 1 FM" at bounding box center [508, 177] width 334 height 30
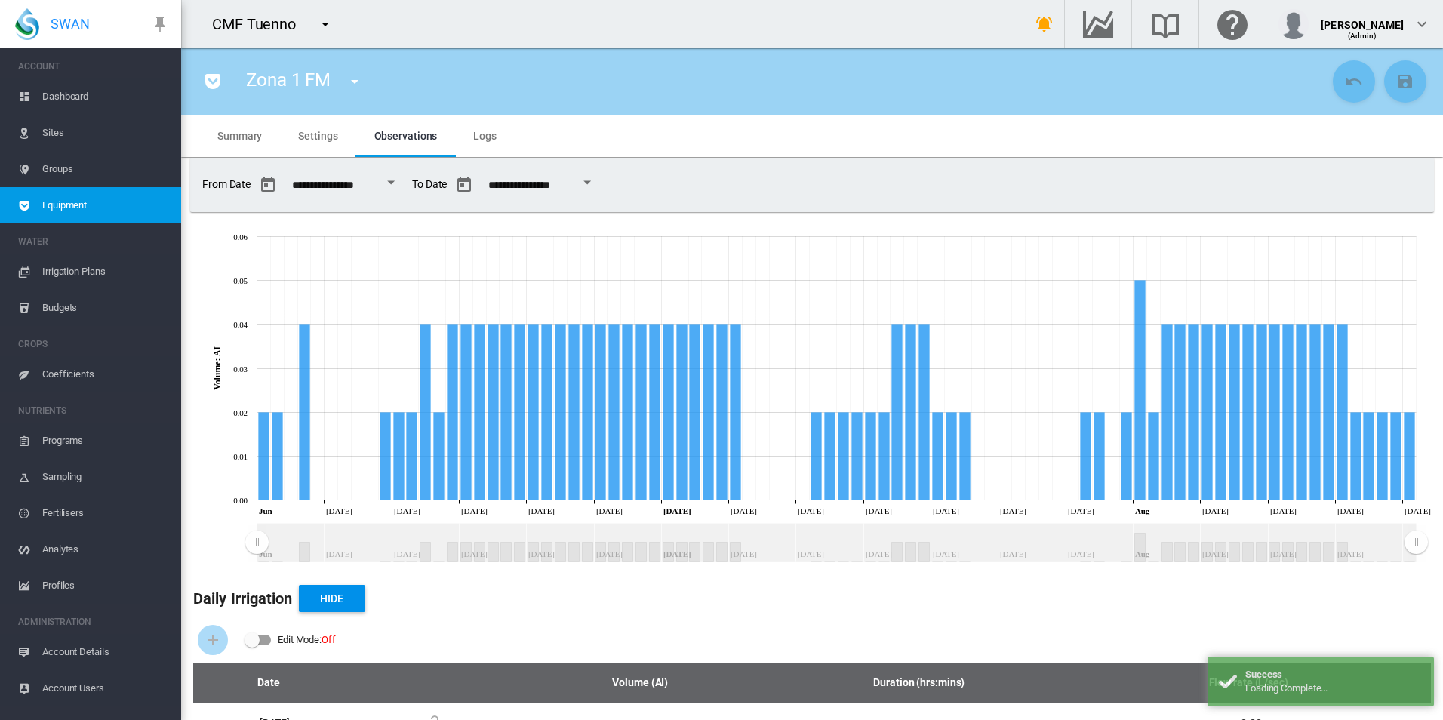
click at [74, 131] on span "Sites" at bounding box center [105, 133] width 127 height 36
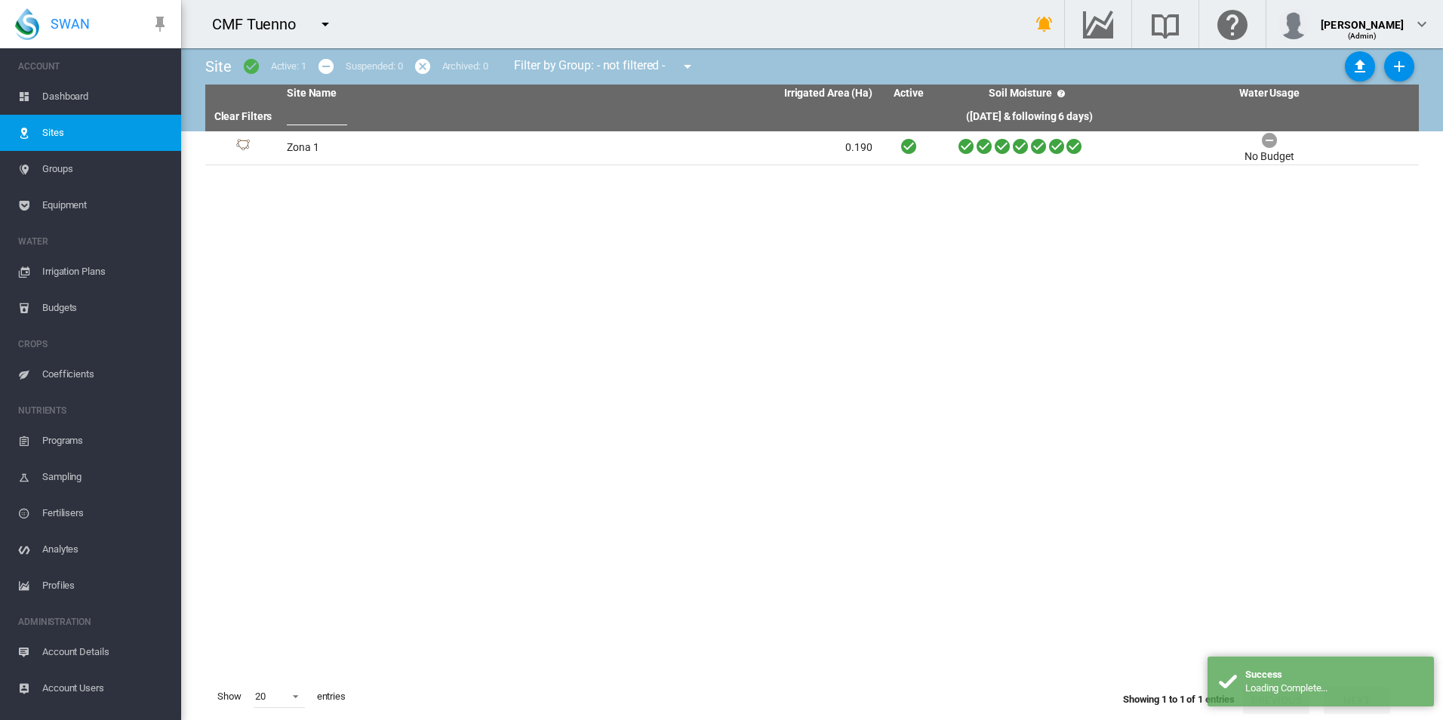
click at [88, 204] on span "Equipment" at bounding box center [105, 205] width 127 height 36
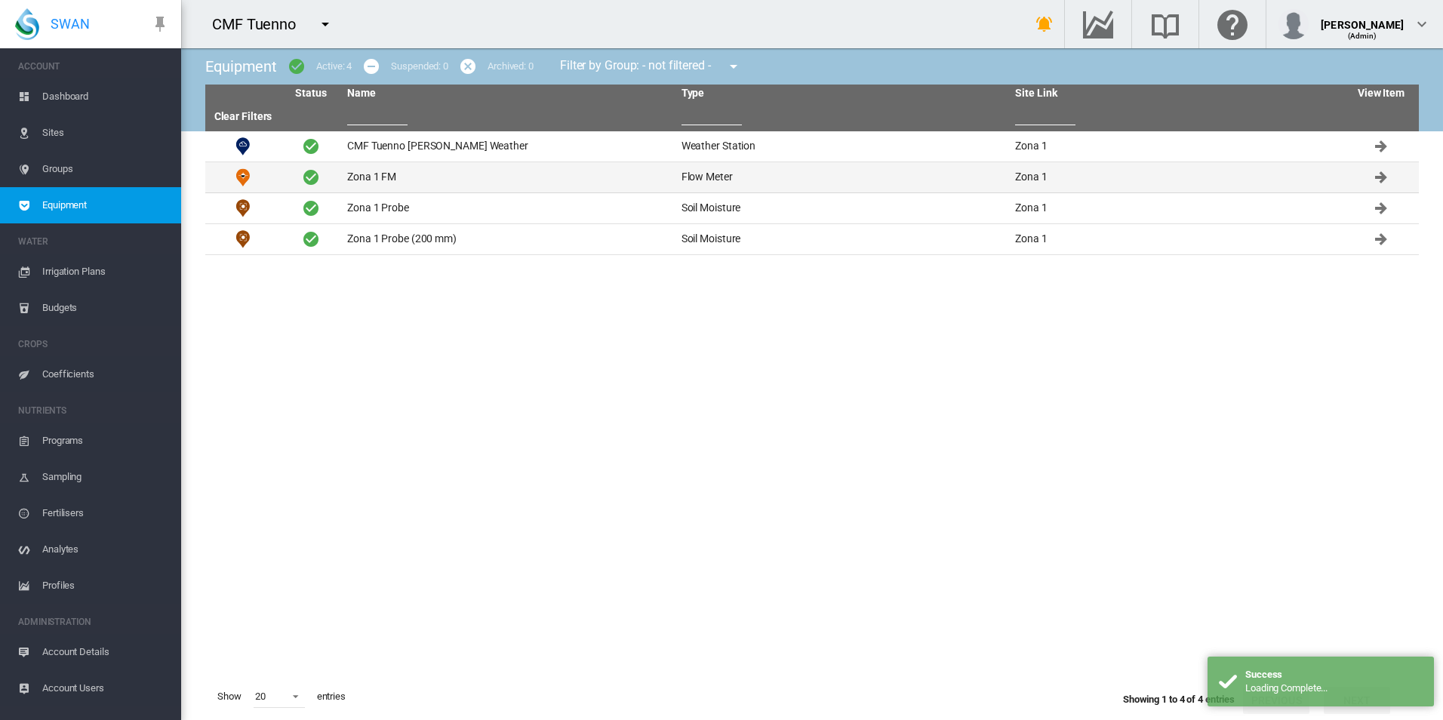
click at [436, 183] on td "Zona 1 FM" at bounding box center [508, 177] width 334 height 30
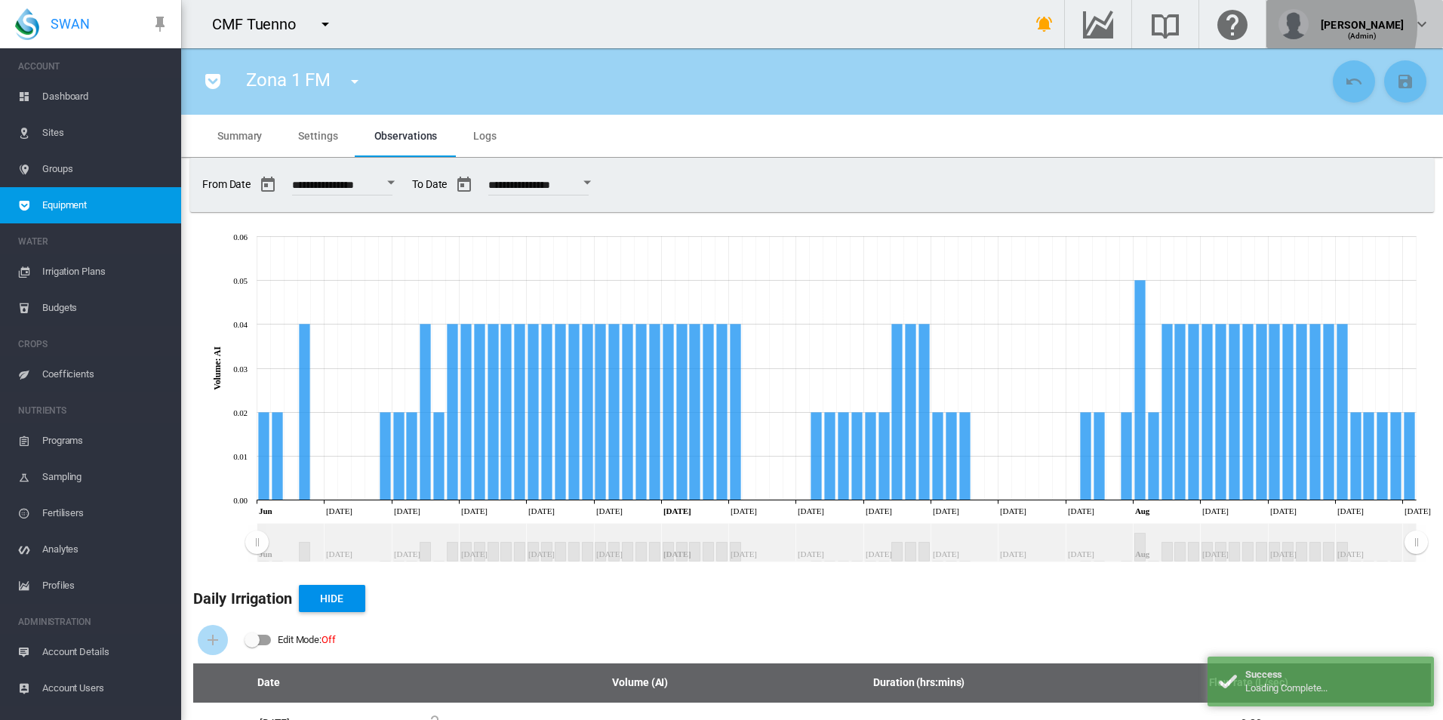
click at [1348, 26] on div "David Tang (Admin)" at bounding box center [1354, 24] width 152 height 30
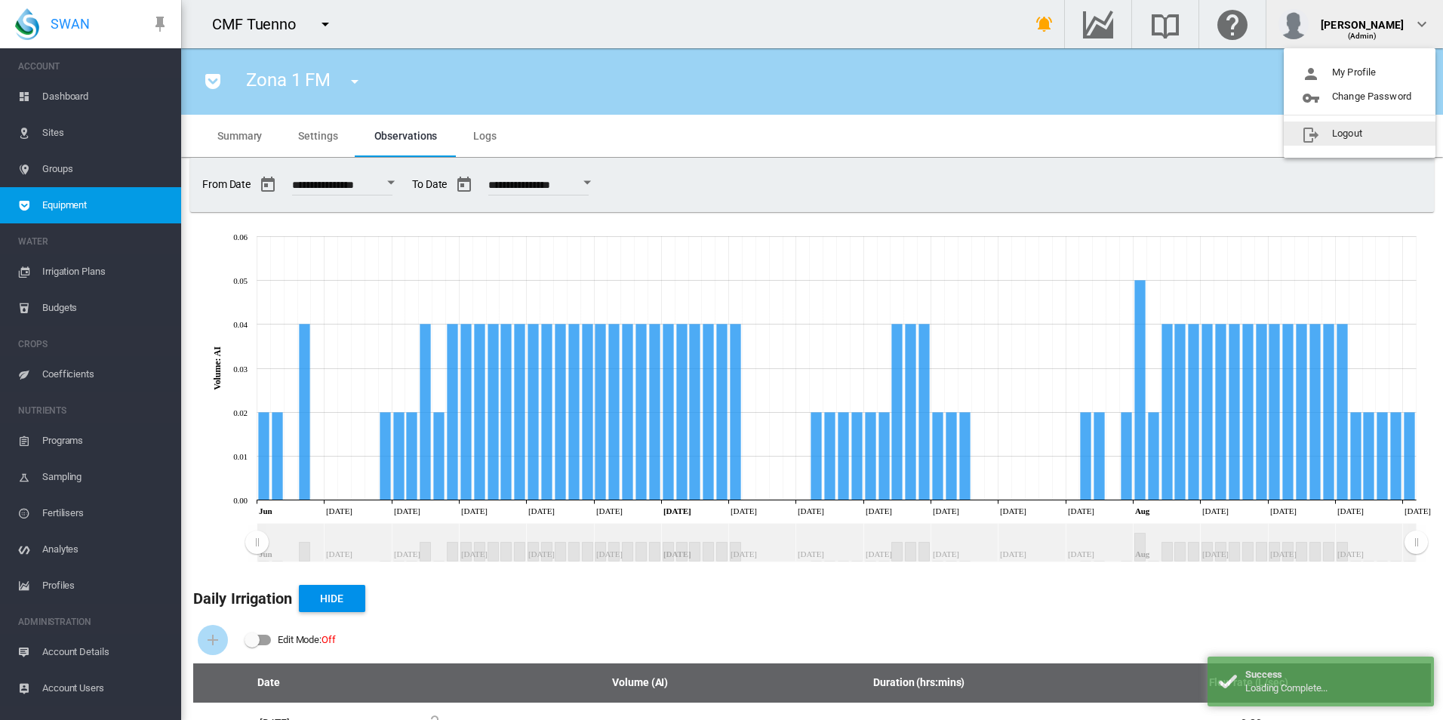
click at [1344, 139] on button "Logout" at bounding box center [1360, 133] width 152 height 24
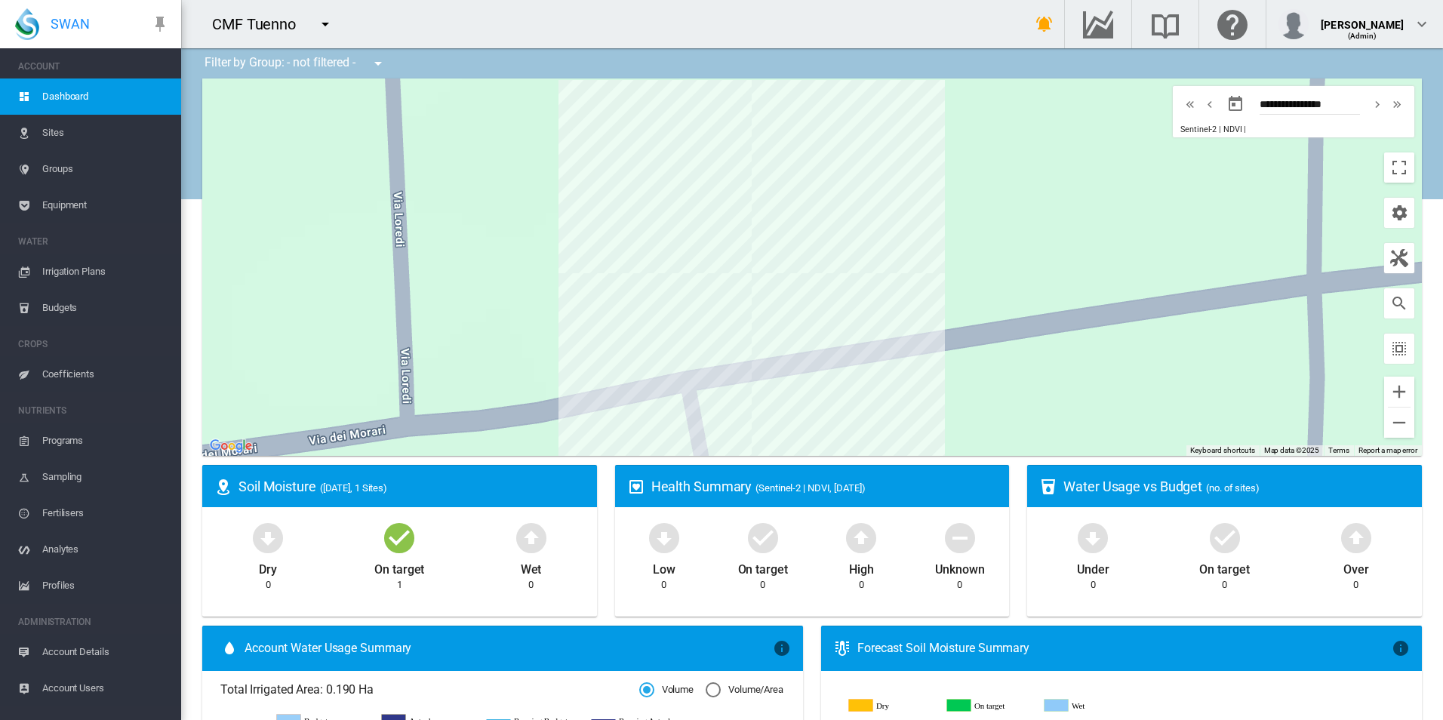
click at [138, 217] on span "Equipment" at bounding box center [105, 205] width 127 height 36
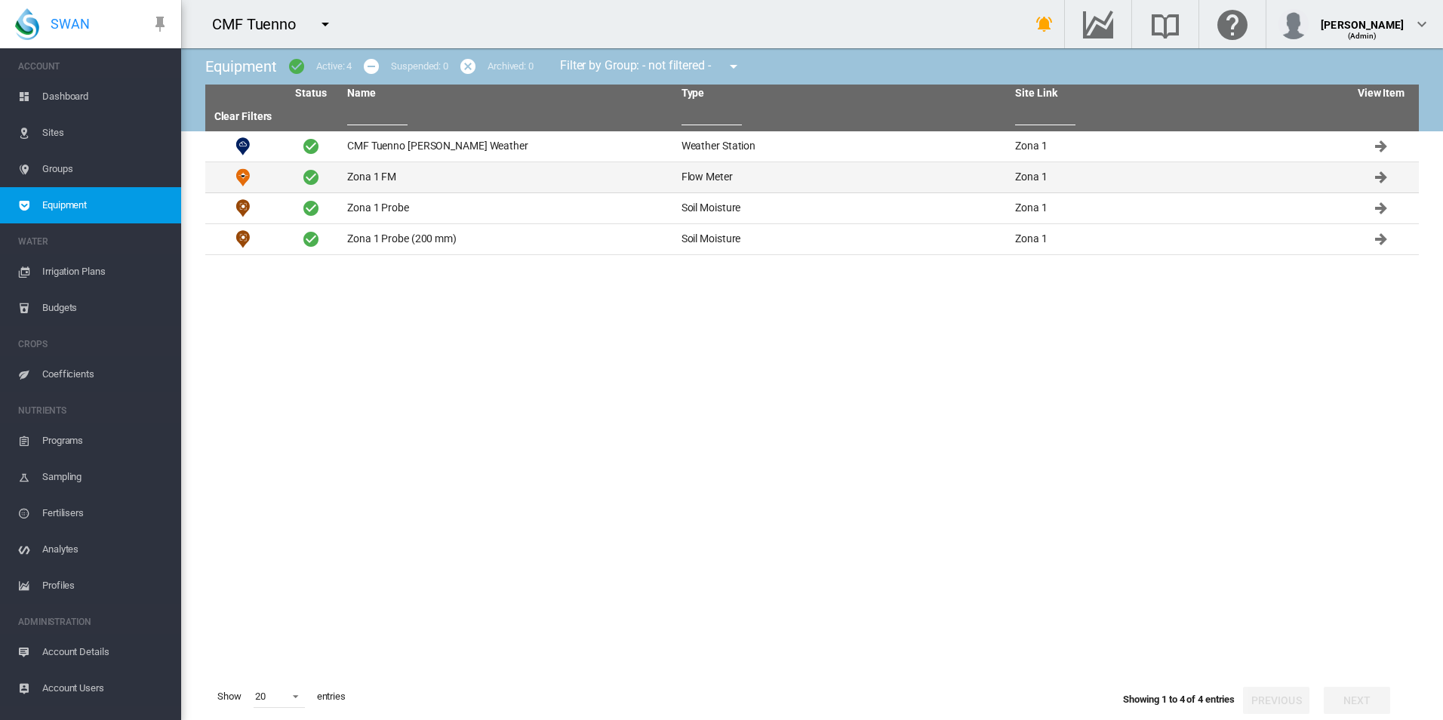
click at [356, 165] on td "Zona 1 FM" at bounding box center [508, 177] width 334 height 30
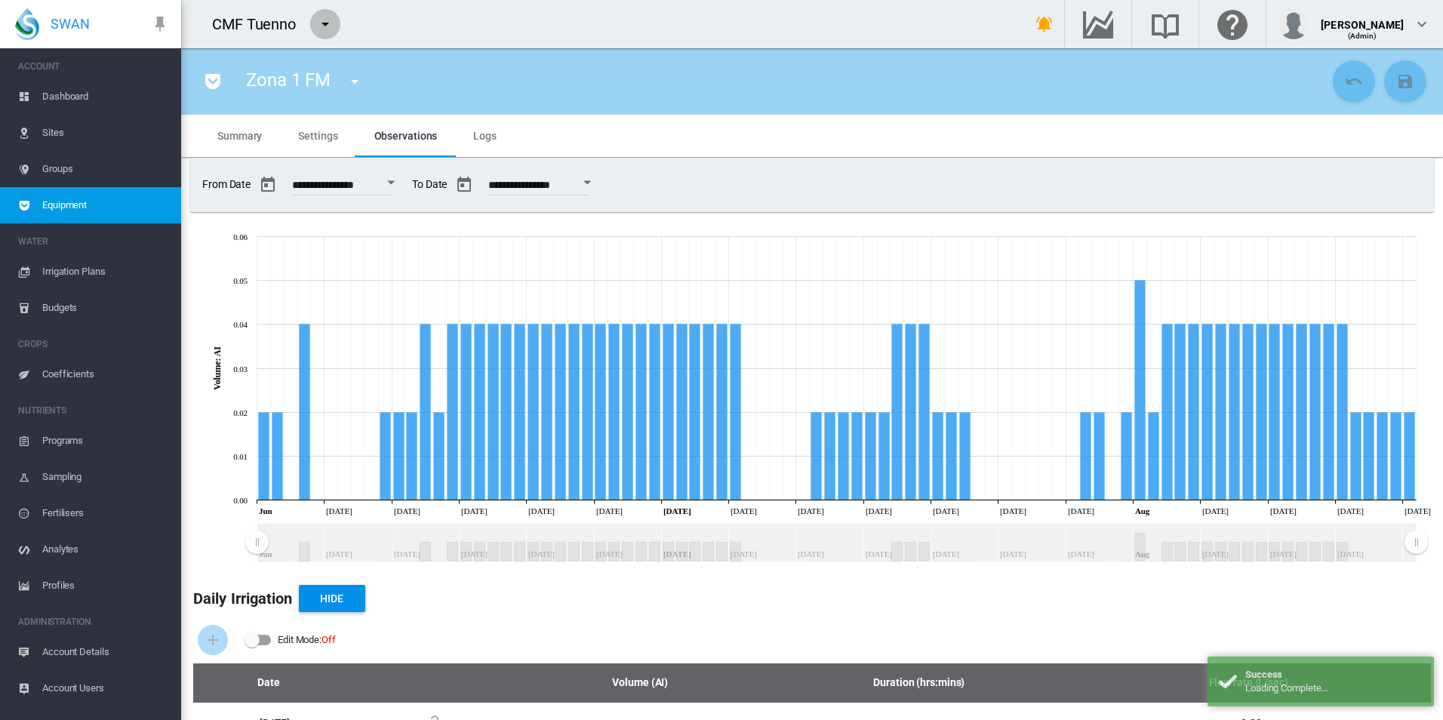
click at [321, 24] on md-icon "icon-menu-down" at bounding box center [325, 24] width 18 height 18
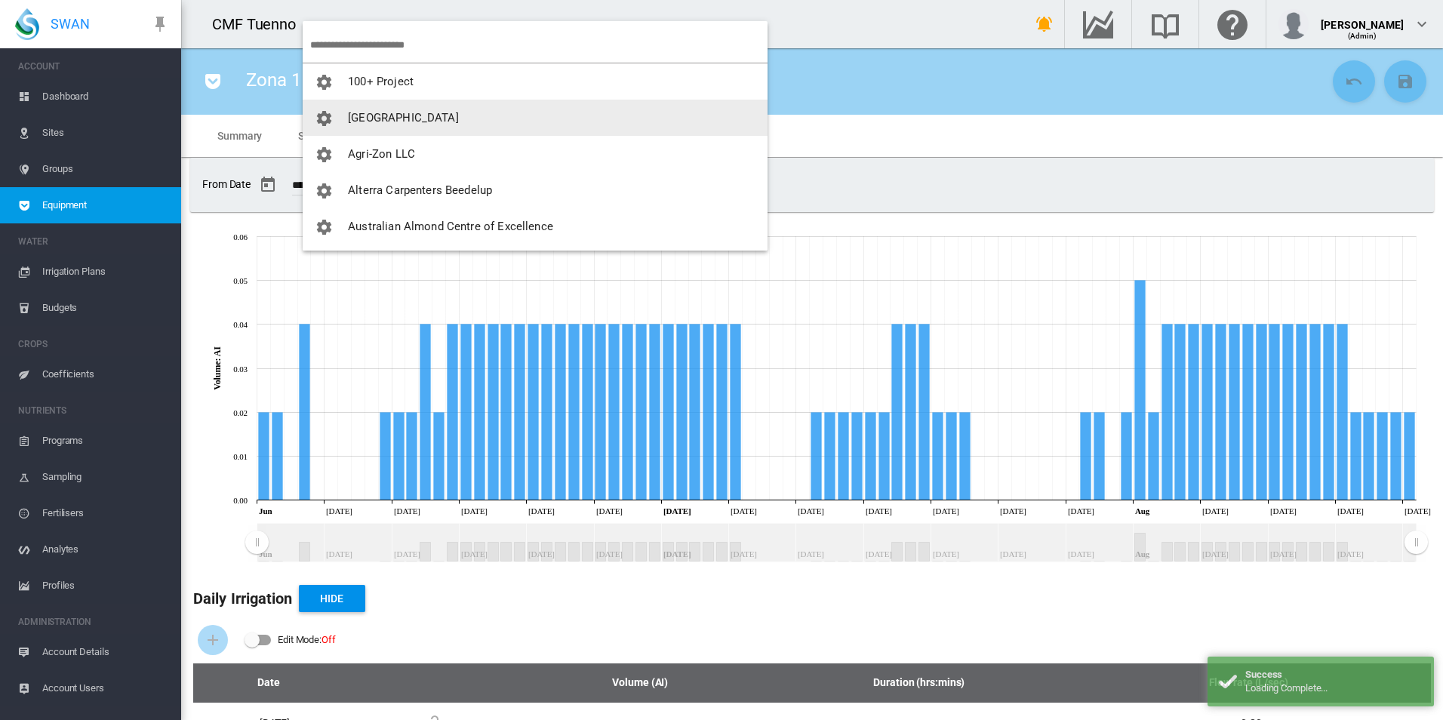
click at [395, 109] on button "[GEOGRAPHIC_DATA]" at bounding box center [535, 118] width 465 height 36
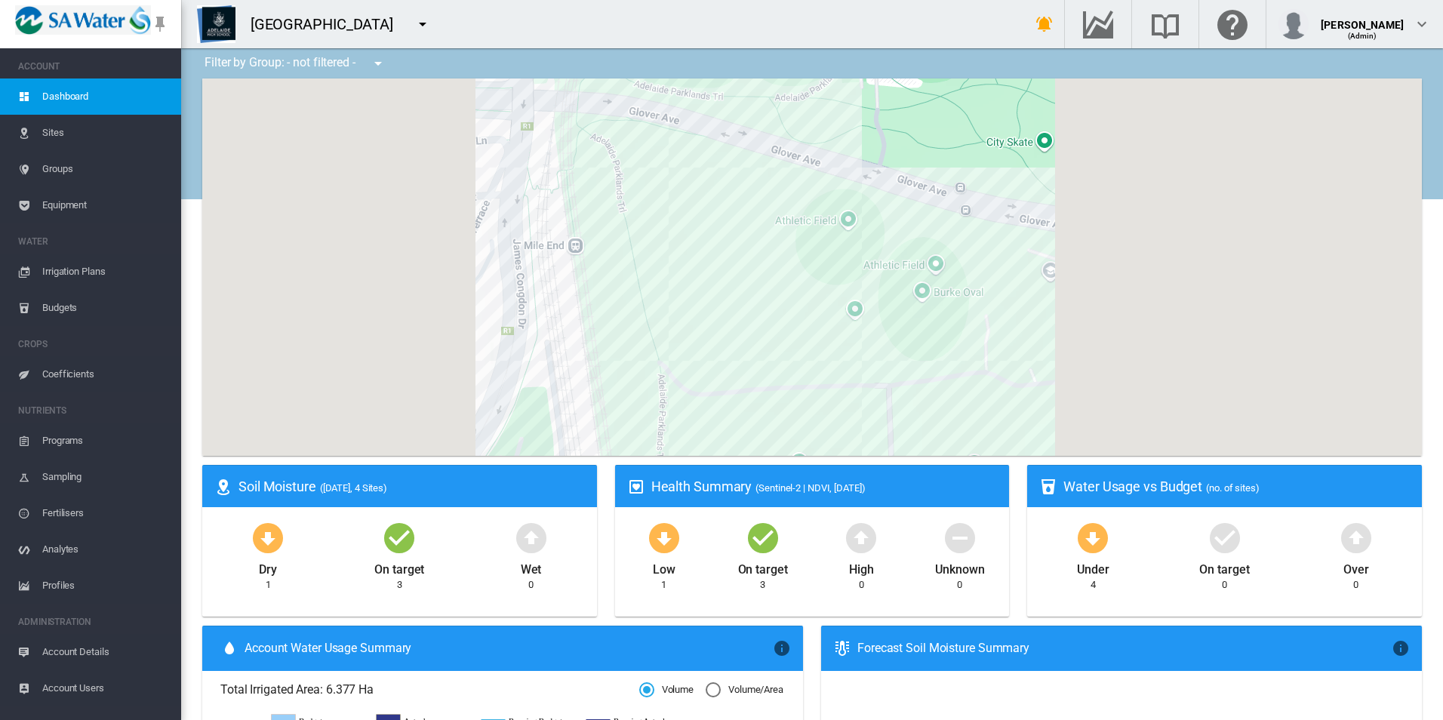
click at [420, 26] on md-icon "icon-menu-down" at bounding box center [423, 24] width 18 height 18
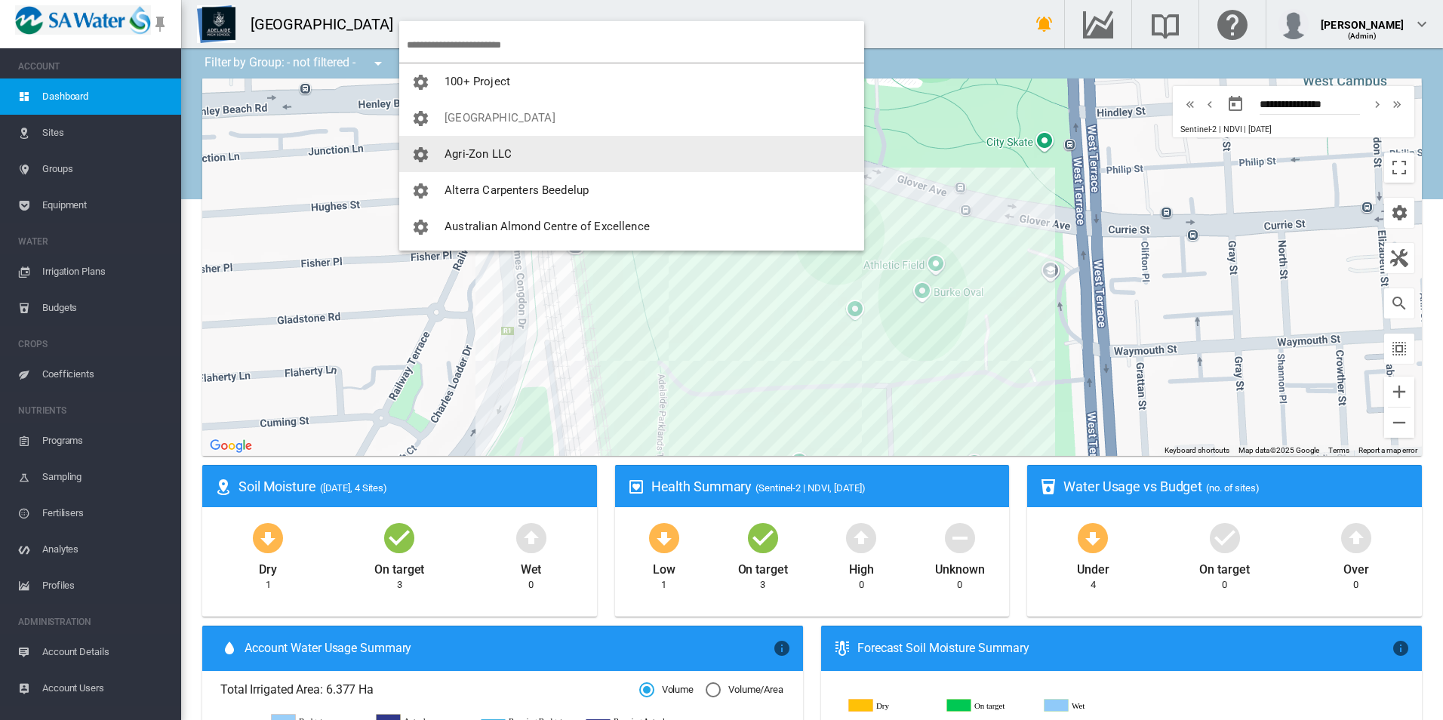
click at [490, 148] on span "Agri-Zon LLC" at bounding box center [477, 154] width 67 height 14
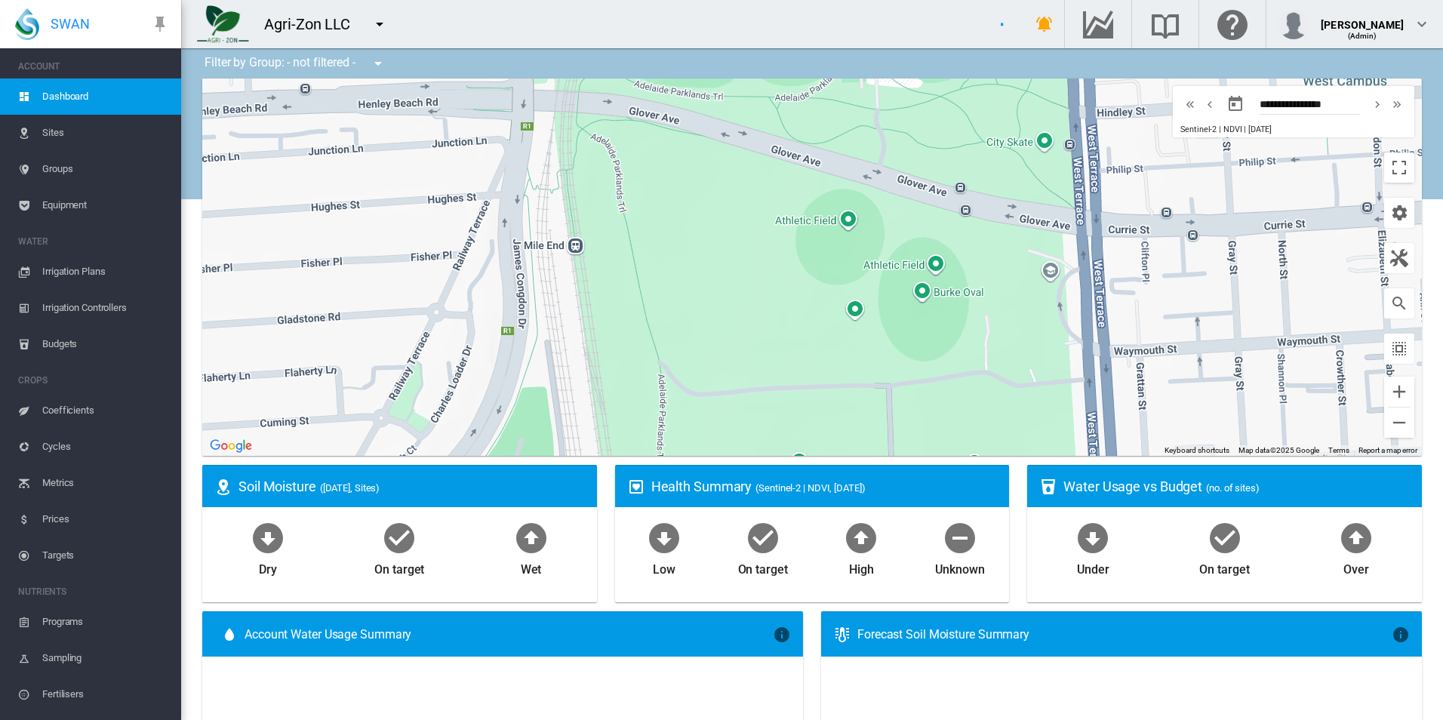
click at [376, 29] on md-icon "icon-menu-down" at bounding box center [380, 24] width 18 height 18
type input "**********"
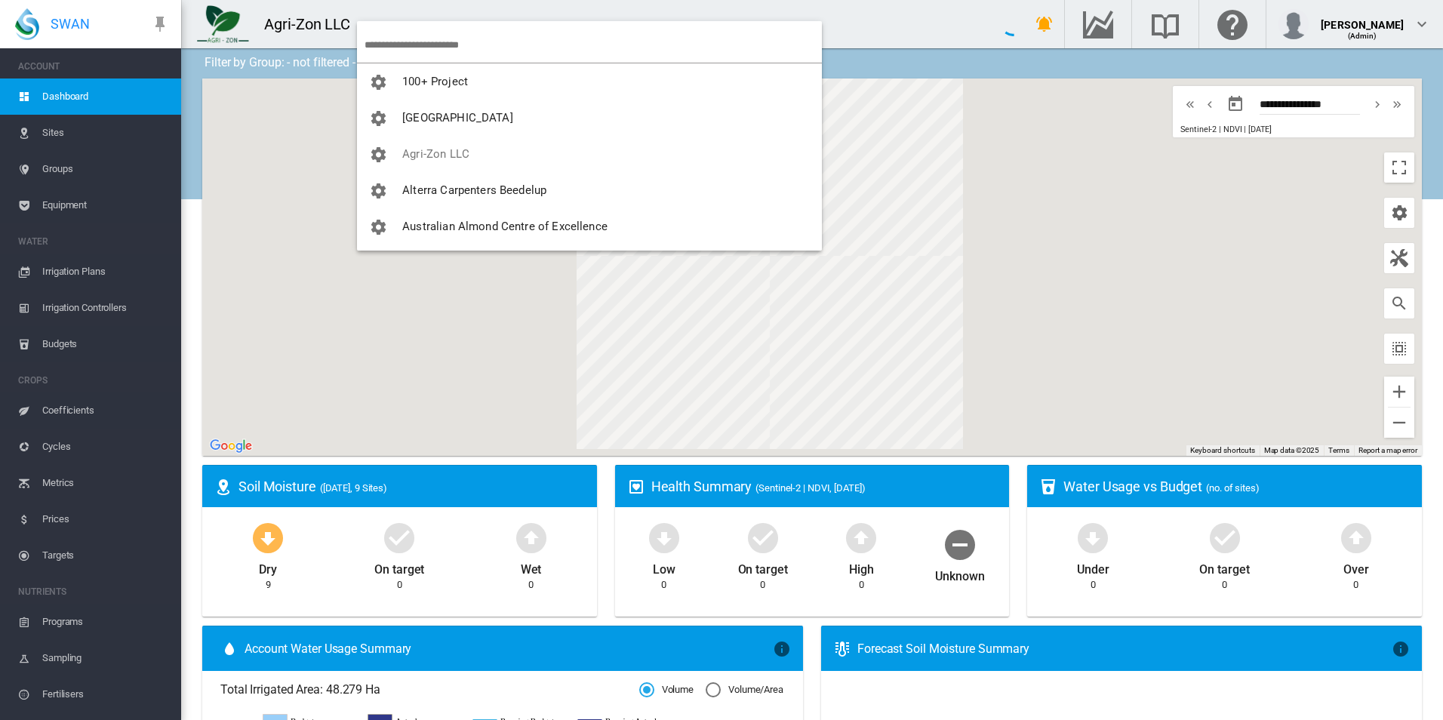
click at [426, 42] on input "search" at bounding box center [592, 44] width 457 height 35
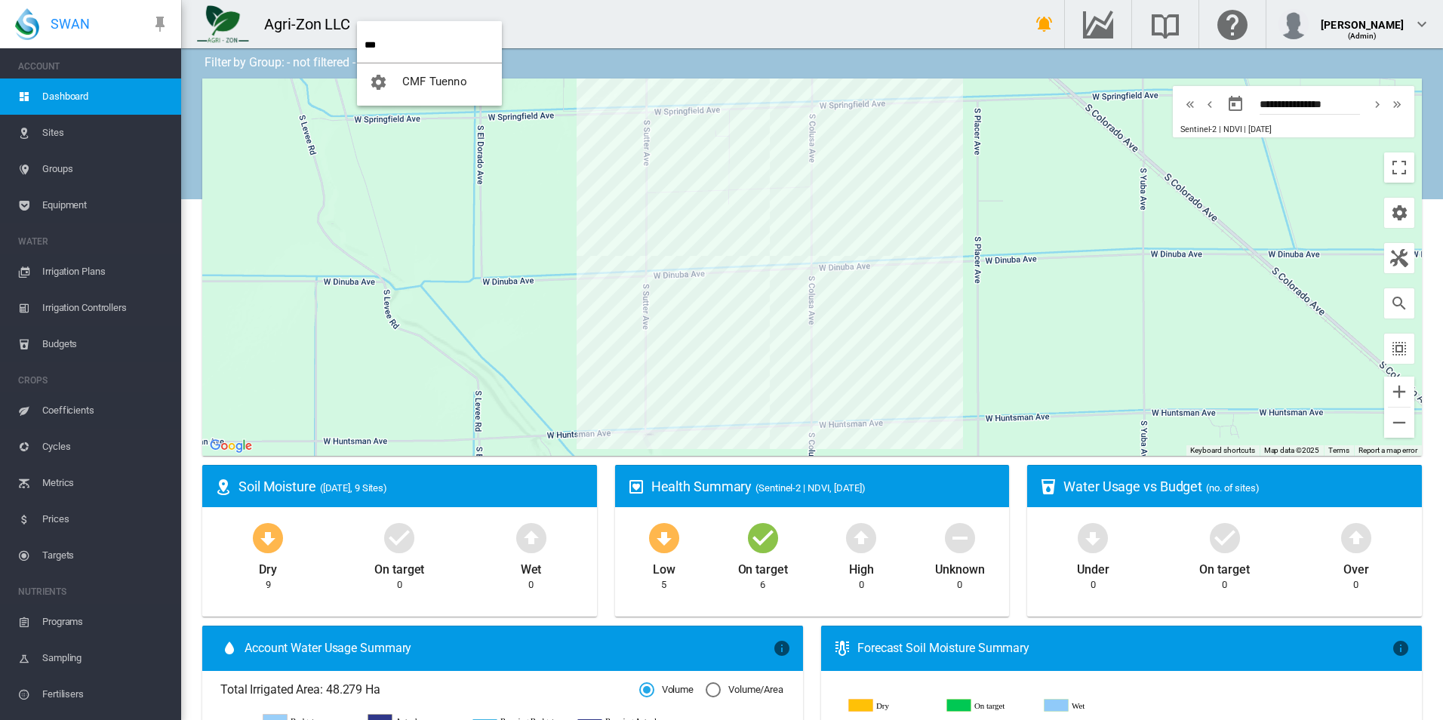
type input "***"
click at [444, 73] on button "CMF Tuenno" at bounding box center [429, 81] width 145 height 36
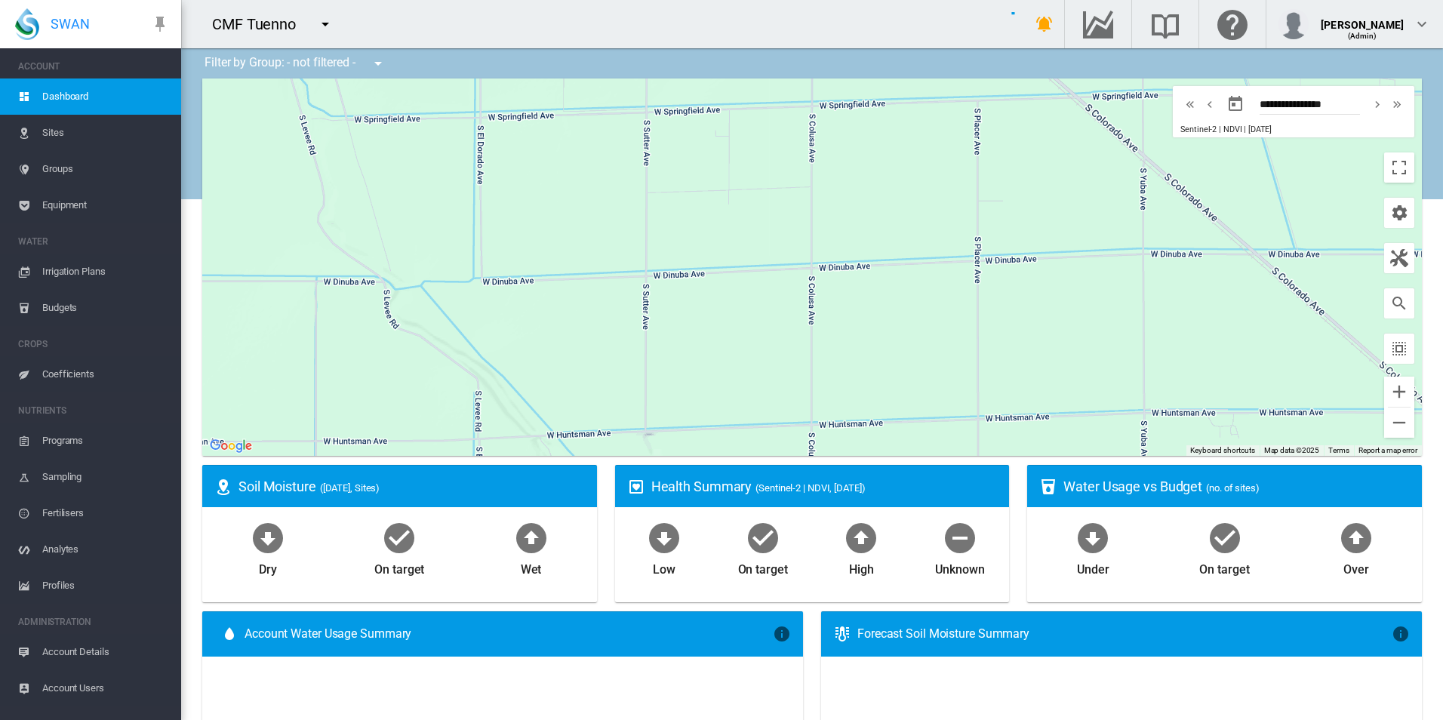
type input "**********"
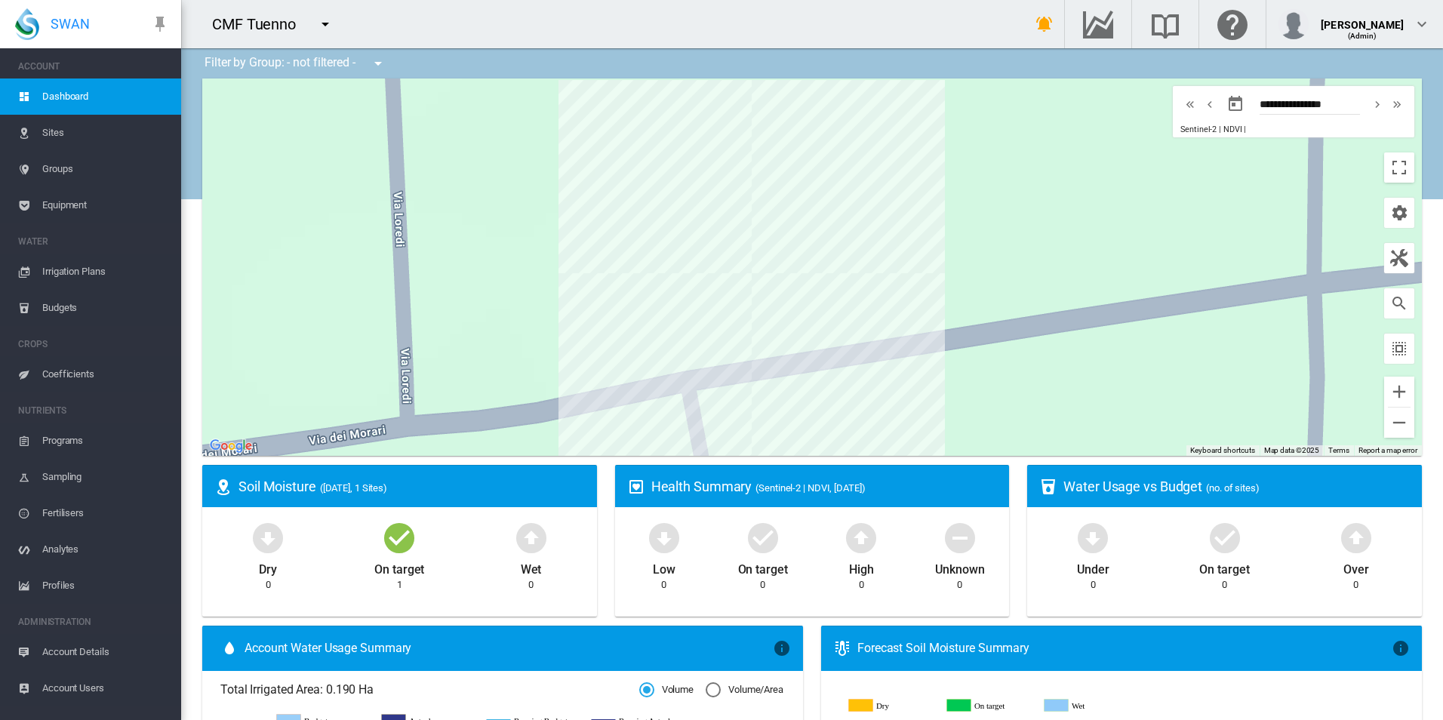
click at [94, 199] on span "Equipment" at bounding box center [105, 205] width 127 height 36
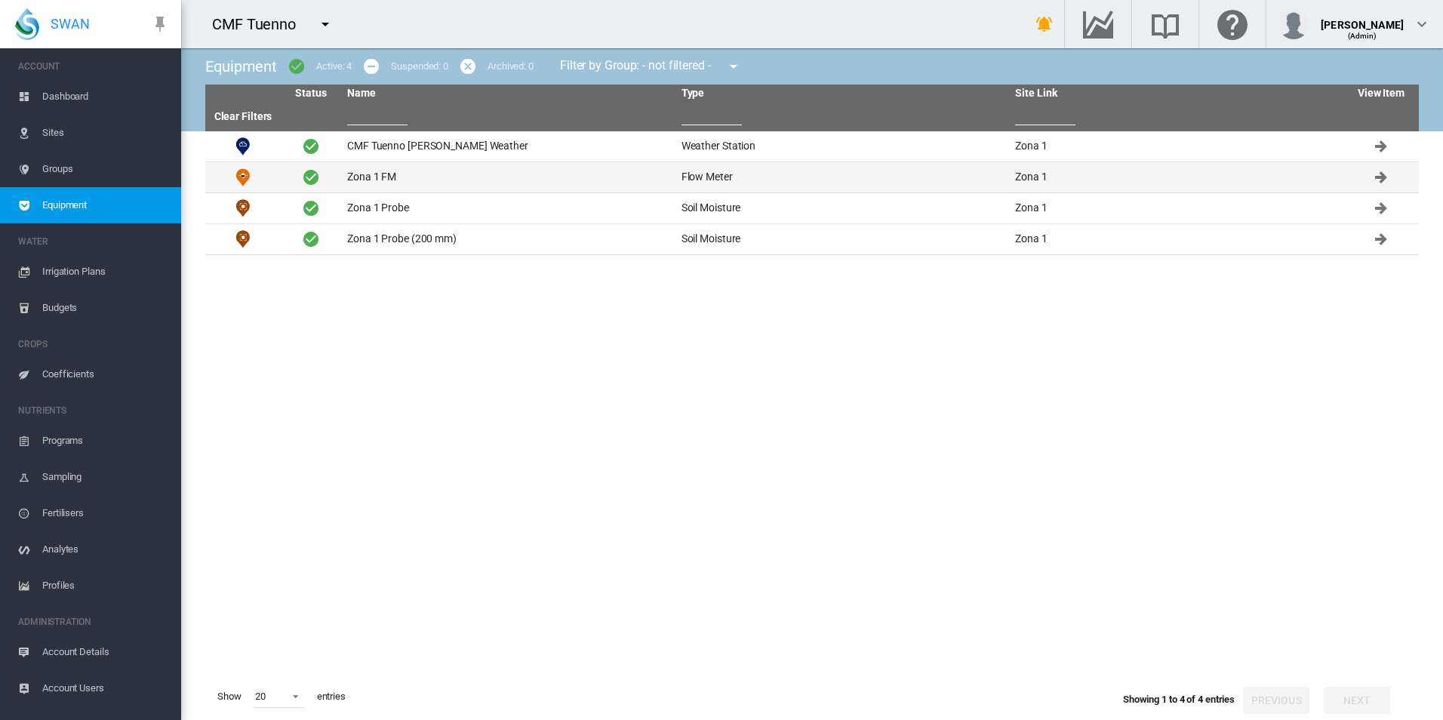
click at [416, 174] on td "Zona 1 FM" at bounding box center [508, 177] width 334 height 30
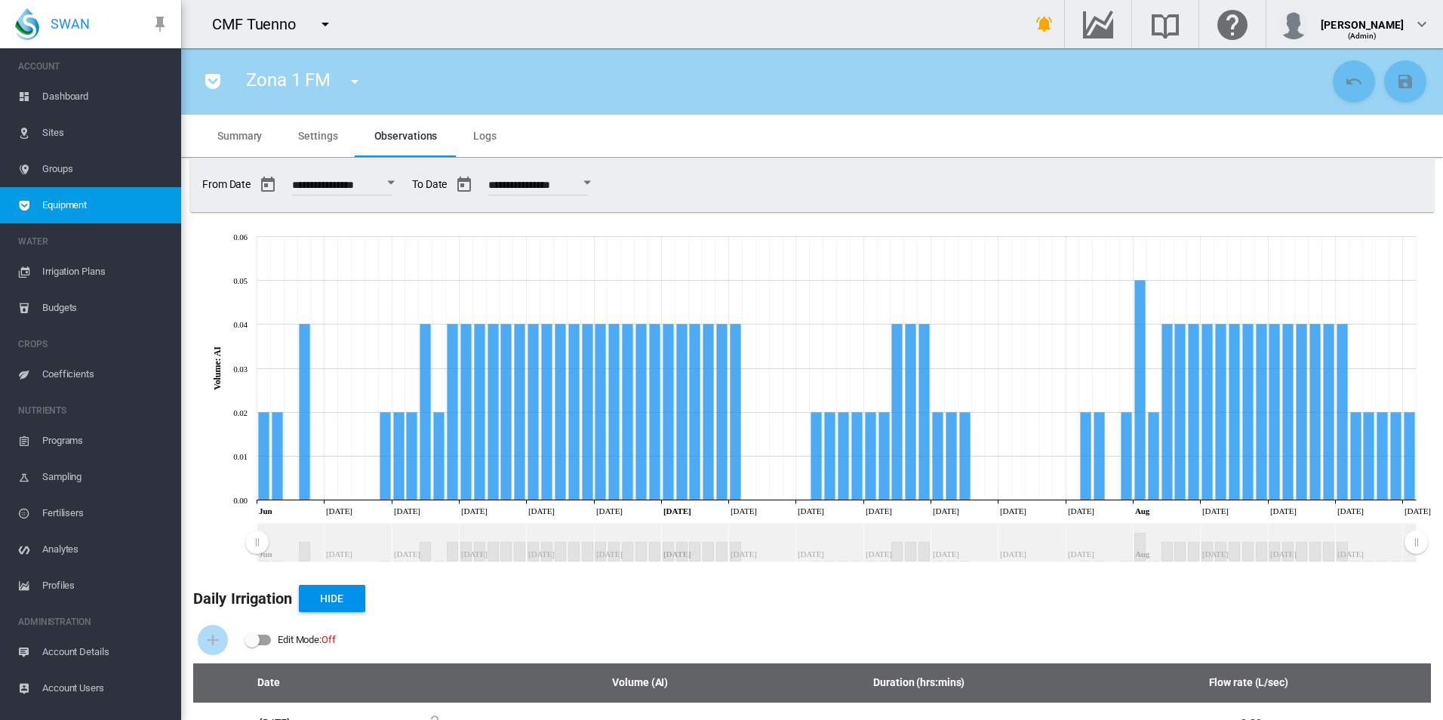
click at [121, 215] on span "Equipment" at bounding box center [105, 205] width 127 height 36
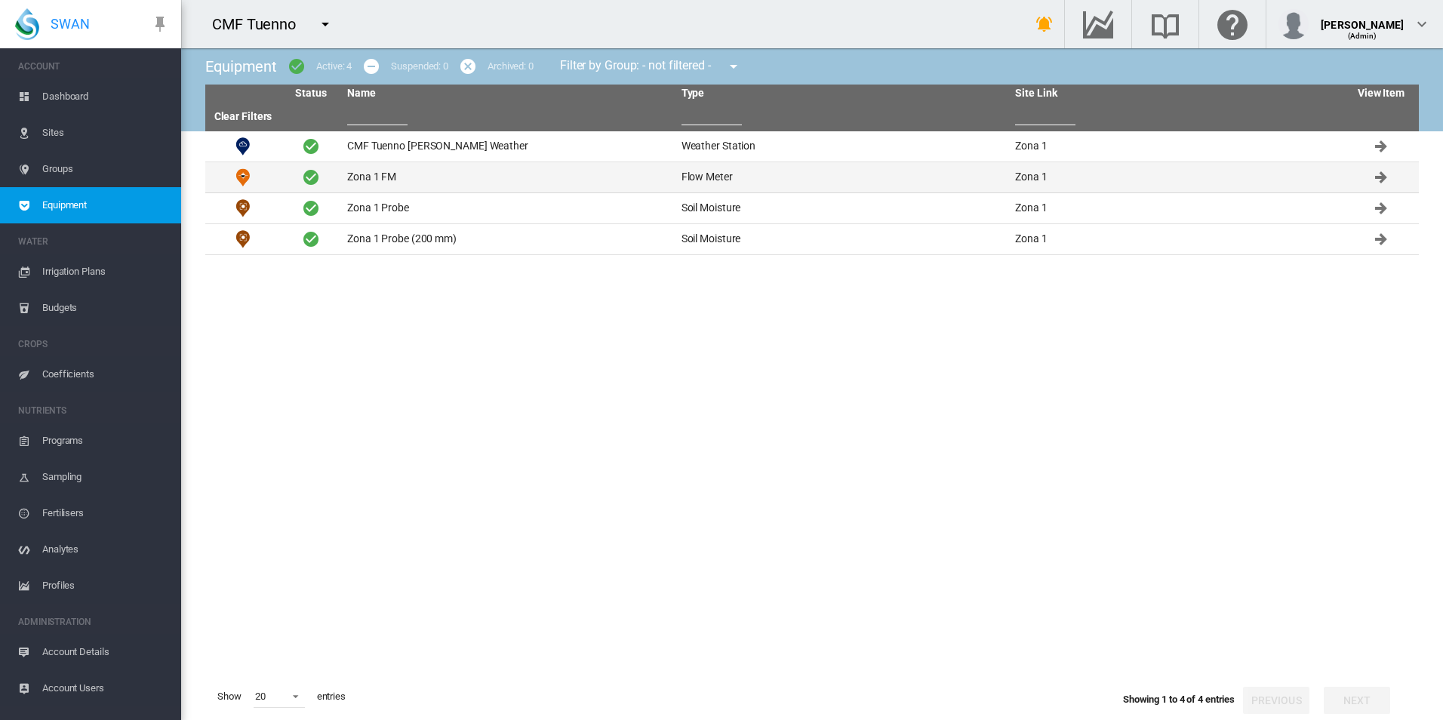
click at [448, 180] on td "Zona 1 FM" at bounding box center [508, 177] width 334 height 30
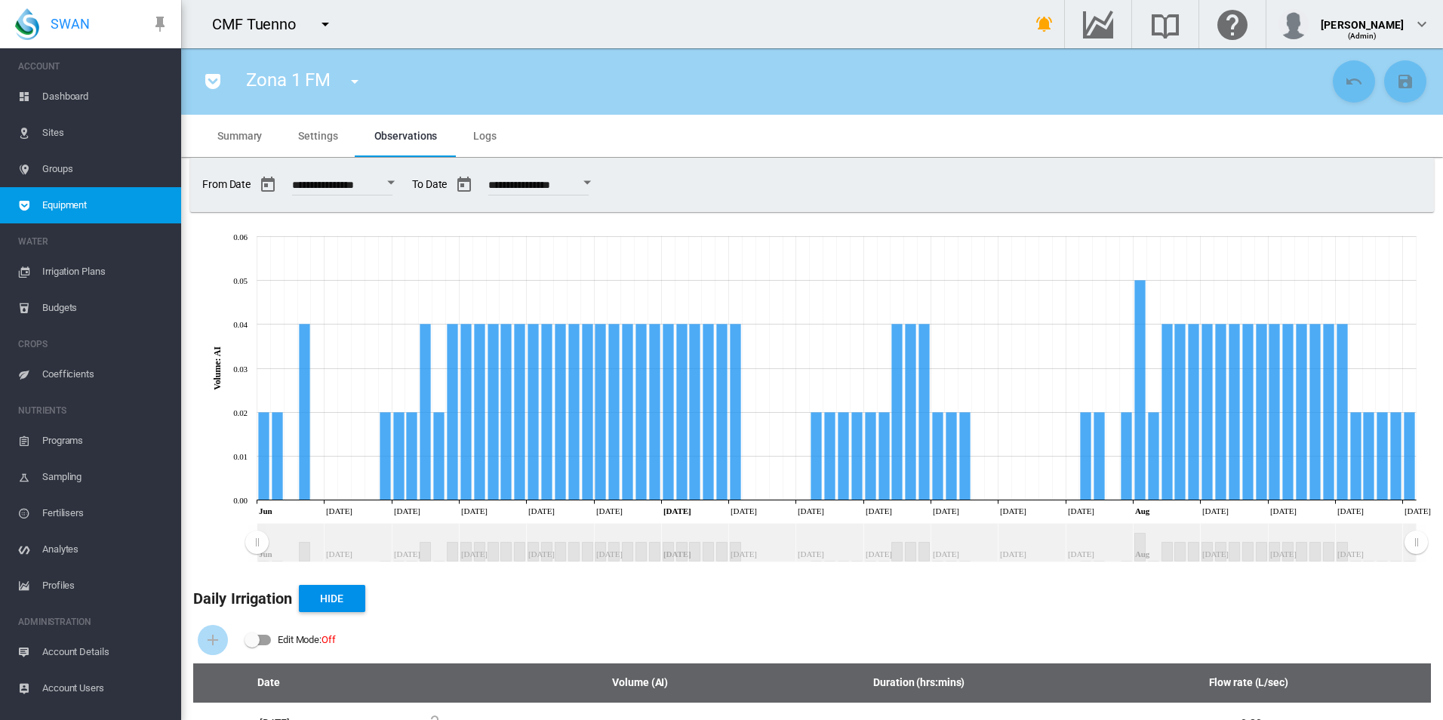
click at [210, 83] on md-icon "icon-pocket" at bounding box center [213, 81] width 18 height 18
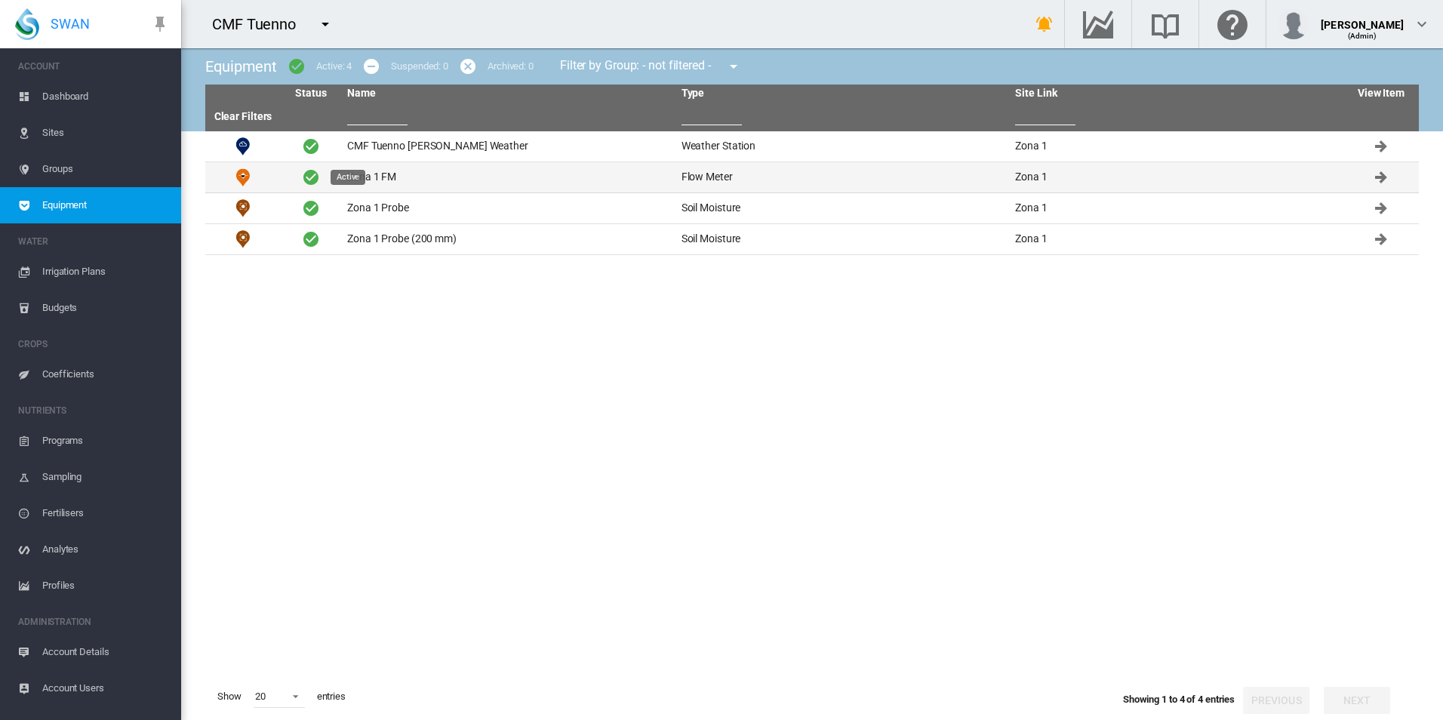
click at [315, 183] on span "Active" at bounding box center [311, 177] width 18 height 18
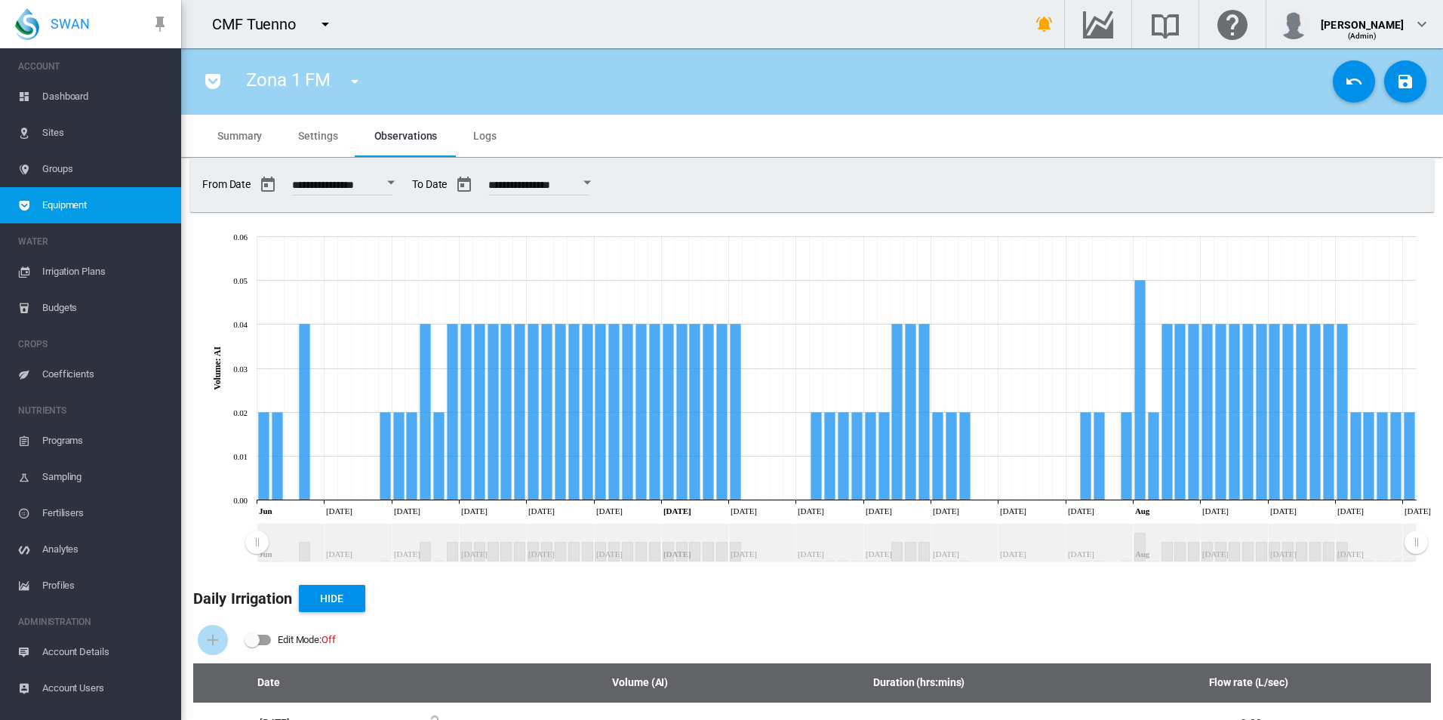
click at [110, 206] on span "Equipment" at bounding box center [105, 205] width 127 height 36
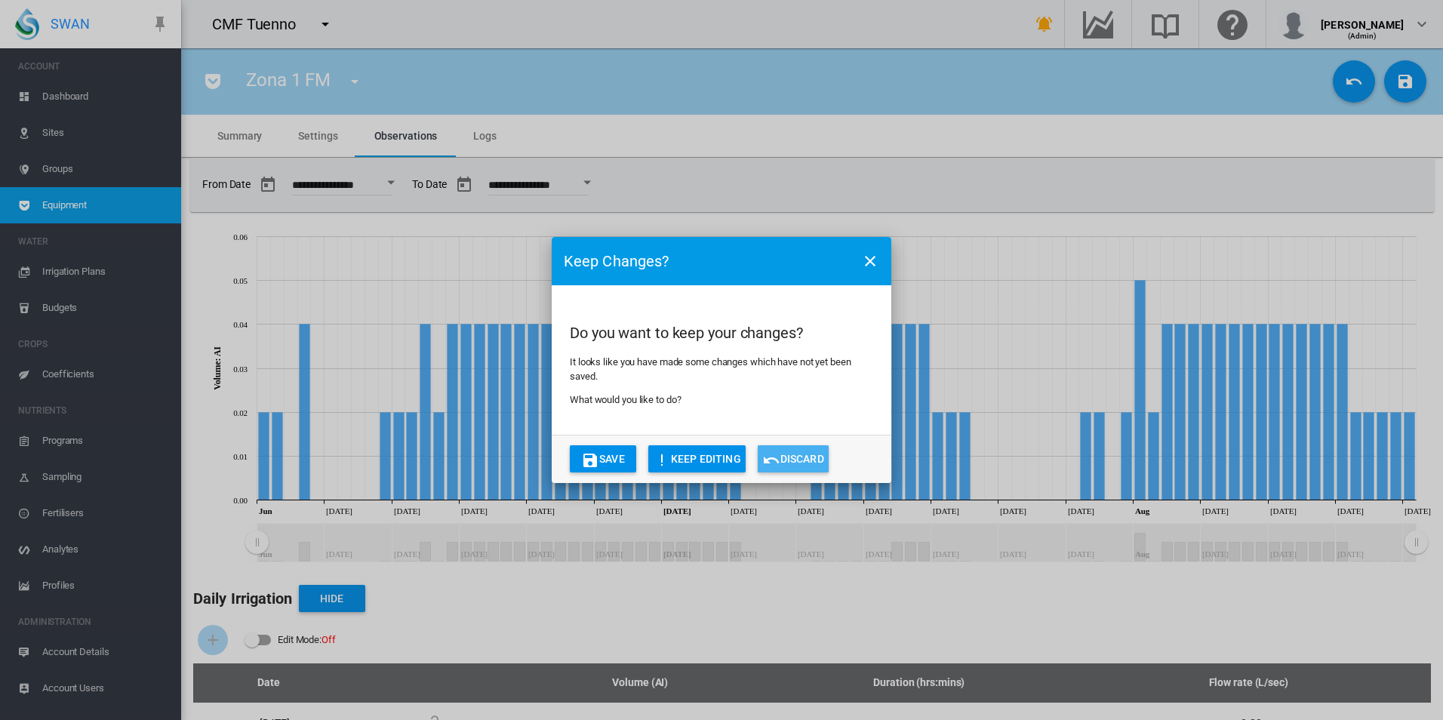
click at [811, 454] on button "Discard" at bounding box center [793, 458] width 71 height 27
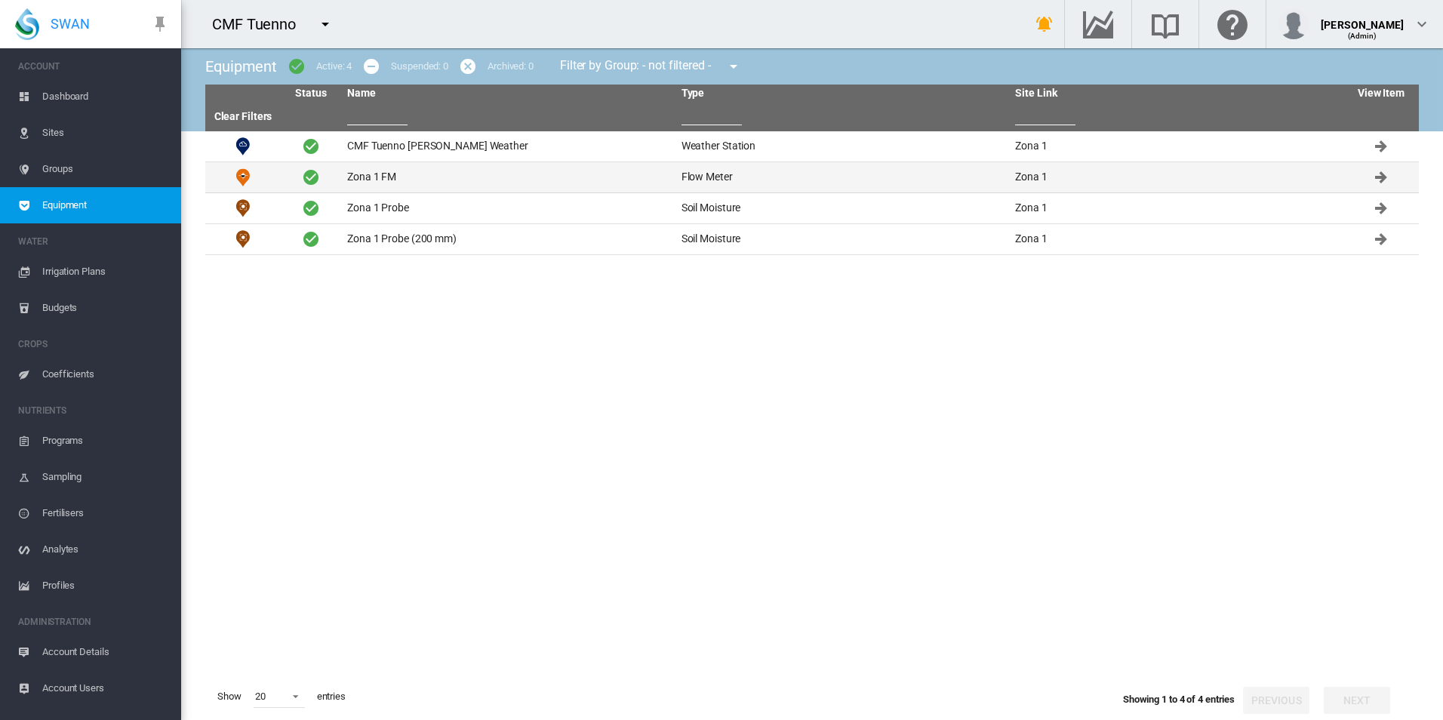
click at [403, 180] on td "Zona 1 FM" at bounding box center [508, 177] width 334 height 30
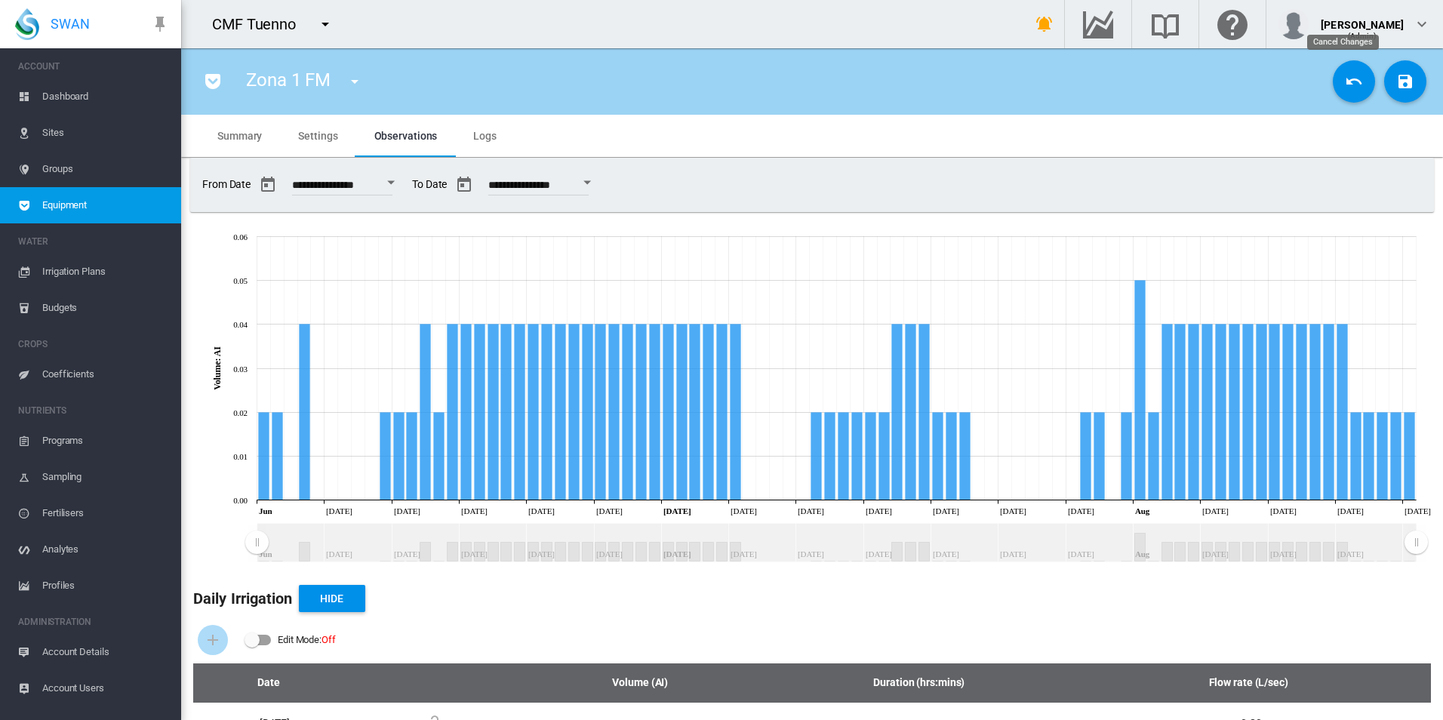
click at [1345, 78] on md-icon "icon-undo" at bounding box center [1354, 81] width 18 height 18
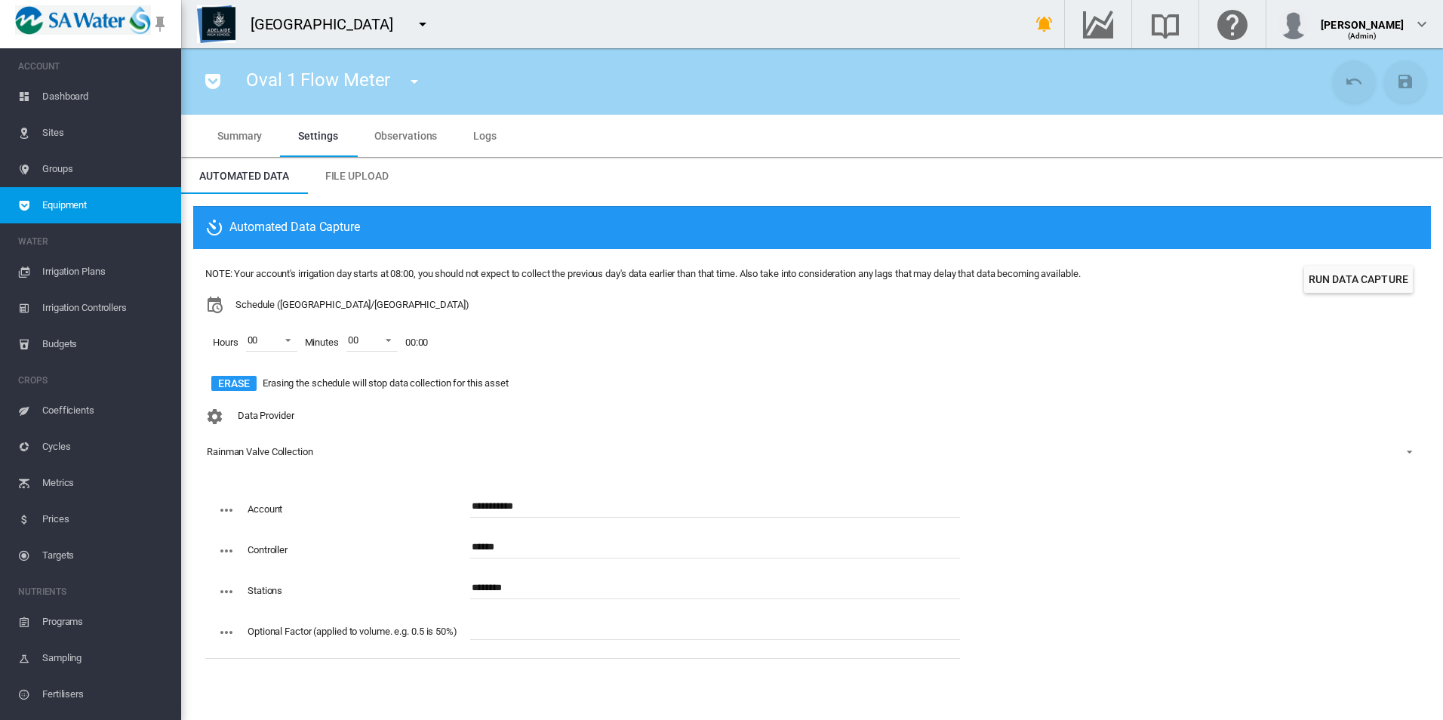
click at [681, 217] on div "Automated Data Capture" at bounding box center [812, 227] width 1238 height 43
click at [240, 384] on button "Erase" at bounding box center [233, 383] width 45 height 15
click at [1411, 82] on md-icon "icon-content-save" at bounding box center [1405, 81] width 18 height 18
click at [400, 30] on div "[GEOGRAPHIC_DATA]" at bounding box center [329, 24] width 156 height 21
click at [418, 17] on md-icon "icon-menu-down" at bounding box center [423, 24] width 18 height 18
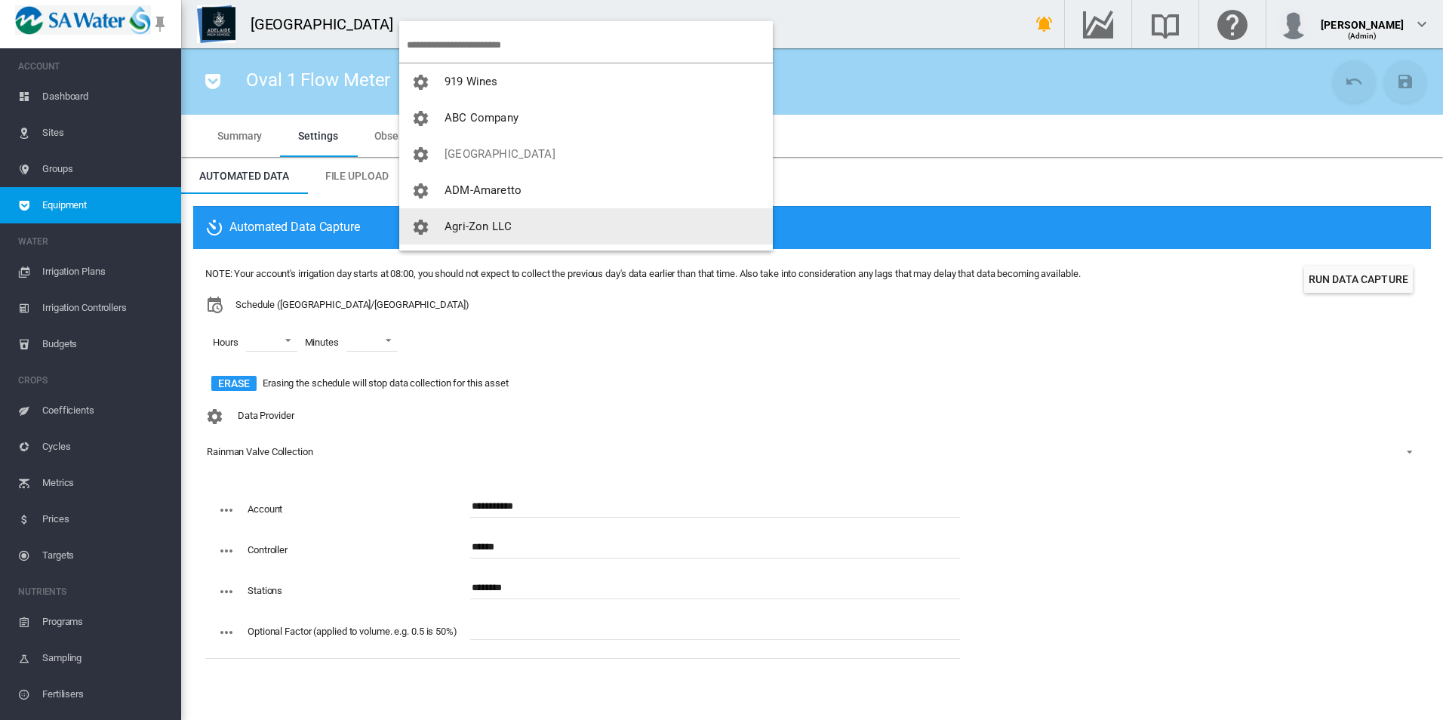
click at [517, 222] on button "Agri-Zon LLC" at bounding box center [586, 226] width 374 height 36
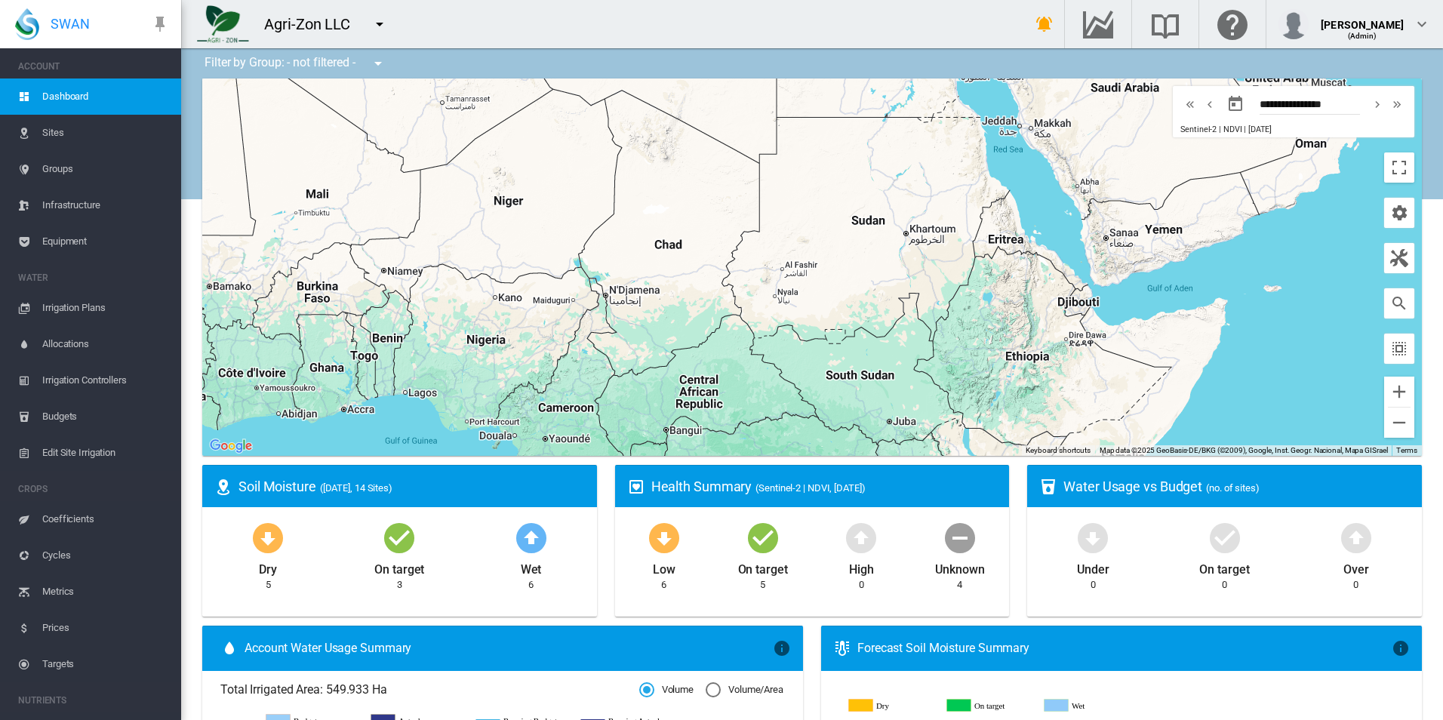
click at [122, 247] on span "Equipment" at bounding box center [105, 241] width 127 height 36
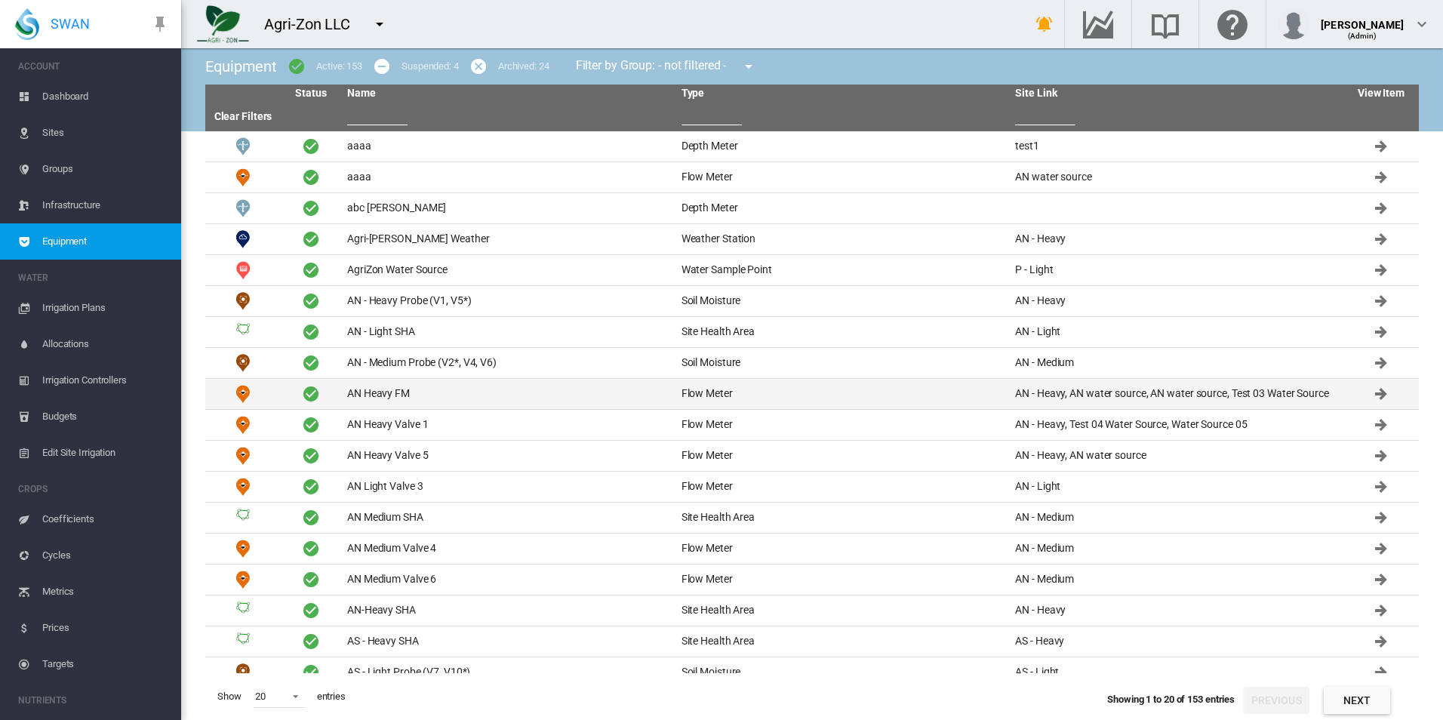
click at [552, 386] on td "AN Heavy FM" at bounding box center [508, 394] width 334 height 30
